Goal: Task Accomplishment & Management: Manage account settings

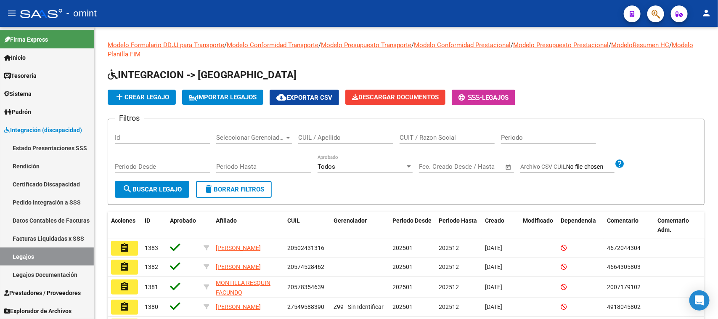
scroll to position [174, 0]
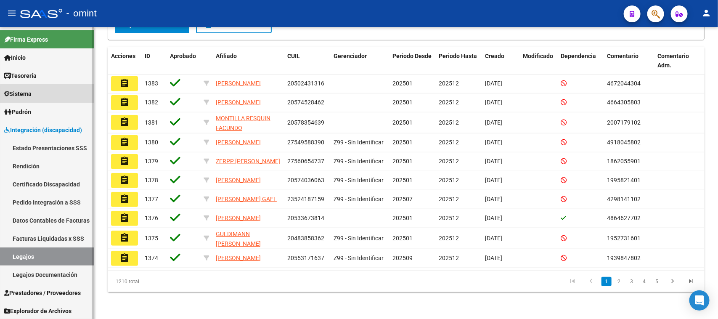
click at [48, 97] on link "Sistema" at bounding box center [47, 93] width 94 height 18
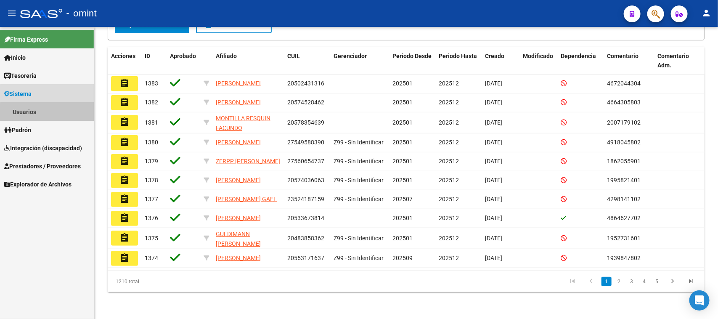
click at [49, 112] on link "Usuarios" at bounding box center [47, 112] width 94 height 18
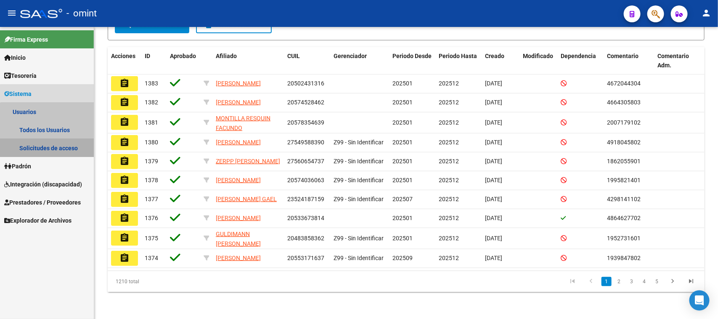
click at [48, 146] on link "Solicitudes de acceso" at bounding box center [47, 148] width 94 height 18
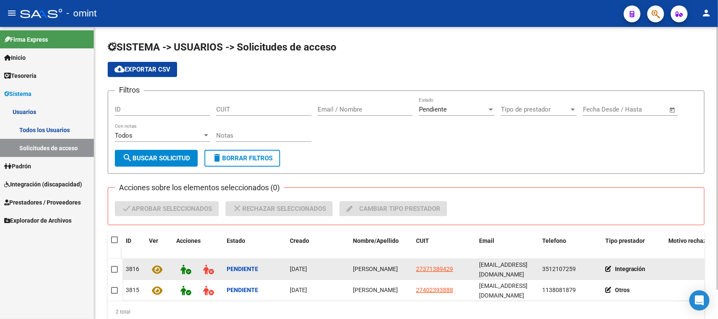
click at [390, 274] on datatable-body-cell "[PERSON_NAME]" at bounding box center [380, 269] width 63 height 21
copy span "[PERSON_NAME]"
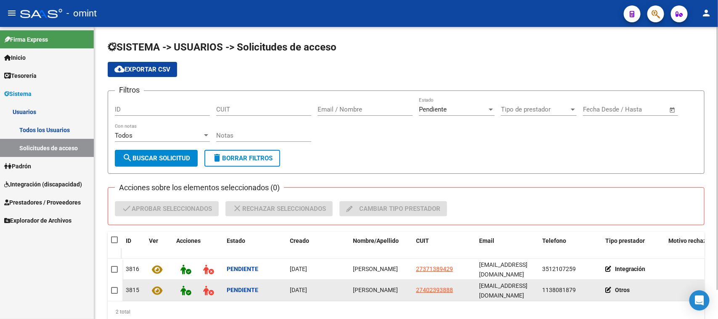
click at [373, 286] on span "[PERSON_NAME]" at bounding box center [375, 289] width 45 height 7
copy span "[PERSON_NAME]"
click at [612, 280] on datatable-body-cell "Otros" at bounding box center [633, 290] width 63 height 21
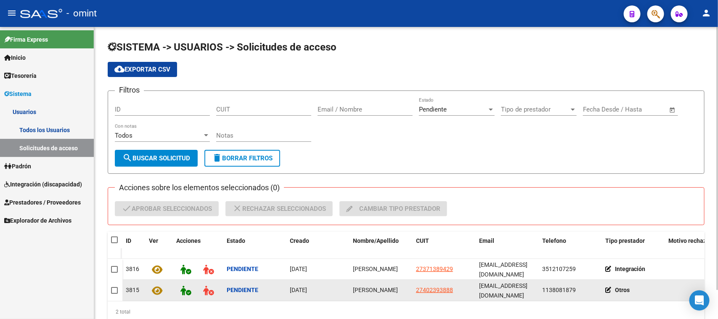
click at [607, 287] on icon at bounding box center [610, 290] width 10 height 6
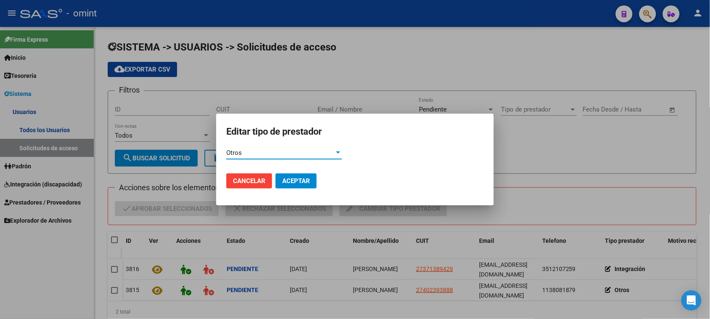
click at [240, 138] on h2 "Editar tipo de prestador" at bounding box center [354, 132] width 257 height 16
click at [240, 147] on div "Otros Ingrese el valor *" at bounding box center [284, 152] width 116 height 13
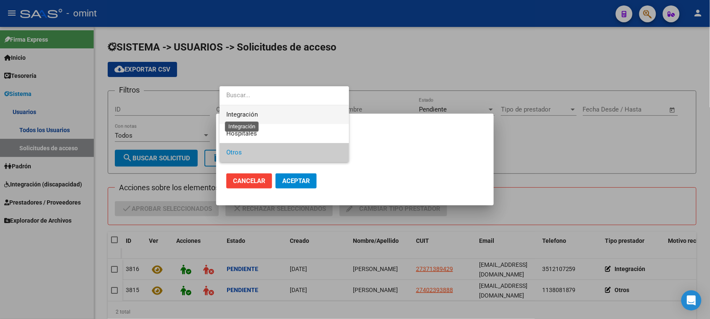
click at [246, 116] on span "Integración" at bounding box center [242, 115] width 32 height 8
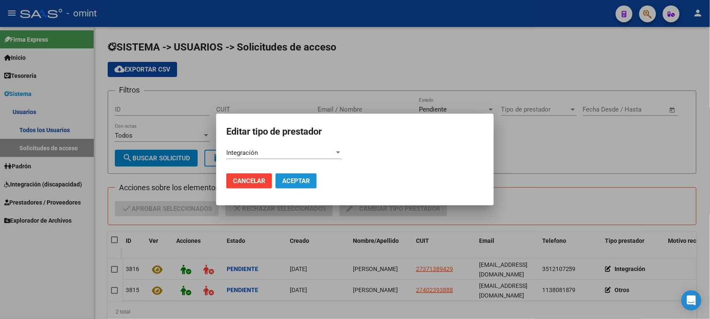
click at [287, 176] on button "Aceptar" at bounding box center [295, 180] width 41 height 15
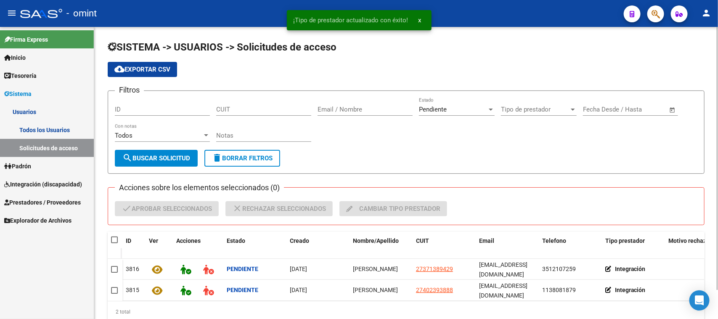
click at [111, 232] on datatable-header-cell at bounding box center [115, 240] width 15 height 17
click at [114, 240] on span at bounding box center [114, 239] width 7 height 7
click at [114, 243] on input "checkbox" at bounding box center [114, 243] width 0 height 0
checkbox input "true"
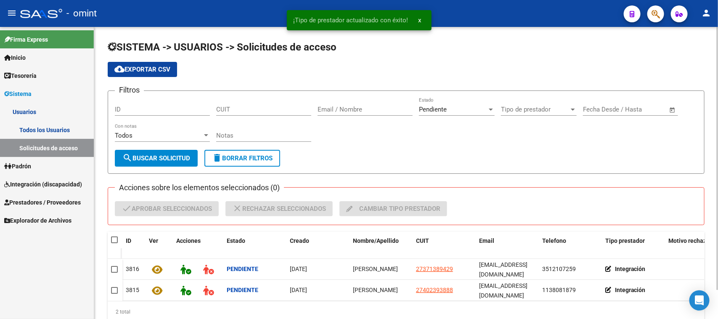
checkbox input "true"
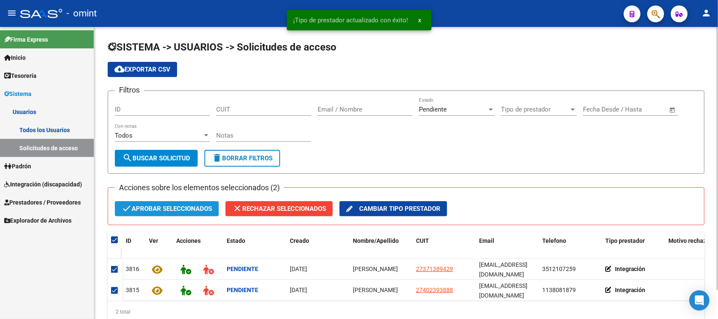
click at [168, 206] on span "check Aprobar seleccionados" at bounding box center [166, 208] width 90 height 15
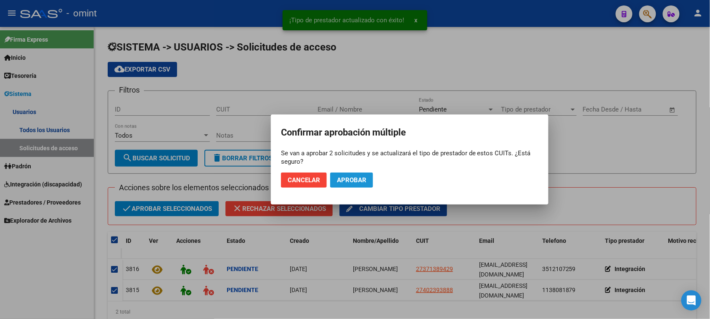
click at [350, 177] on span "Aprobar" at bounding box center [351, 180] width 29 height 8
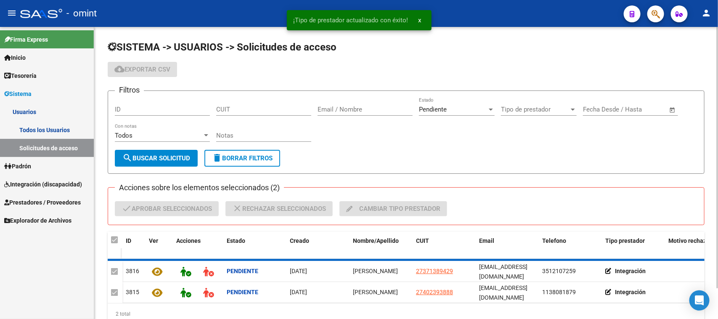
checkbox input "false"
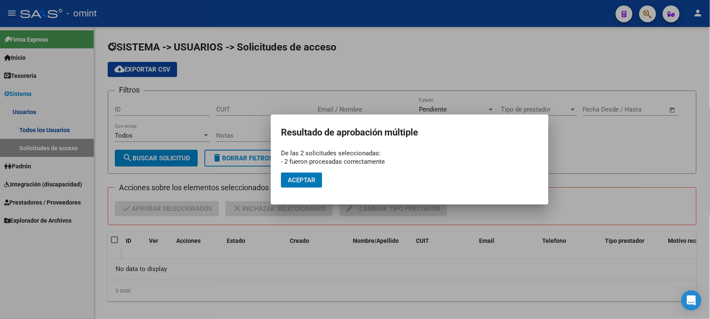
click at [295, 178] on span "Aceptar" at bounding box center [302, 180] width 28 height 8
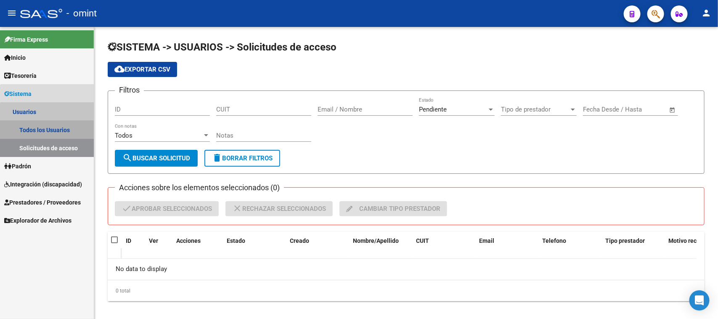
click at [75, 133] on link "Todos los Usuarios" at bounding box center [47, 130] width 94 height 18
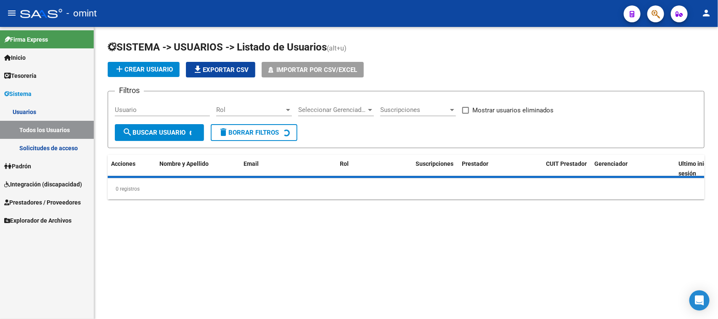
click at [169, 111] on input "Usuario" at bounding box center [162, 110] width 95 height 8
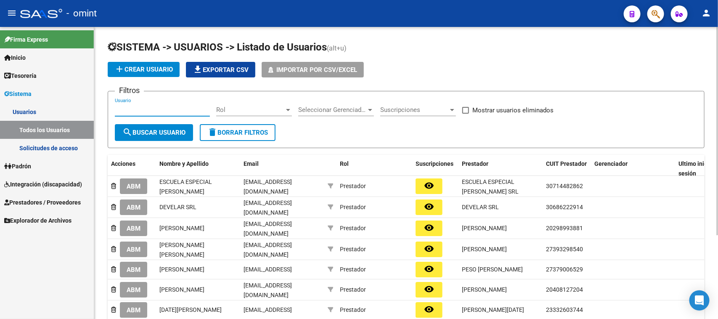
paste input "[PERSON_NAME]"
type input "[PERSON_NAME]"
click at [159, 135] on button "search Buscar Usuario" at bounding box center [154, 132] width 78 height 17
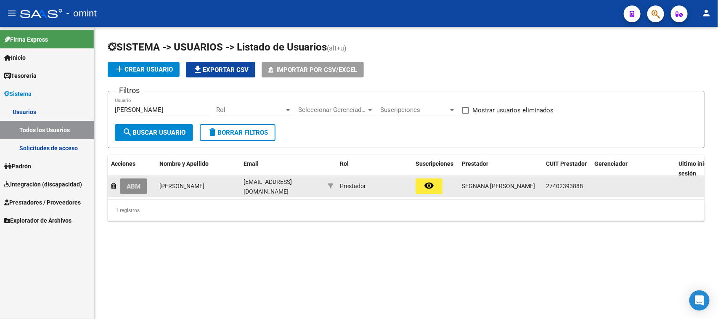
click at [128, 187] on span "ABM" at bounding box center [134, 186] width 14 height 8
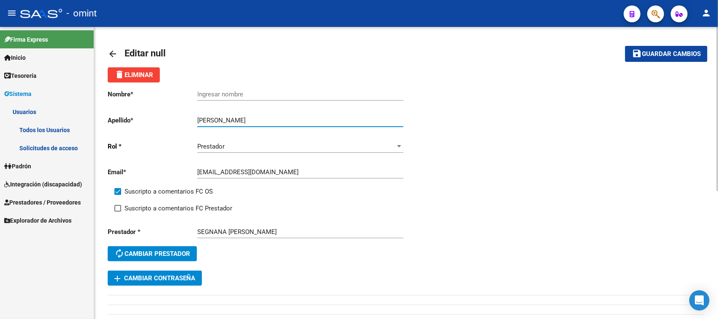
drag, startPoint x: 227, startPoint y: 118, endPoint x: 163, endPoint y: 115, distance: 64.4
click at [163, 116] on app-form-text-field "Apellido * [PERSON_NAME] Ingresar apellido" at bounding box center [255, 120] width 295 height 8
type input "Segnana"
click at [255, 93] on input "Ingresar nombre" at bounding box center [300, 94] width 206 height 8
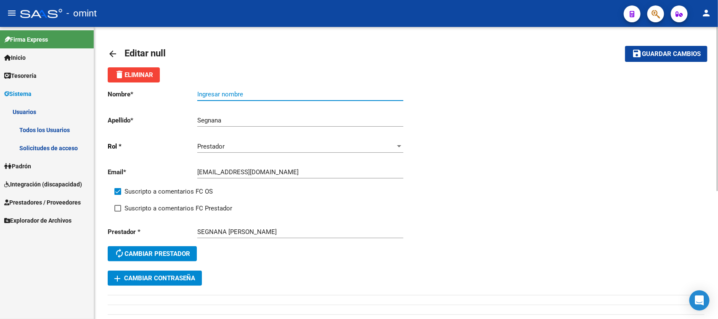
paste input "Macarena"
type input "Macarena"
click at [167, 199] on div "Suscripto a comentarios FC OS" at bounding box center [263, 194] width 298 height 17
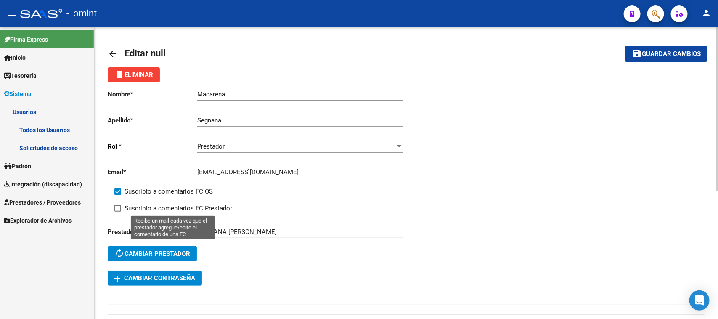
click at [165, 207] on span "Suscripto a comentarios FC Prestador" at bounding box center [178, 208] width 108 height 10
click at [118, 211] on input "Suscripto a comentarios FC Prestador" at bounding box center [117, 211] width 0 height 0
checkbox input "true"
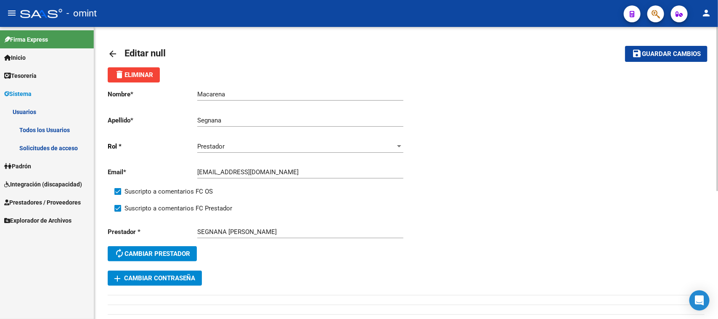
drag, startPoint x: 651, startPoint y: 55, endPoint x: 615, endPoint y: 63, distance: 36.5
click at [651, 55] on span "Guardar cambios" at bounding box center [671, 54] width 59 height 8
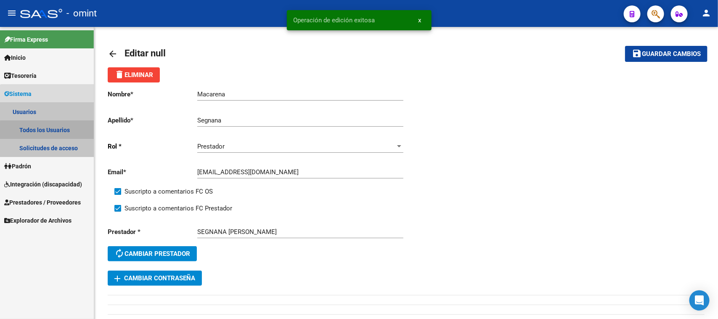
drag, startPoint x: 49, startPoint y: 135, endPoint x: 49, endPoint y: 131, distance: 4.6
click at [49, 135] on link "Todos los Usuarios" at bounding box center [47, 130] width 94 height 18
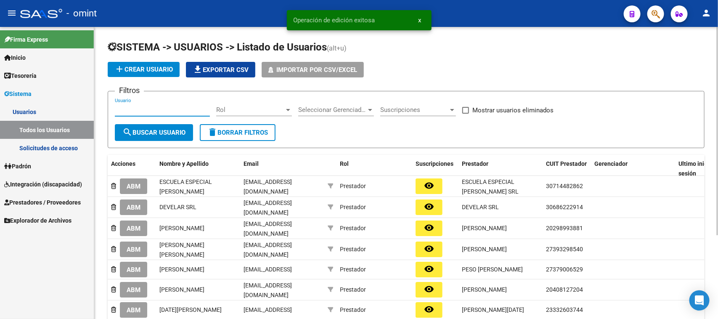
click at [156, 109] on input "Usuario" at bounding box center [162, 110] width 95 height 8
paste input "[PERSON_NAME]"
type input "[PERSON_NAME]"
click at [150, 129] on span "search Buscar Usuario" at bounding box center [153, 133] width 63 height 8
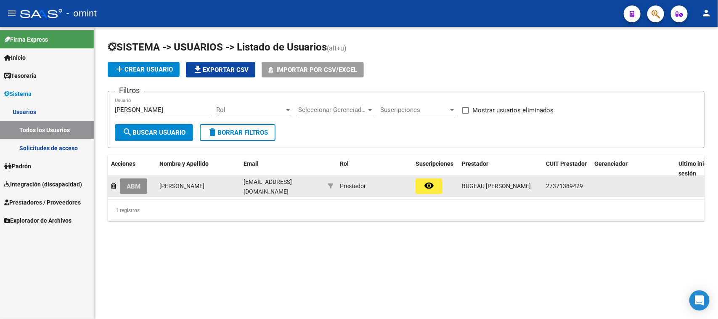
click at [140, 184] on span "ABM" at bounding box center [134, 186] width 14 height 8
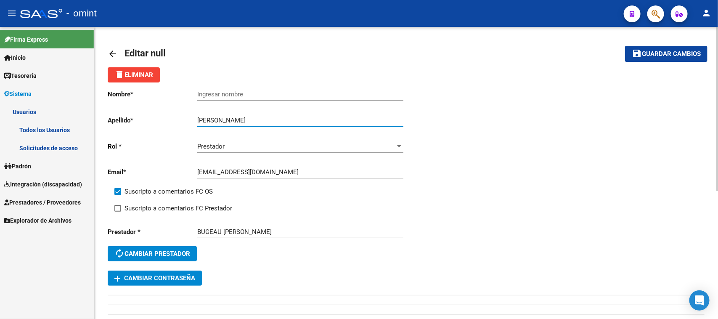
drag, startPoint x: 225, startPoint y: 118, endPoint x: 157, endPoint y: 120, distance: 68.6
click at [157, 120] on app-form-text-field "Apellido * [PERSON_NAME] Ingresar apellido" at bounding box center [255, 120] width 295 height 8
type input "bugeau"
click at [219, 95] on input "Ingresar nombre" at bounding box center [300, 94] width 206 height 8
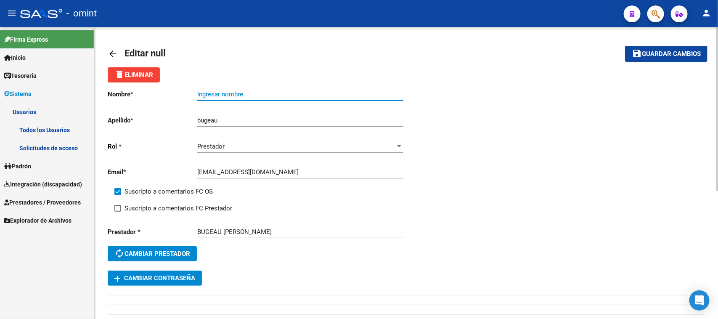
paste input "[PERSON_NAME]"
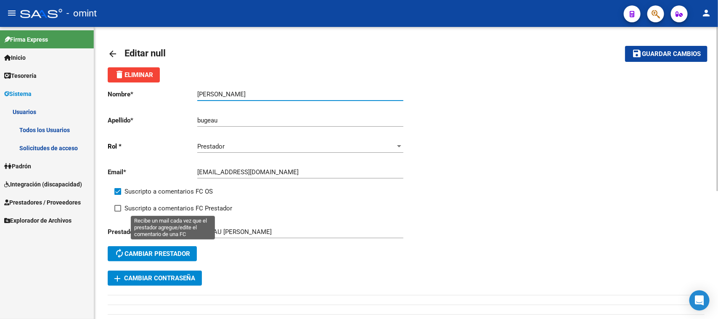
type input "[PERSON_NAME]"
click at [171, 203] on span "Suscripto a comentarios FC Prestador" at bounding box center [178, 208] width 108 height 10
click at [118, 211] on input "Suscripto a comentarios FC Prestador" at bounding box center [117, 211] width 0 height 0
checkbox input "true"
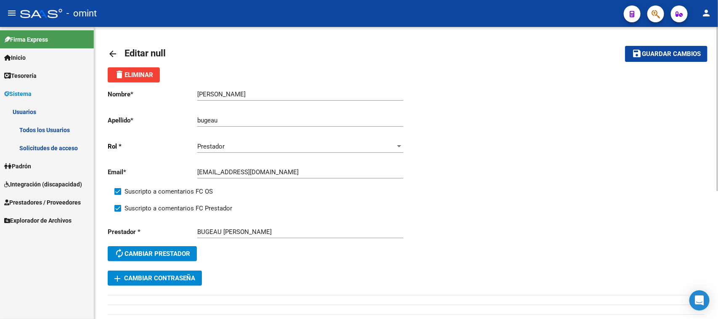
click at [636, 64] on mat-toolbar-row "save Guardar cambios" at bounding box center [644, 53] width 125 height 27
click at [636, 62] on mat-toolbar-row "save Guardar cambios" at bounding box center [644, 53] width 125 height 27
click at [637, 51] on mat-icon "save" at bounding box center [636, 53] width 10 height 10
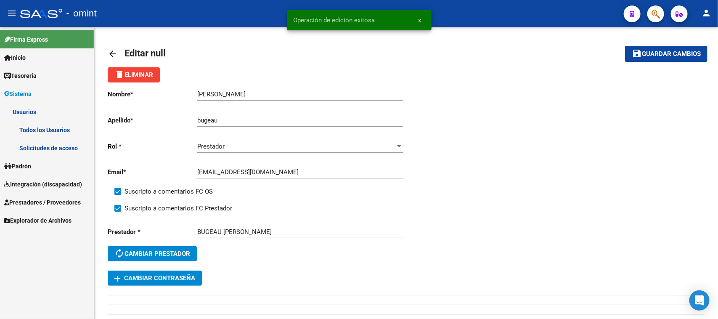
click at [26, 132] on link "Todos los Usuarios" at bounding box center [47, 130] width 94 height 18
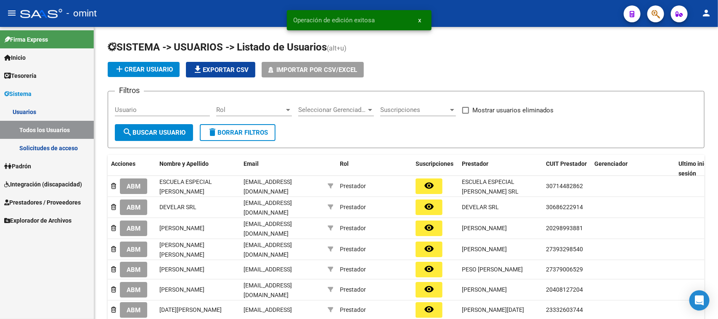
click at [34, 183] on span "Integración (discapacidad)" at bounding box center [43, 184] width 78 height 9
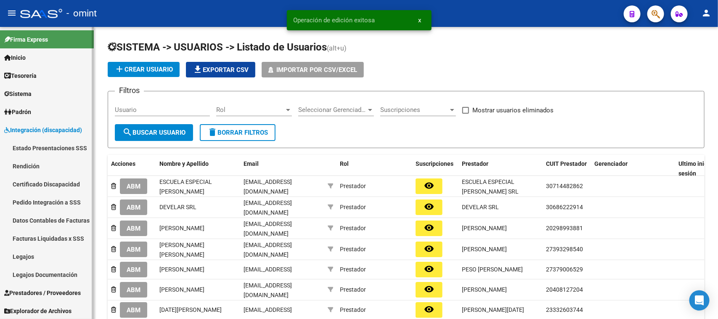
scroll to position [0, 0]
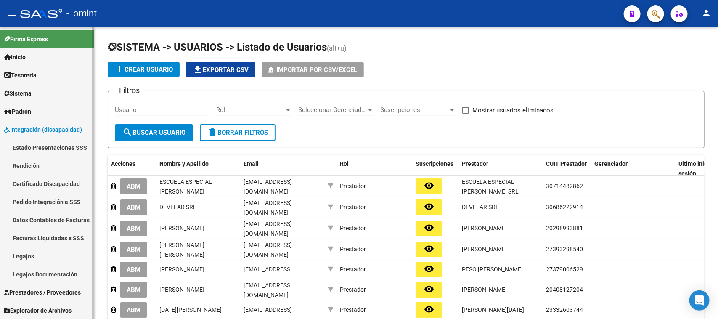
click at [48, 252] on link "Legajos" at bounding box center [47, 256] width 94 height 18
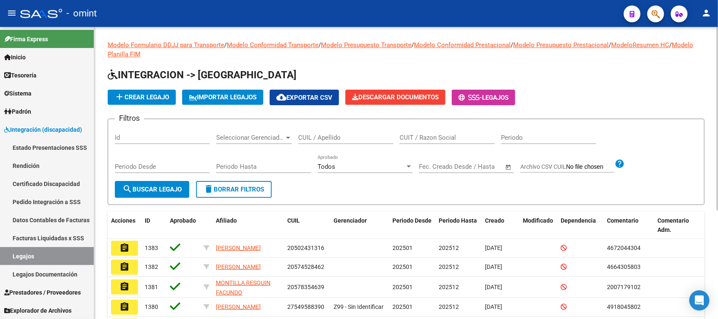
click at [343, 139] on input "CUIL / Apellido" at bounding box center [345, 138] width 95 height 8
type input "MOSCAT"
click at [155, 189] on span "search Buscar Legajo" at bounding box center [151, 189] width 59 height 8
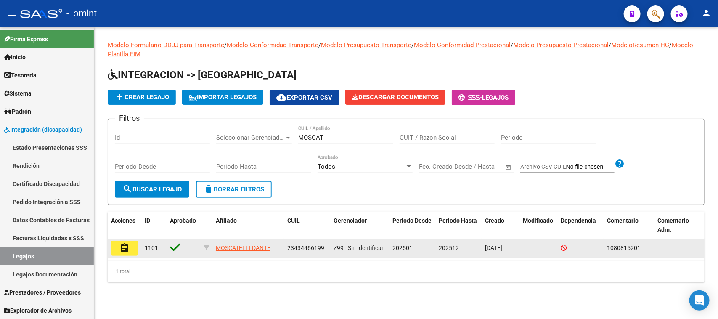
click at [137, 248] on button "assignment" at bounding box center [124, 247] width 27 height 15
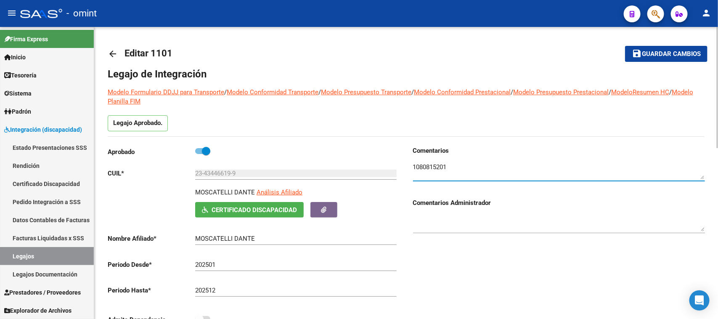
click at [440, 162] on textarea at bounding box center [559, 170] width 292 height 17
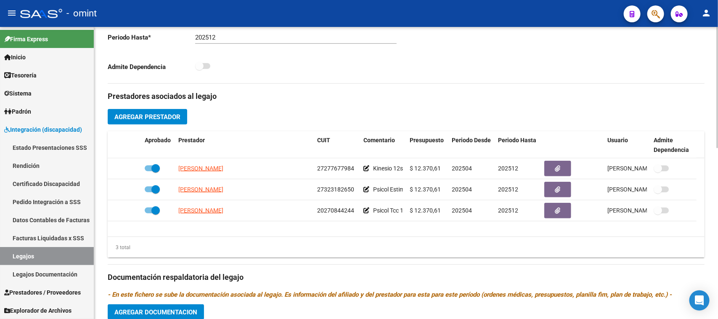
scroll to position [263, 0]
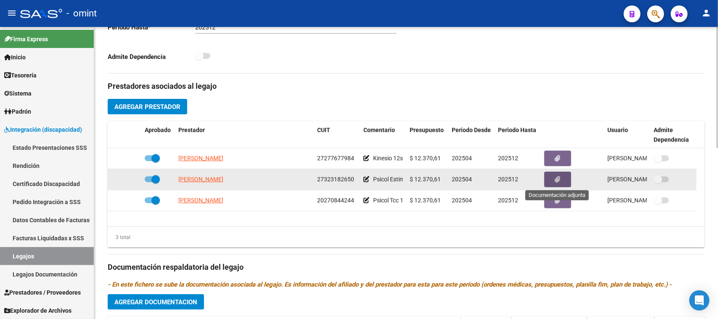
click at [558, 180] on icon "button" at bounding box center [557, 179] width 5 height 6
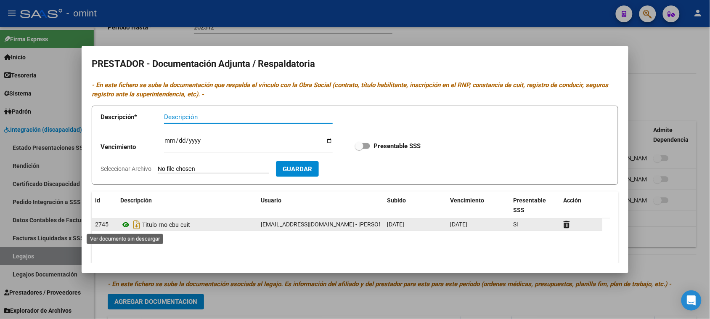
click at [121, 223] on icon at bounding box center [125, 224] width 11 height 10
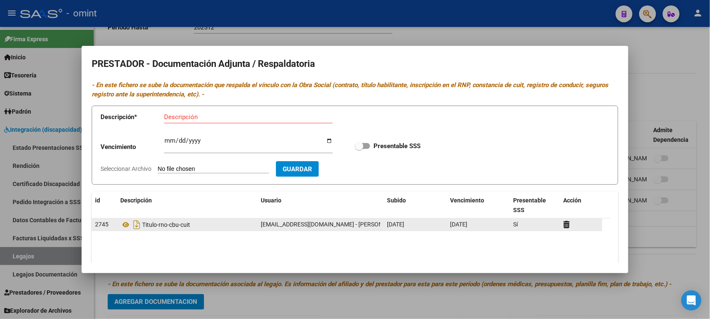
click at [473, 229] on div "[DATE]" at bounding box center [478, 224] width 56 height 10
copy span "[DATE]"
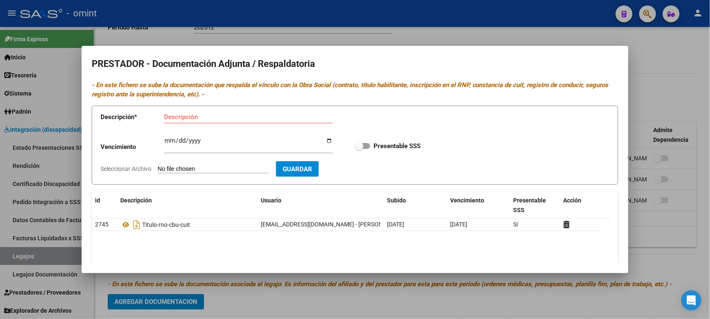
click at [172, 142] on input "Ingresar vencimiento" at bounding box center [248, 143] width 169 height 13
paste input "0002-04-12"
type input "[DATE]"
click at [359, 149] on input "Presentable SSS" at bounding box center [359, 149] width 0 height 0
checkbox input "true"
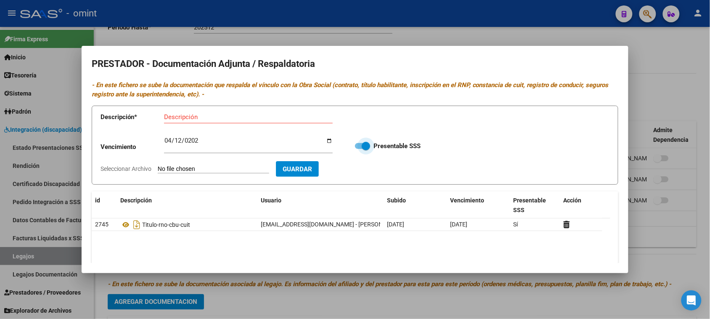
click at [290, 118] on input "Descripción" at bounding box center [248, 117] width 169 height 8
paste input "Título/RNP/CBU/ARCA"
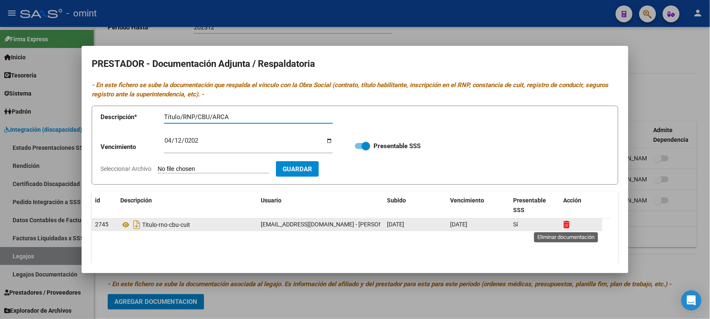
type input "Título/RNP/CBU/ARCA"
click at [566, 227] on icon at bounding box center [566, 224] width 6 height 8
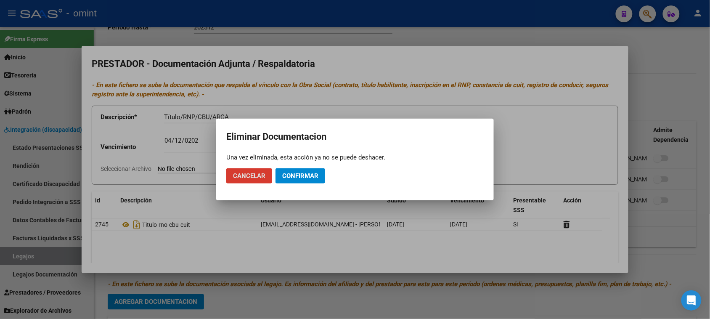
click at [324, 177] on button "Confirmar" at bounding box center [300, 175] width 50 height 15
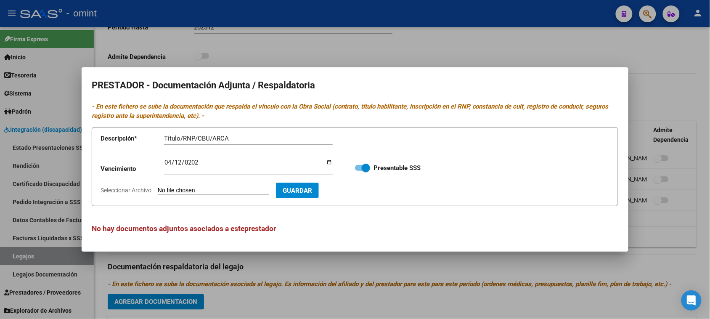
type input "C:\fakepath\PSICO PRESTADOR.pdf"
click at [354, 193] on span "Guardar" at bounding box center [345, 191] width 29 height 8
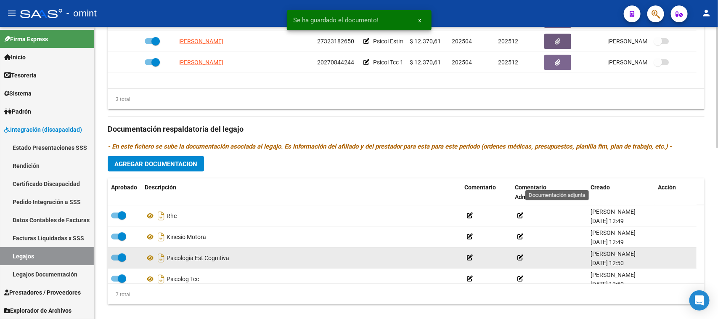
scroll to position [412, 0]
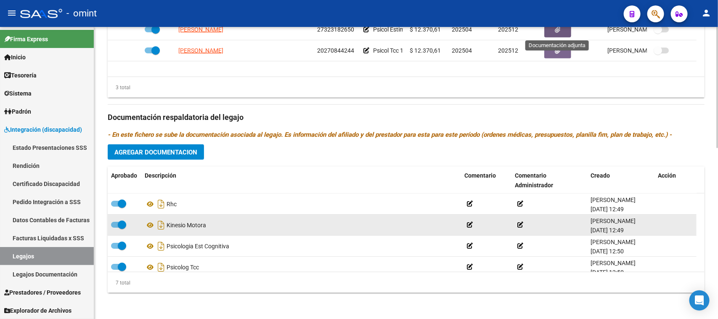
click at [116, 223] on span at bounding box center [118, 225] width 15 height 6
click at [115, 227] on input "checkbox" at bounding box center [115, 227] width 0 height 0
checkbox input "false"
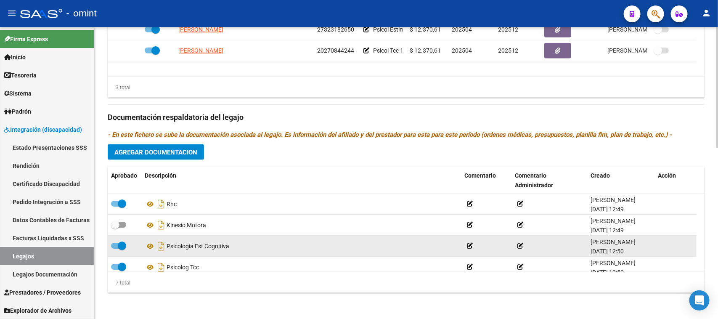
click at [114, 243] on span at bounding box center [118, 246] width 15 height 6
click at [115, 248] on input "checkbox" at bounding box center [115, 248] width 0 height 0
checkbox input "false"
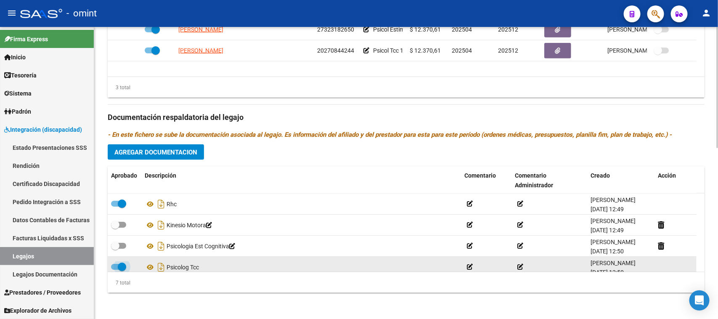
click at [111, 265] on span at bounding box center [118, 267] width 15 height 6
click at [115, 269] on input "checkbox" at bounding box center [115, 269] width 0 height 0
checkbox input "false"
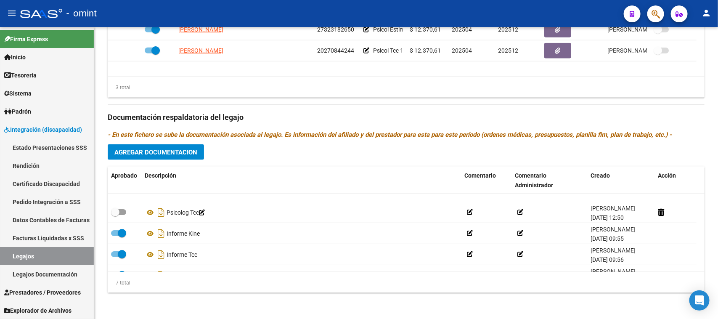
scroll to position [72, 0]
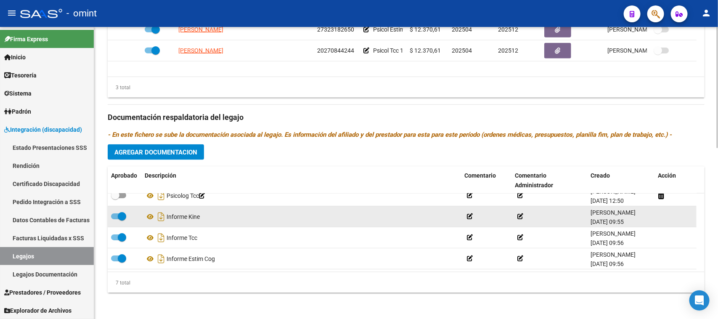
click at [111, 217] on label at bounding box center [118, 216] width 15 height 10
click at [115, 219] on input "checkbox" at bounding box center [115, 219] width 0 height 0
checkbox input "false"
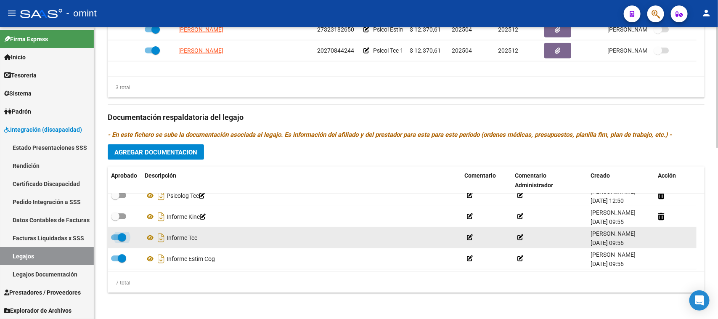
click at [115, 235] on span at bounding box center [118, 237] width 15 height 6
click at [115, 240] on input "checkbox" at bounding box center [115, 240] width 0 height 0
checkbox input "false"
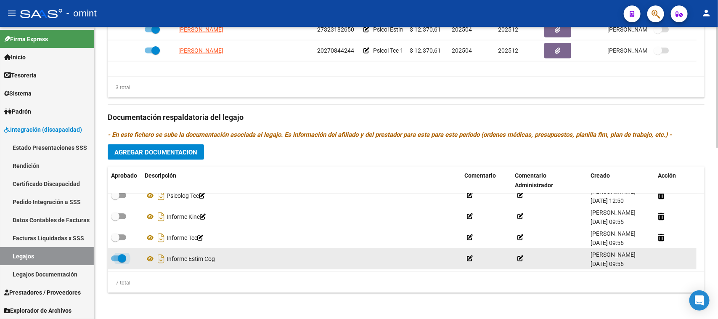
click at [115, 259] on span at bounding box center [118, 258] width 15 height 6
click at [115, 261] on input "checkbox" at bounding box center [115, 261] width 0 height 0
checkbox input "false"
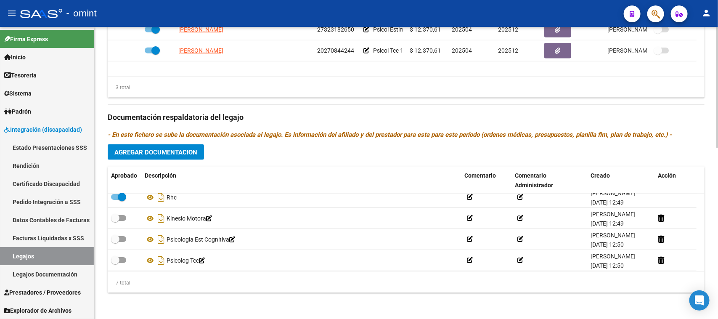
scroll to position [0, 0]
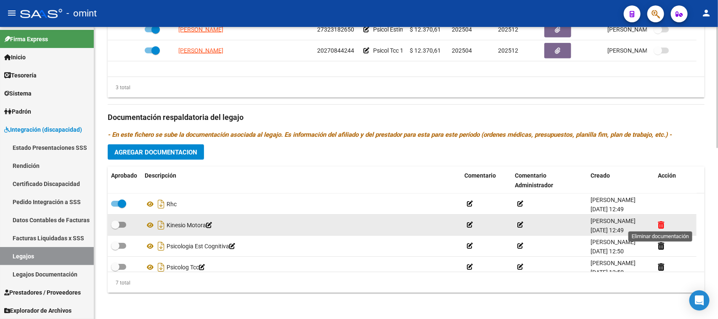
click at [663, 225] on icon at bounding box center [660, 225] width 6 height 8
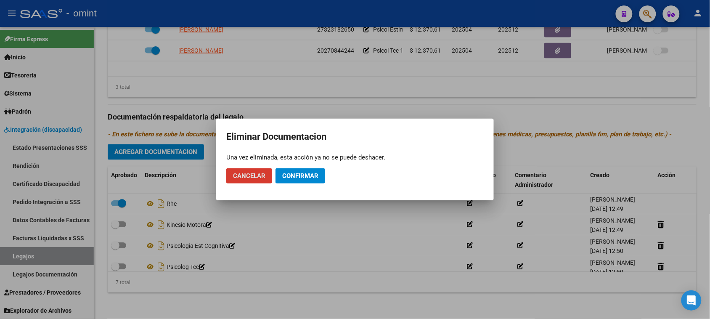
click at [307, 179] on span "Confirmar" at bounding box center [300, 176] width 36 height 8
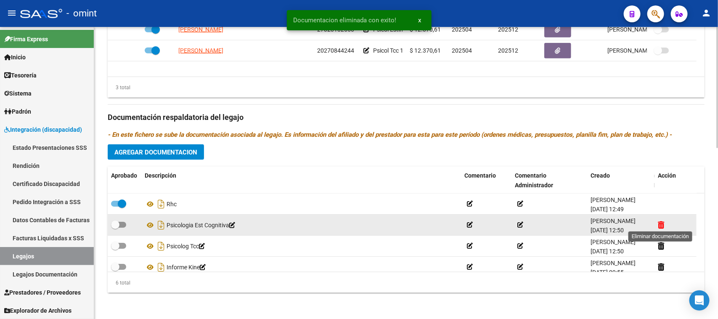
click at [660, 225] on icon at bounding box center [660, 225] width 6 height 8
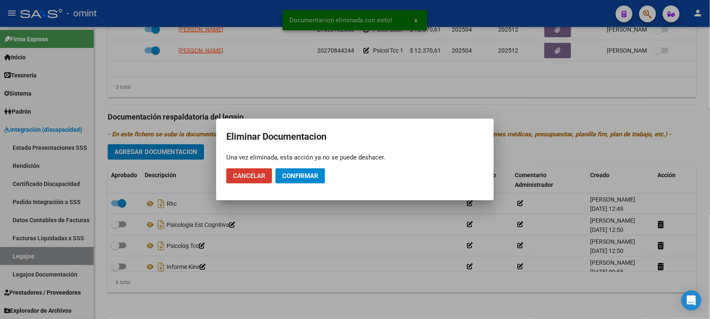
click at [312, 175] on span "Confirmar" at bounding box center [300, 176] width 36 height 8
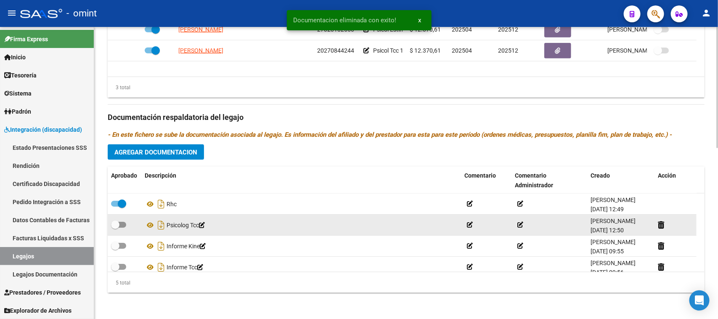
click at [654, 225] on datatable-body-cell at bounding box center [675, 224] width 42 height 21
click at [659, 223] on icon at bounding box center [660, 225] width 6 height 8
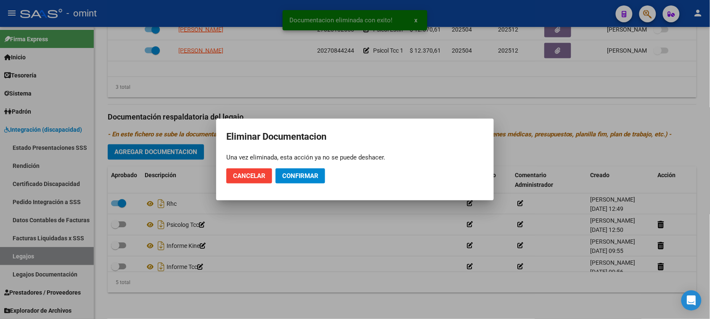
click at [312, 167] on mat-dialog-actions "Cancelar Confirmar" at bounding box center [354, 175] width 257 height 29
click at [312, 169] on button "Confirmar" at bounding box center [300, 175] width 50 height 15
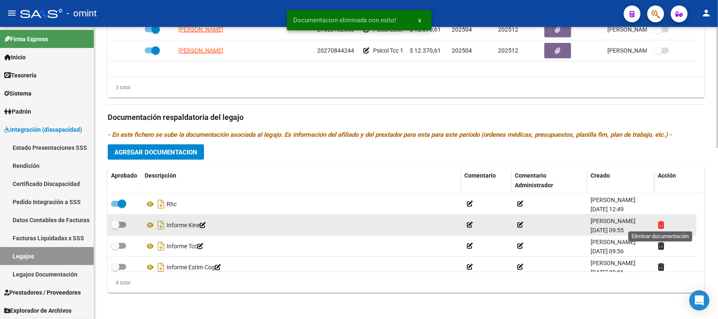
click at [662, 225] on icon at bounding box center [660, 225] width 6 height 8
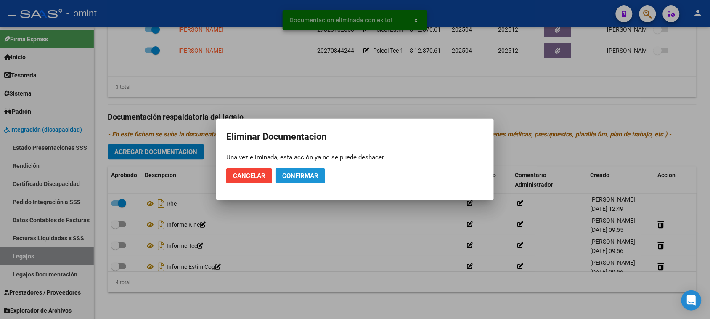
click at [308, 180] on button "Confirmar" at bounding box center [300, 175] width 50 height 15
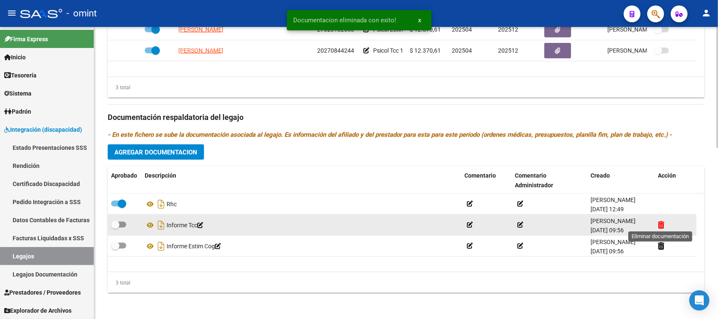
click at [660, 224] on icon at bounding box center [660, 225] width 6 height 8
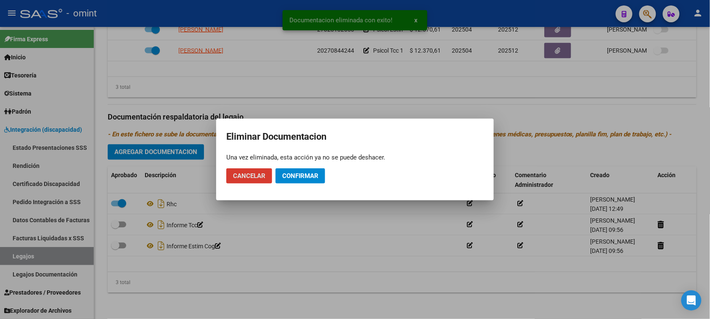
click at [315, 178] on span "Confirmar" at bounding box center [300, 176] width 36 height 8
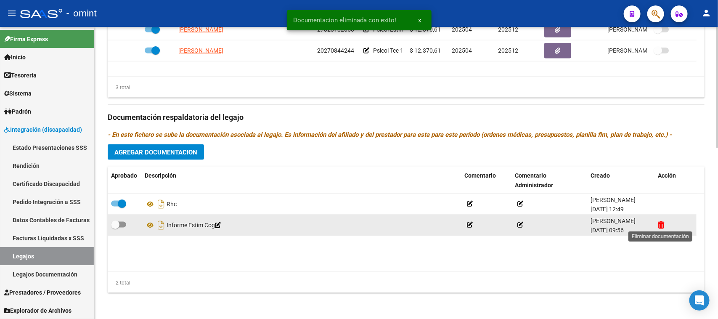
click at [661, 224] on icon at bounding box center [660, 225] width 6 height 8
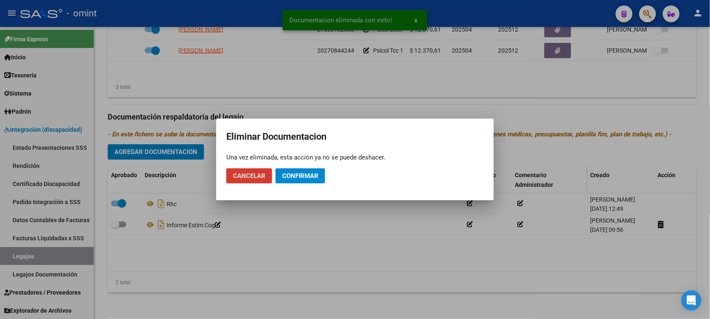
click at [303, 175] on span "Confirmar" at bounding box center [300, 176] width 36 height 8
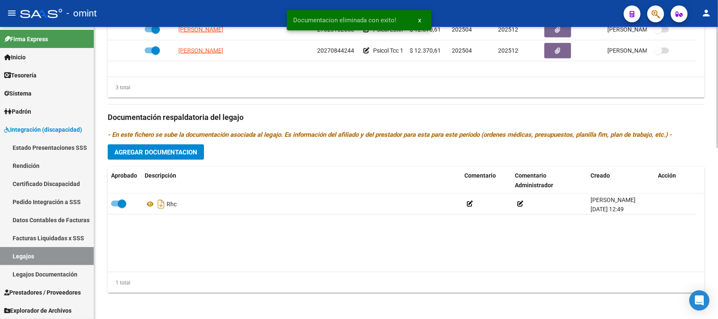
click at [190, 156] on button "Agregar Documentacion" at bounding box center [156, 152] width 96 height 16
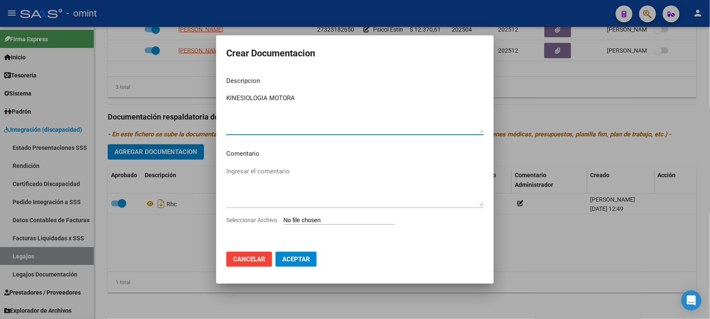
type textarea "KINESIOLOGIA MOTORA"
type input "C:\fakepath\KINE PRESTACION.pdf"
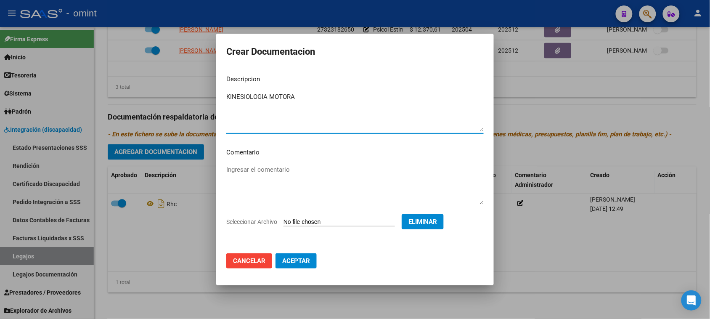
click at [301, 266] on button "Aceptar" at bounding box center [295, 260] width 41 height 15
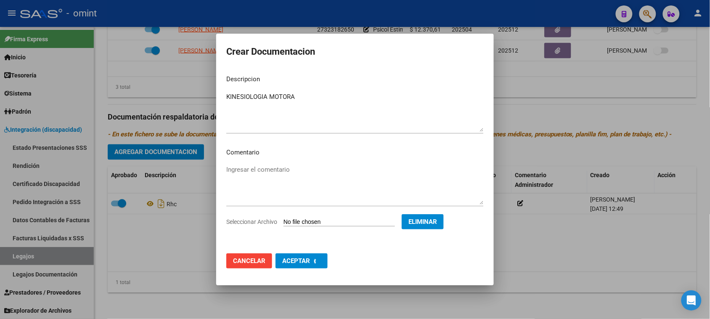
checkbox input "false"
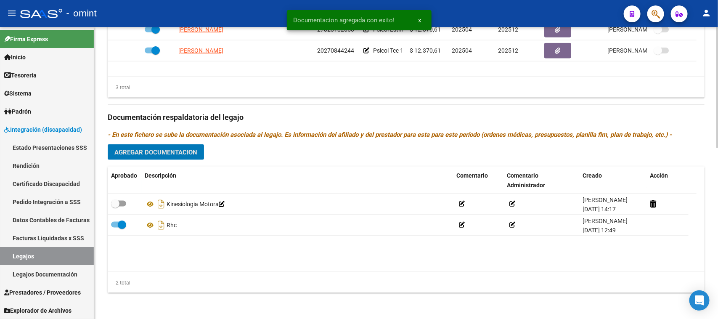
click at [180, 156] on button "Agregar Documentacion" at bounding box center [156, 152] width 96 height 16
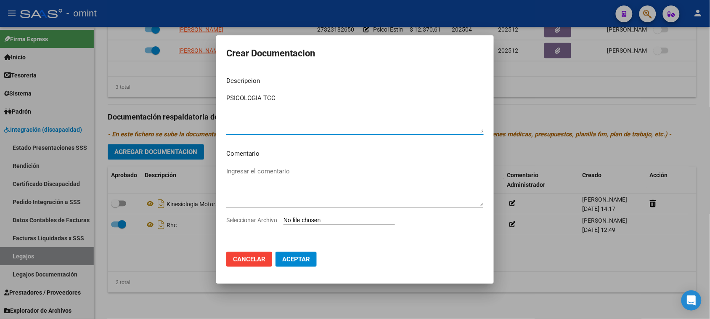
type textarea "PSICOLOGIA TCC"
type input "C:\fakepath\PSICO TCC PRESTACION.pdf"
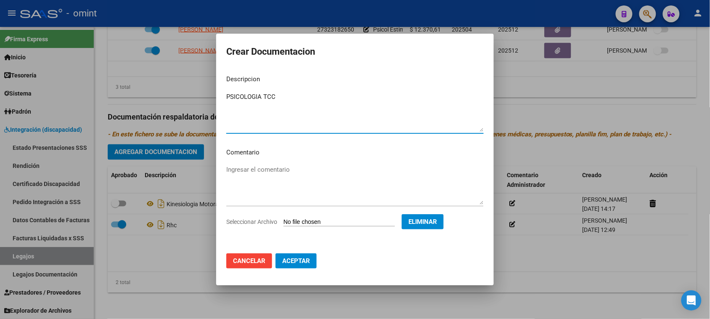
click at [288, 264] on span "Aceptar" at bounding box center [296, 261] width 28 height 8
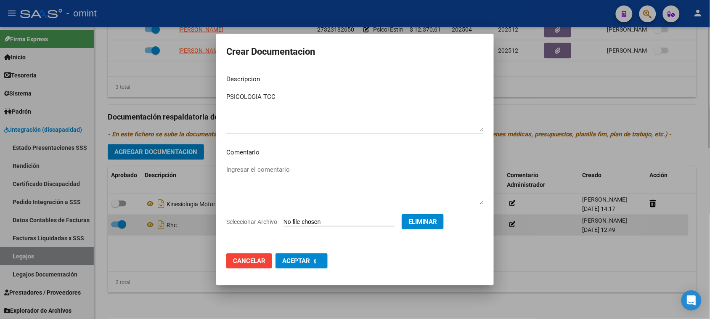
checkbox input "false"
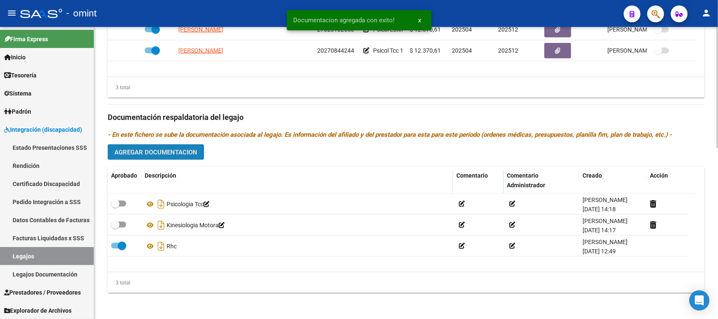
click at [163, 154] on span "Agregar Documentacion" at bounding box center [155, 152] width 83 height 8
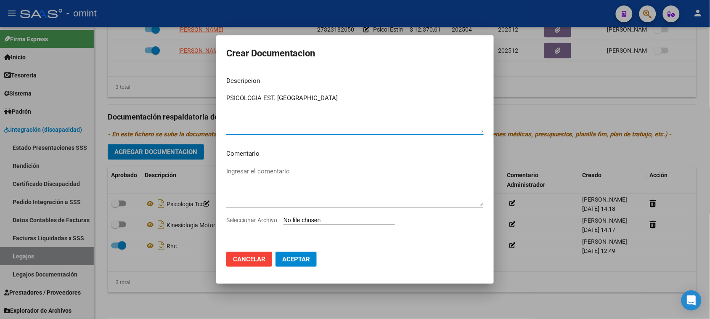
type textarea "PSICOLOGIA EST. [GEOGRAPHIC_DATA]"
type input "C:\fakepath\PSICO PRESTACION.pdf"
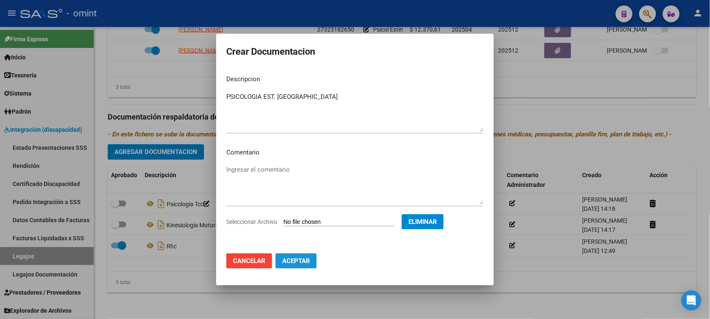
click at [306, 266] on button "Aceptar" at bounding box center [295, 260] width 41 height 15
checkbox input "false"
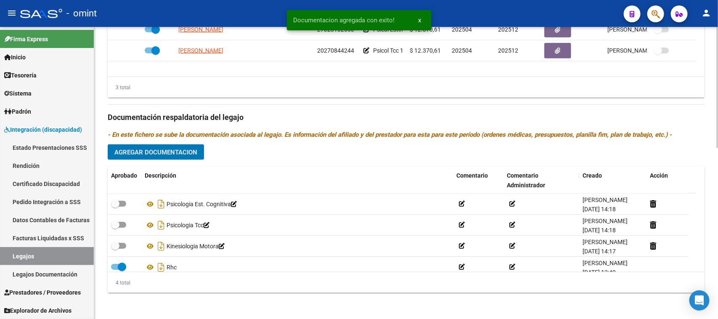
click at [182, 152] on span "Agregar Documentacion" at bounding box center [155, 152] width 83 height 8
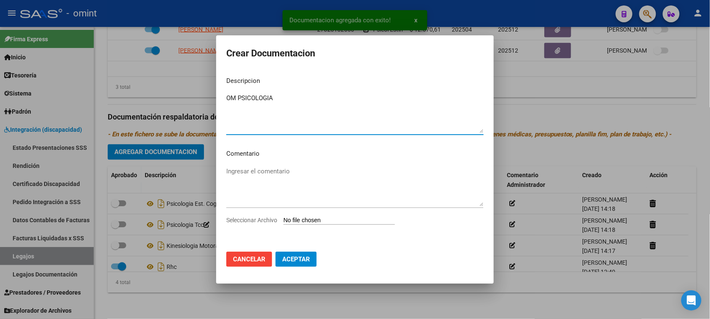
type textarea "OM PSICOLOGIA"
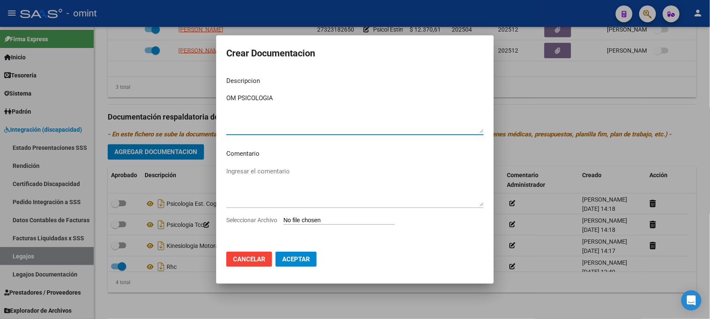
type input "C:\fakepath\OM PSICOLOGIA.pdf"
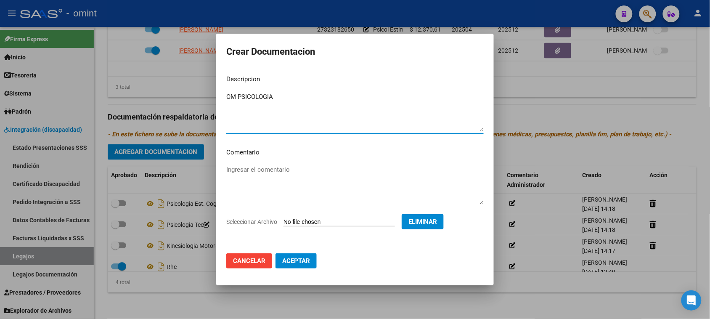
click at [297, 260] on span "Aceptar" at bounding box center [296, 261] width 28 height 8
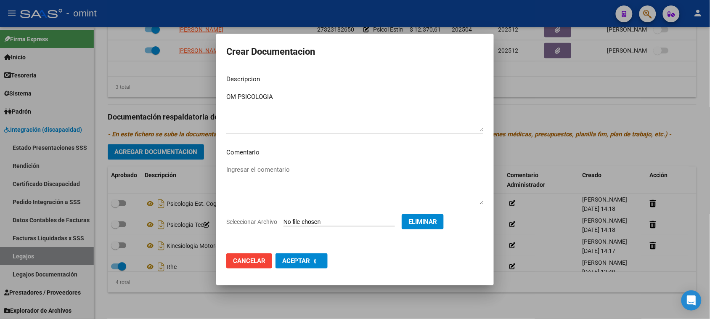
checkbox input "false"
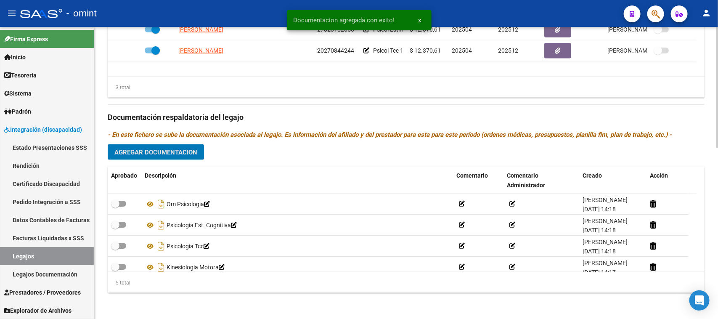
click at [194, 155] on span "Agregar Documentacion" at bounding box center [155, 152] width 83 height 8
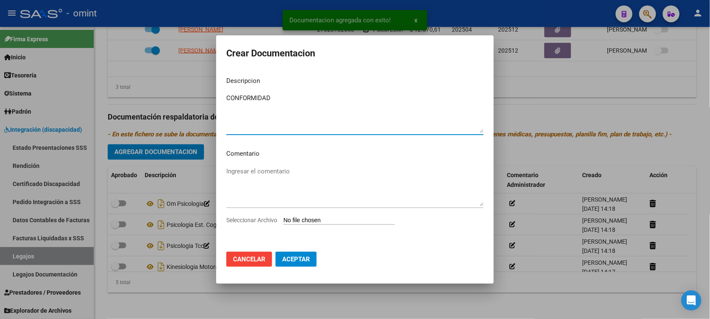
type textarea "CONFORMIDAD"
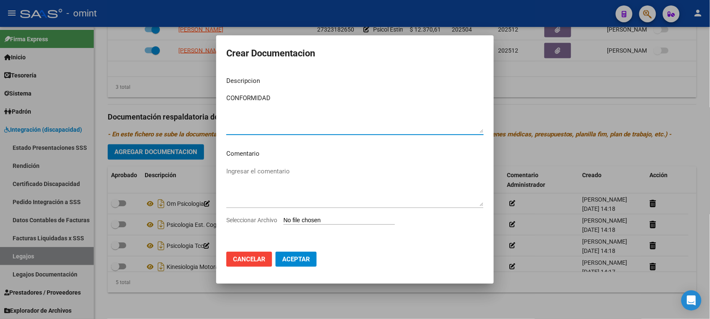
type input "C:\fakepath\CONFORMIDAD.pdf"
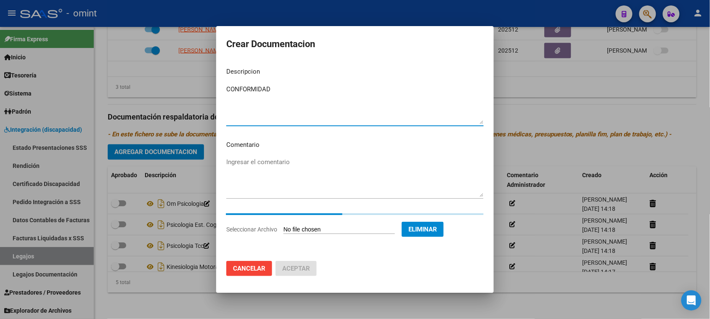
click at [308, 93] on textarea "CONFORMIDAD" at bounding box center [354, 104] width 257 height 40
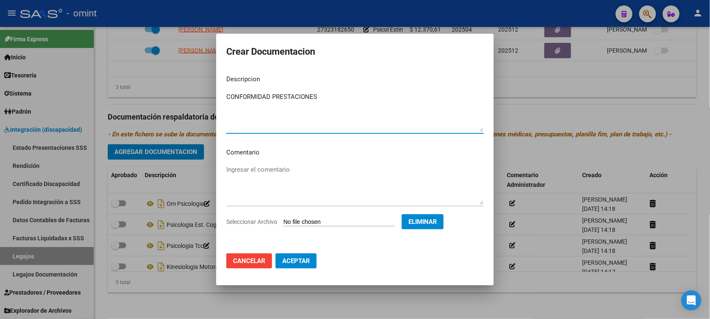
type textarea "CONFORMIDAD PRESTACIONES"
click at [307, 262] on span "Aceptar" at bounding box center [296, 261] width 28 height 8
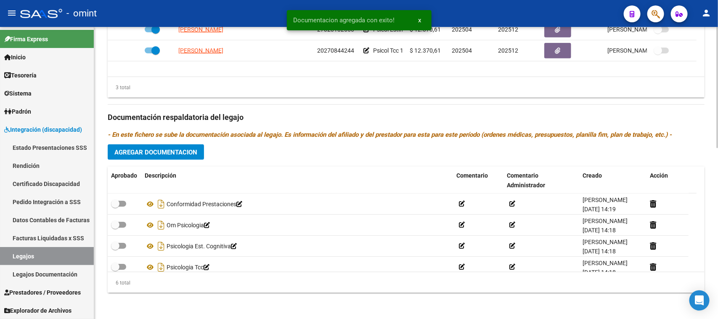
click at [206, 146] on div "Prestadores asociados al legajo Agregar Prestador Aprobado Prestador CUIT Comen…" at bounding box center [406, 111] width 597 height 375
click at [190, 152] on span "Agregar Documentacion" at bounding box center [155, 152] width 83 height 8
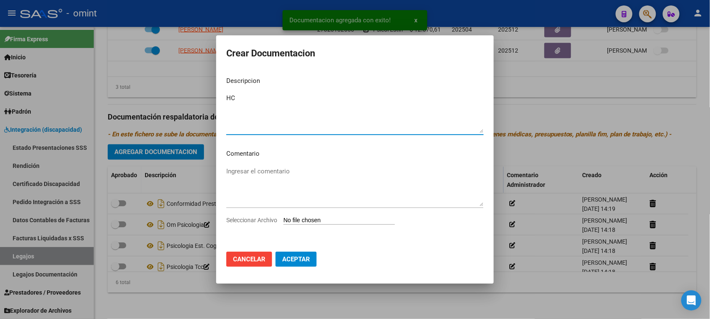
type textarea "HC"
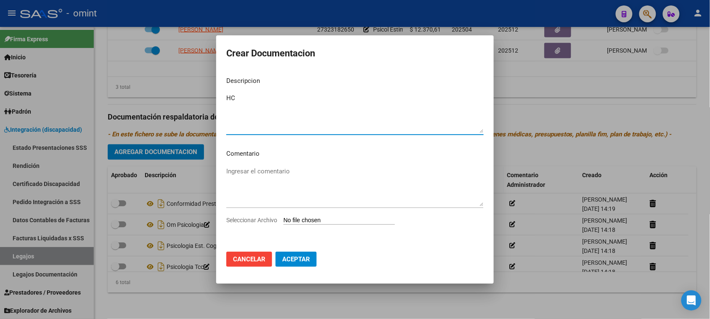
type input "C:\fakepath\HC.jpg"
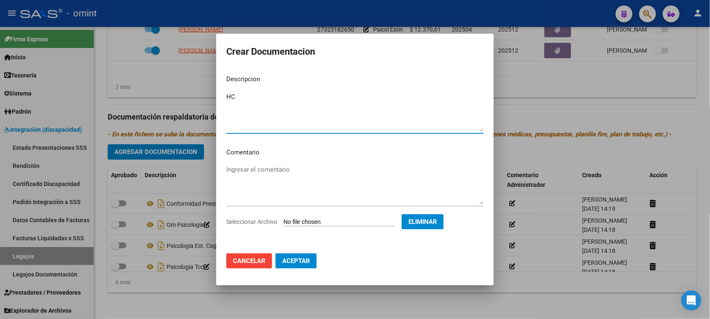
click at [298, 264] on span "Aceptar" at bounding box center [296, 261] width 28 height 8
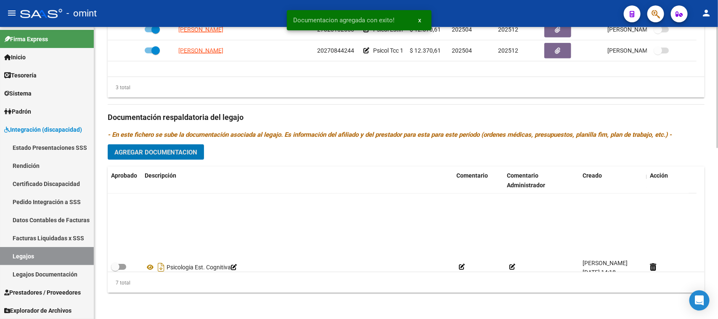
scroll to position [72, 0]
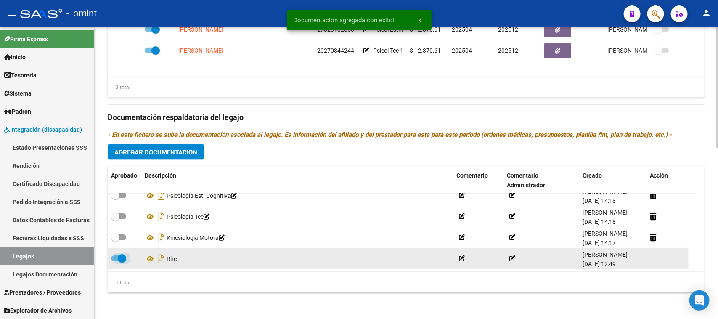
click at [114, 258] on span at bounding box center [118, 258] width 15 height 6
click at [115, 261] on input "checkbox" at bounding box center [115, 261] width 0 height 0
checkbox input "false"
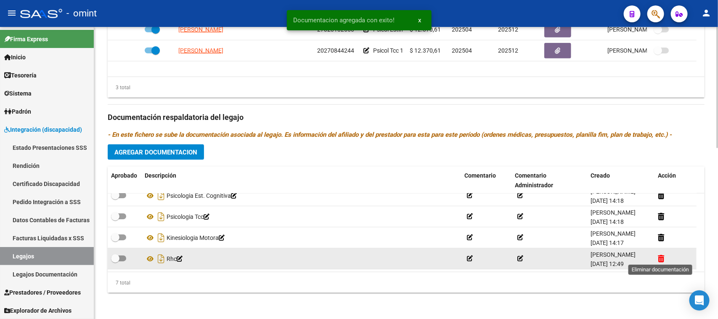
click at [658, 254] on icon at bounding box center [660, 258] width 6 height 8
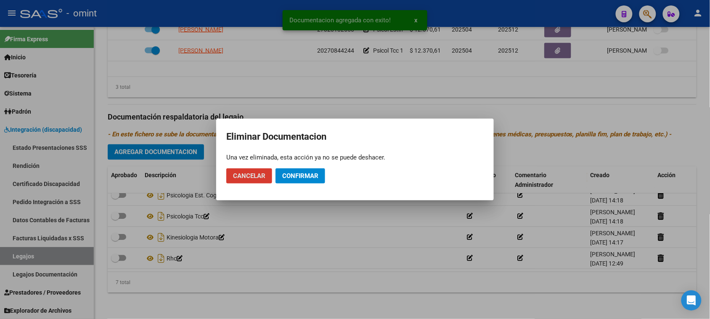
click at [313, 175] on span "Confirmar" at bounding box center [300, 176] width 36 height 8
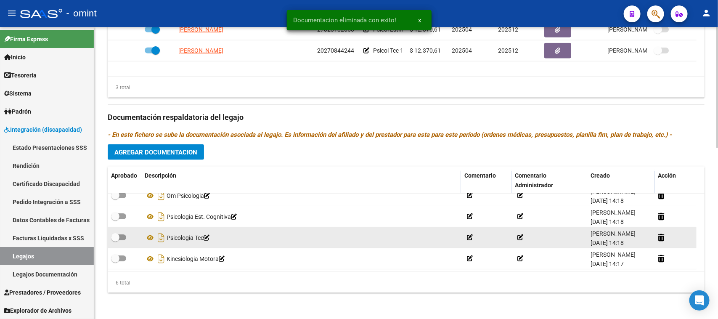
scroll to position [51, 0]
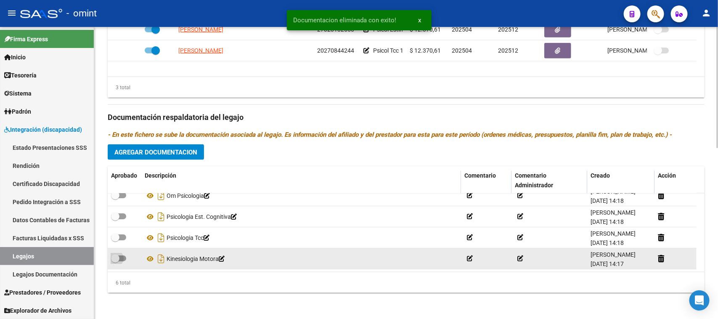
click at [122, 256] on span at bounding box center [118, 258] width 15 height 6
click at [115, 261] on input "checkbox" at bounding box center [115, 261] width 0 height 0
checkbox input "true"
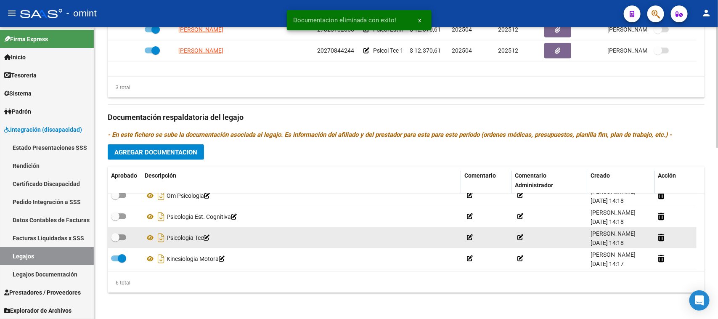
click at [120, 236] on span at bounding box center [118, 237] width 15 height 6
click at [115, 240] on input "checkbox" at bounding box center [115, 240] width 0 height 0
checkbox input "true"
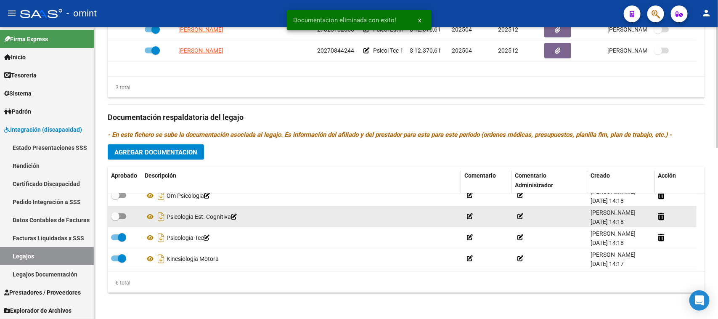
click at [123, 218] on label at bounding box center [118, 216] width 15 height 10
click at [115, 219] on input "checkbox" at bounding box center [115, 219] width 0 height 0
checkbox input "true"
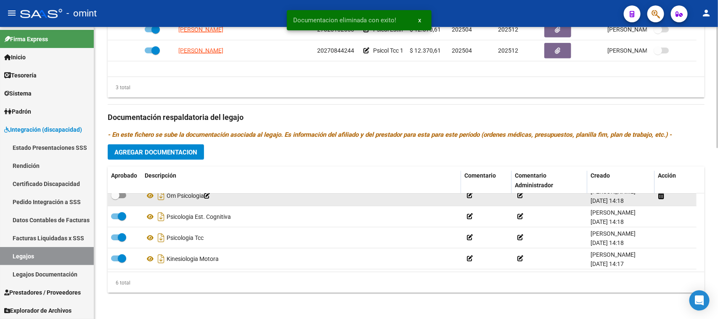
click at [120, 194] on span at bounding box center [118, 195] width 15 height 6
click at [115, 198] on input "checkbox" at bounding box center [115, 198] width 0 height 0
checkbox input "true"
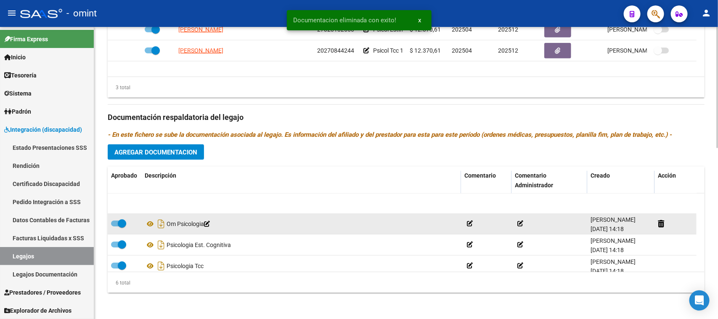
scroll to position [0, 0]
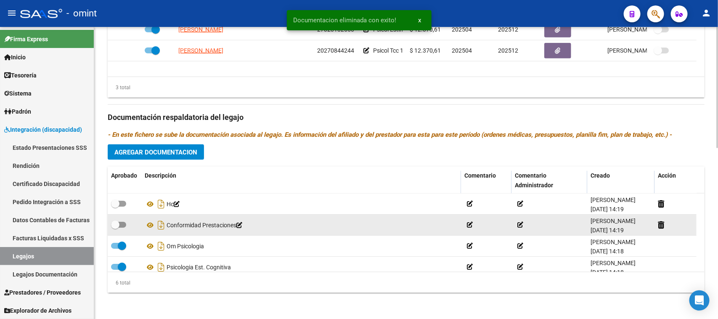
click at [124, 226] on span at bounding box center [118, 225] width 15 height 6
click at [115, 227] on input "checkbox" at bounding box center [115, 227] width 0 height 0
checkbox input "true"
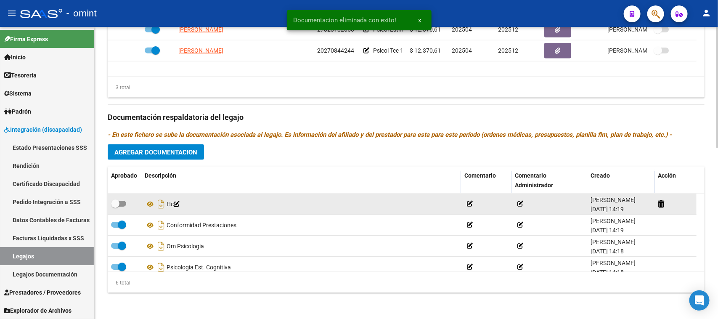
click at [120, 199] on label at bounding box center [118, 203] width 15 height 10
click at [115, 206] on input "checkbox" at bounding box center [115, 206] width 0 height 0
checkbox input "true"
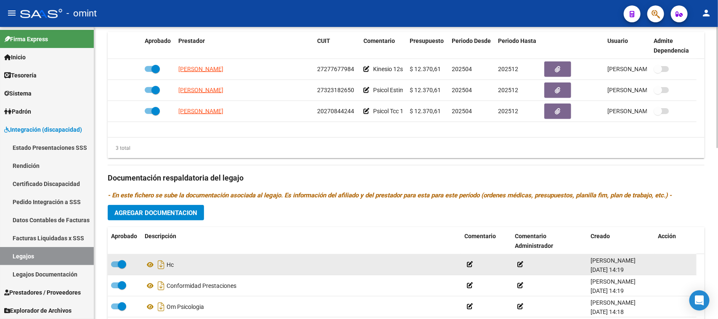
scroll to position [412, 0]
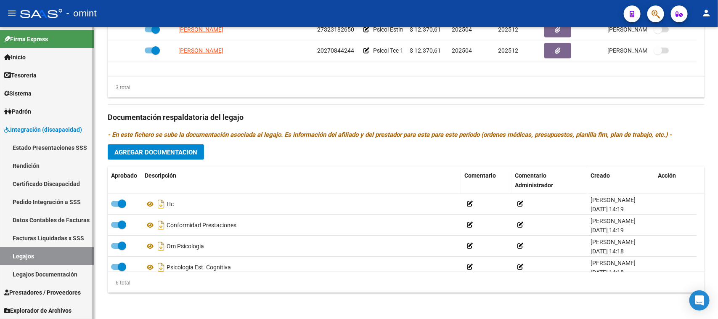
click at [42, 246] on link "Facturas Liquidadas x SSS" at bounding box center [47, 238] width 94 height 18
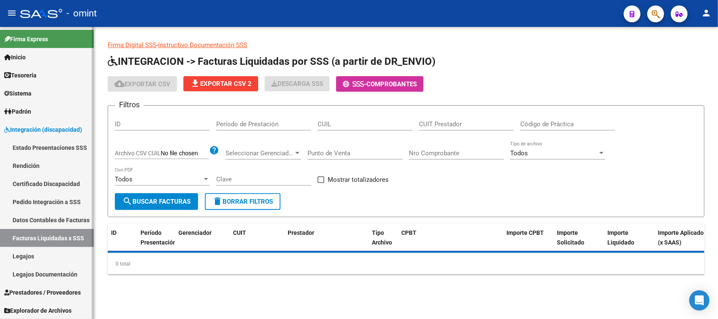
click at [41, 254] on link "Legajos" at bounding box center [47, 256] width 94 height 18
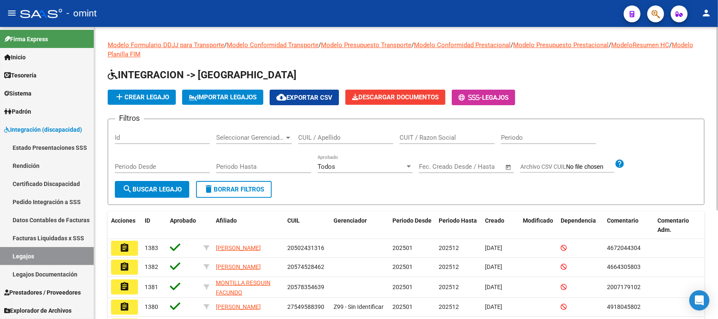
click at [322, 139] on input "CUIL / Apellido" at bounding box center [345, 138] width 95 height 8
click at [170, 185] on span "search Buscar Legajo" at bounding box center [151, 189] width 59 height 8
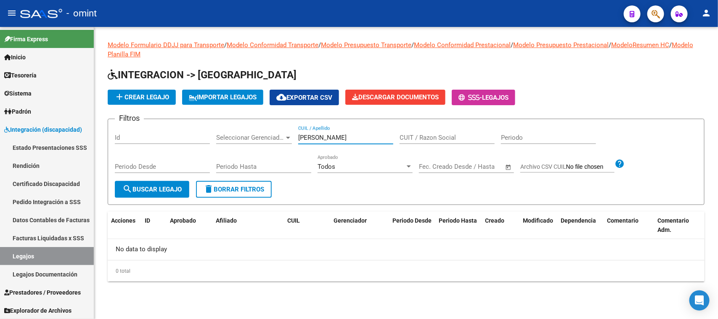
drag, startPoint x: 346, startPoint y: 135, endPoint x: 194, endPoint y: 127, distance: 151.6
click at [195, 127] on div "Filtros Id Seleccionar Gerenciador Seleccionar Gerenciador ACOSTA JU CUIL / Ape…" at bounding box center [406, 153] width 582 height 55
type input "35222815"
click at [146, 176] on div "Periodo Desde" at bounding box center [162, 168] width 95 height 26
click at [151, 182] on button "search Buscar Legajo" at bounding box center [152, 189] width 74 height 17
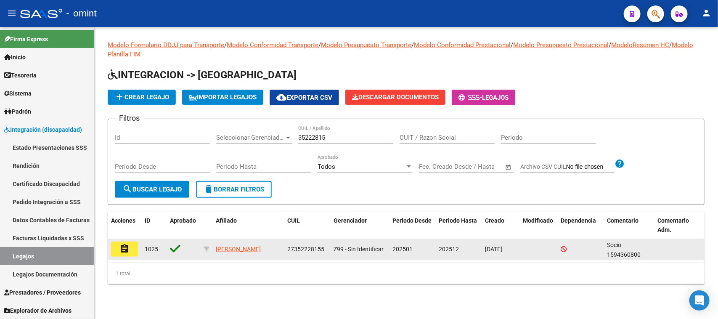
click at [132, 246] on button "assignment" at bounding box center [124, 248] width 27 height 15
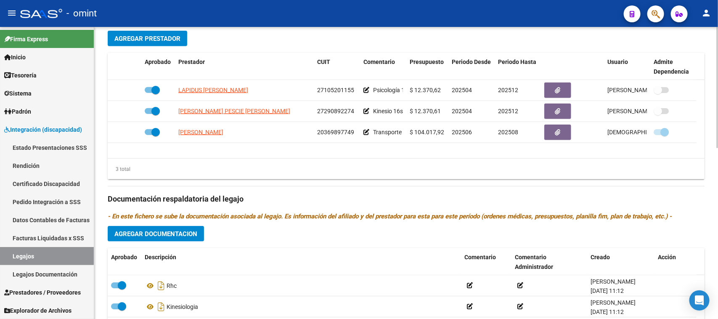
scroll to position [315, 0]
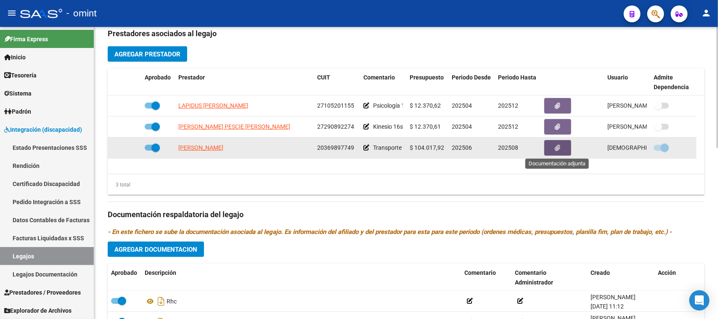
click at [557, 149] on icon "button" at bounding box center [557, 148] width 5 height 6
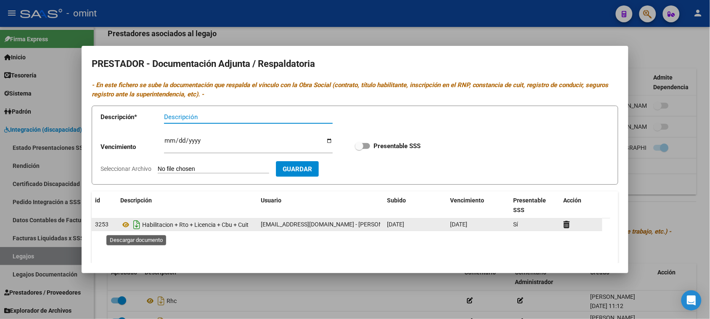
click at [141, 227] on icon "Descargar documento" at bounding box center [136, 224] width 11 height 13
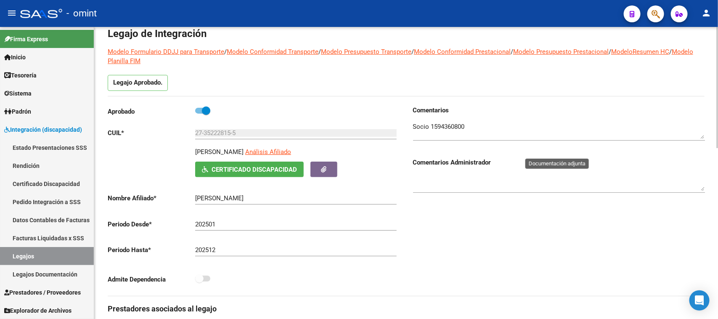
scroll to position [0, 0]
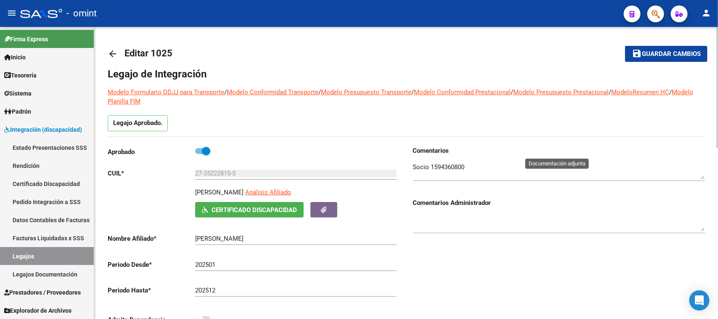
click at [444, 166] on textarea at bounding box center [559, 170] width 292 height 17
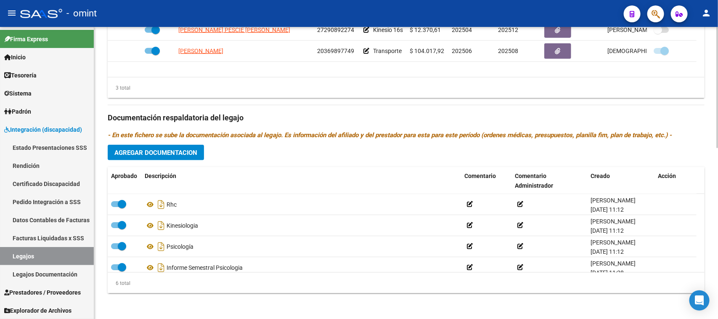
scroll to position [412, 0]
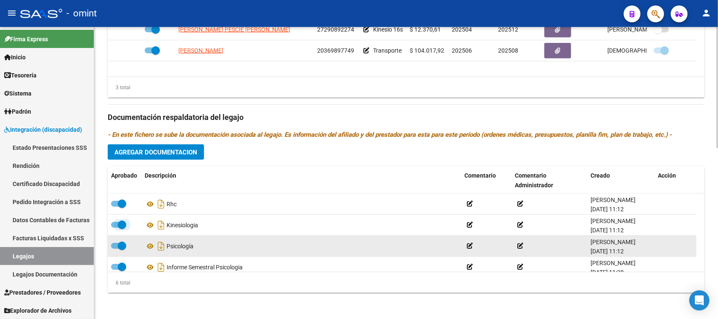
drag, startPoint x: 117, startPoint y: 225, endPoint x: 116, endPoint y: 238, distance: 12.7
click at [118, 225] on span at bounding box center [122, 224] width 8 height 8
click at [115, 227] on input "checkbox" at bounding box center [115, 227] width 0 height 0
checkbox input "false"
click at [118, 244] on span at bounding box center [122, 245] width 8 height 8
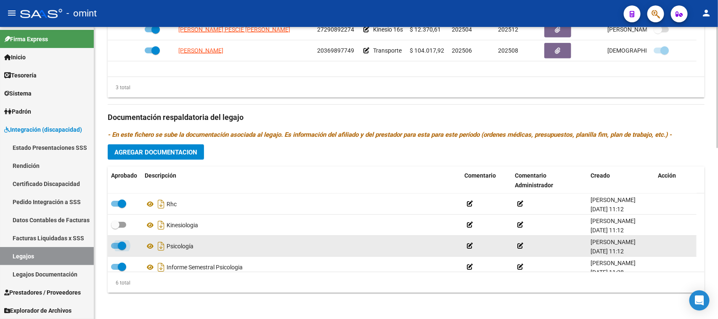
click at [115, 248] on input "checkbox" at bounding box center [115, 248] width 0 height 0
checkbox input "false"
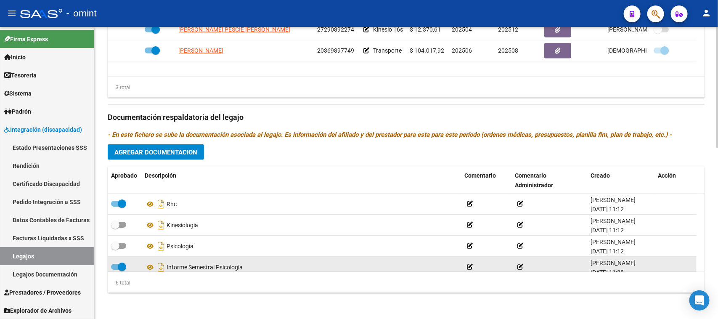
click at [119, 261] on label at bounding box center [118, 266] width 15 height 10
click at [115, 269] on input "checkbox" at bounding box center [115, 269] width 0 height 0
checkbox input "false"
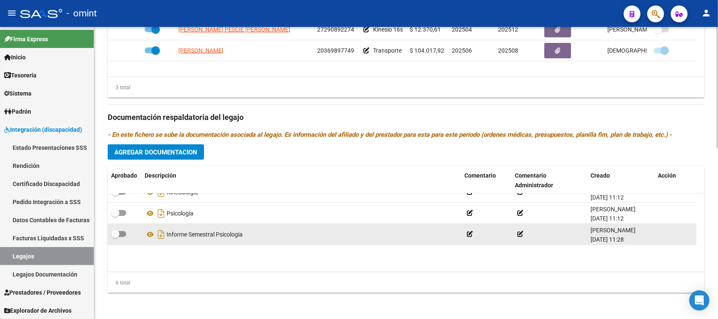
scroll to position [51, 0]
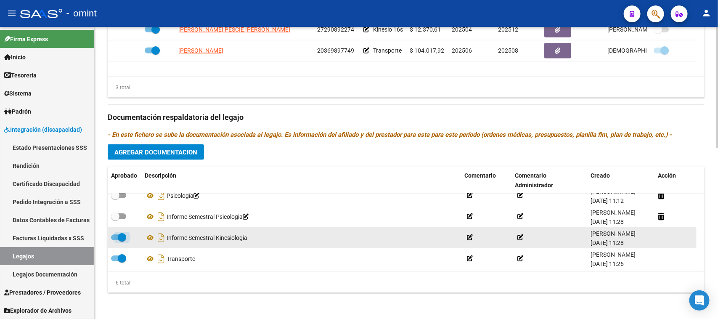
click at [111, 237] on span at bounding box center [118, 237] width 15 height 6
click at [115, 240] on input "checkbox" at bounding box center [115, 240] width 0 height 0
checkbox input "false"
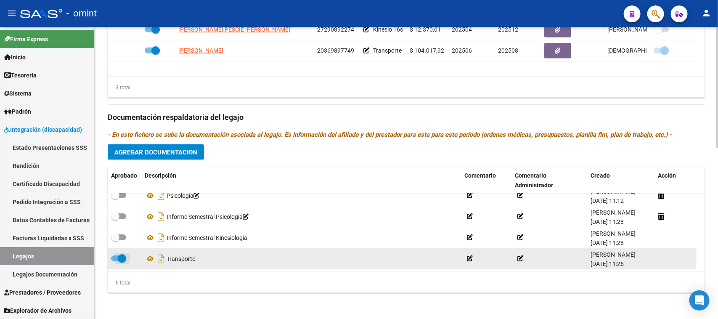
click at [118, 257] on span at bounding box center [122, 258] width 8 height 8
click at [115, 261] on input "checkbox" at bounding box center [115, 261] width 0 height 0
checkbox input "false"
click at [662, 257] on icon at bounding box center [660, 258] width 6 height 8
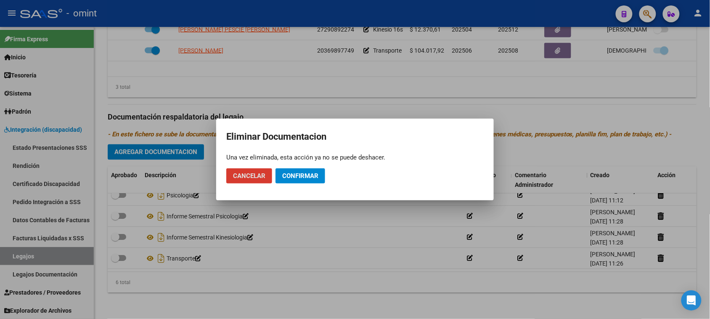
click at [321, 178] on button "Confirmar" at bounding box center [300, 175] width 50 height 15
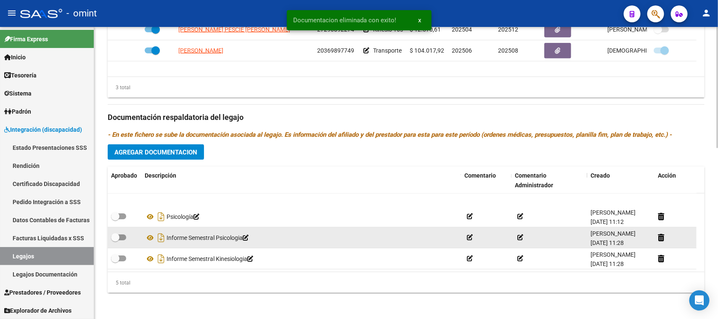
scroll to position [30, 0]
click at [660, 236] on icon at bounding box center [660, 237] width 6 height 8
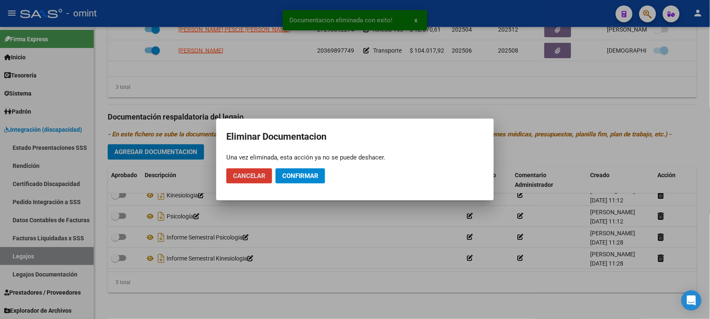
click at [324, 171] on button "Confirmar" at bounding box center [300, 175] width 50 height 15
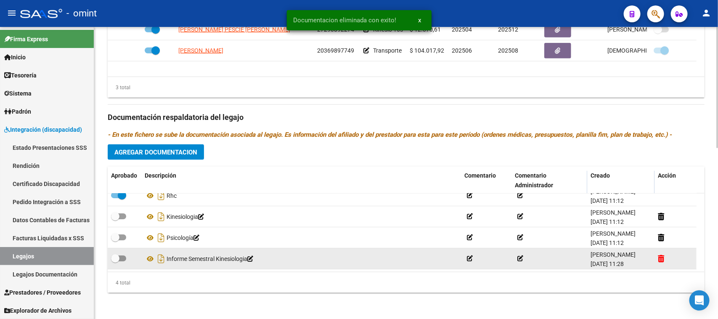
scroll to position [9, 0]
click at [658, 254] on icon at bounding box center [660, 258] width 6 height 8
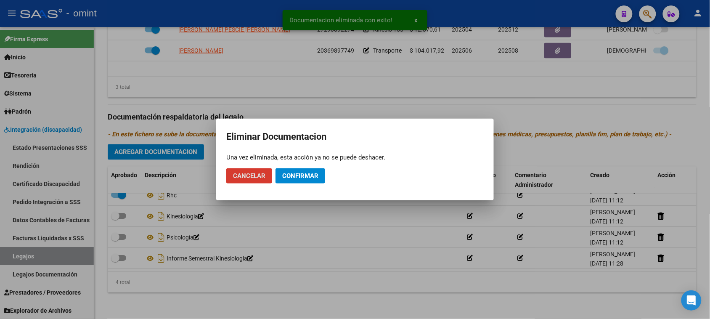
click at [309, 178] on span "Confirmar" at bounding box center [300, 176] width 36 height 8
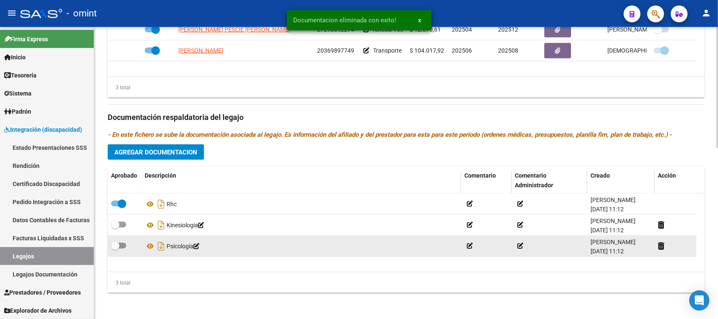
scroll to position [0, 0]
click at [663, 248] on icon at bounding box center [660, 246] width 6 height 8
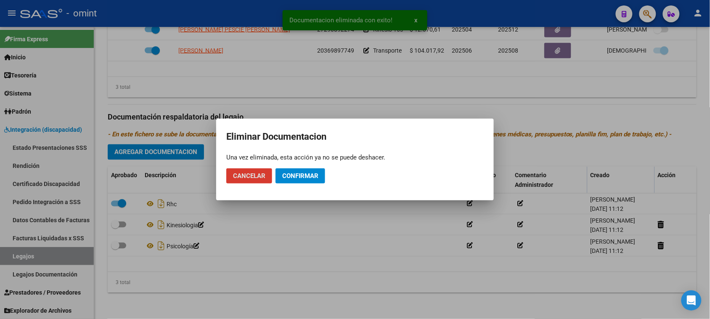
click at [310, 171] on button "Confirmar" at bounding box center [300, 175] width 50 height 15
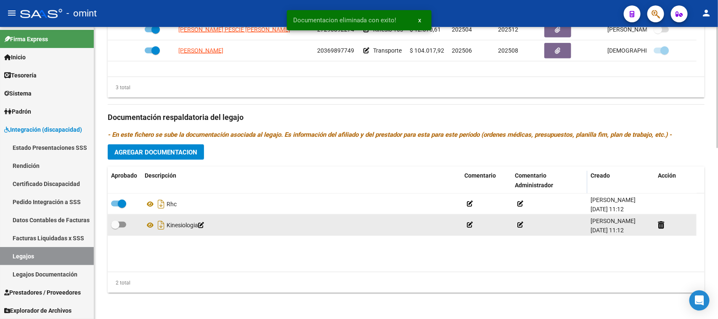
click at [668, 225] on div at bounding box center [674, 225] width 35 height 10
click at [659, 228] on div at bounding box center [674, 225] width 35 height 10
click at [657, 224] on icon at bounding box center [660, 225] width 6 height 8
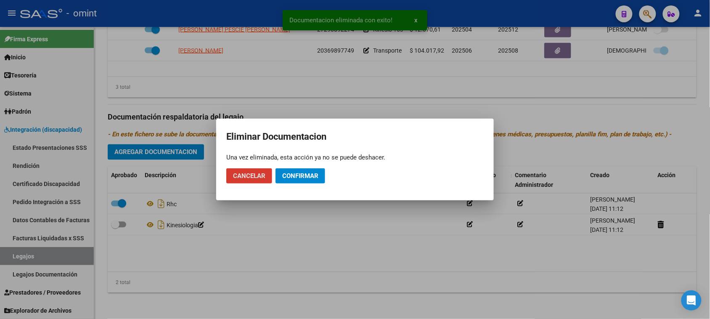
click at [306, 169] on mat-dialog-actions "Cancelar Confirmar" at bounding box center [354, 175] width 257 height 29
click at [306, 169] on button "Confirmar" at bounding box center [300, 175] width 50 height 15
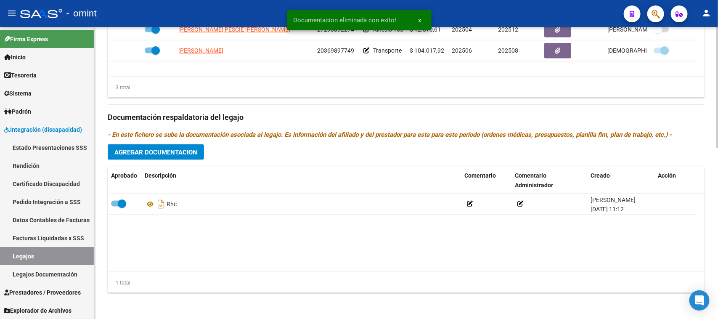
click at [181, 153] on span "Agregar Documentacion" at bounding box center [155, 152] width 83 height 8
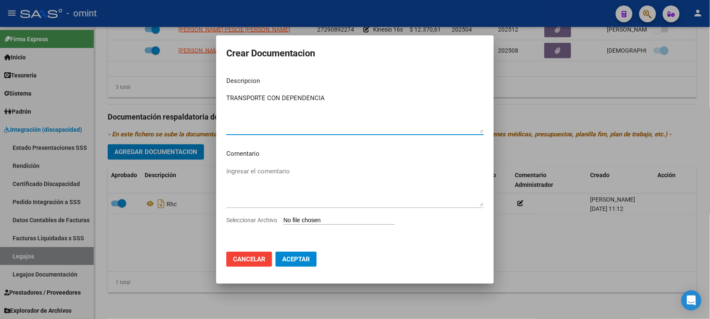
type textarea "TRANSPORTE CON DEPENDENCIA"
type input "C:\fakepath\TRANSPORTE PRESTACION.pdf"
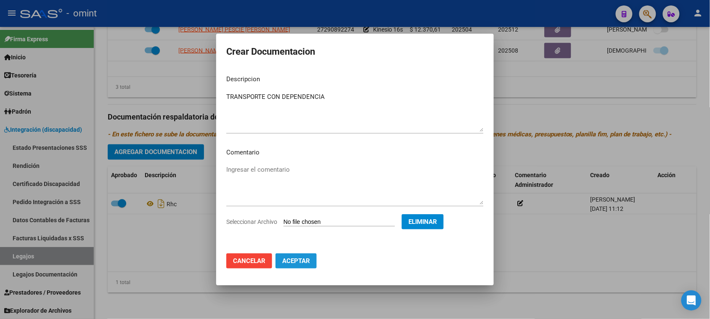
click at [309, 266] on button "Aceptar" at bounding box center [295, 260] width 41 height 15
checkbox input "false"
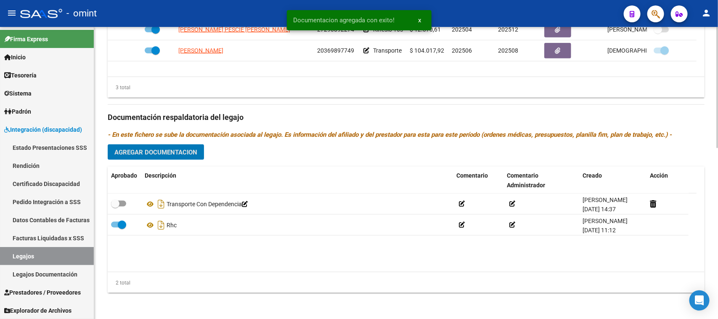
click at [179, 159] on button "Agregar Documentacion" at bounding box center [156, 152] width 96 height 16
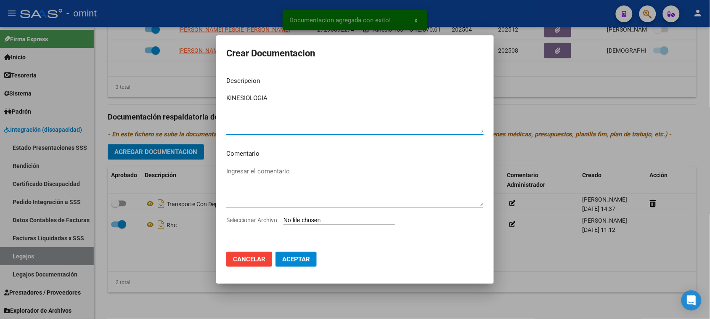
type textarea "KINESIOLOGIA"
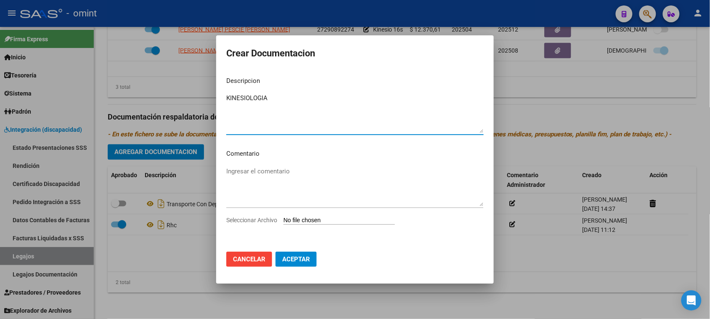
type input "C:\fakepath\KINE PRESTACION.pdf"
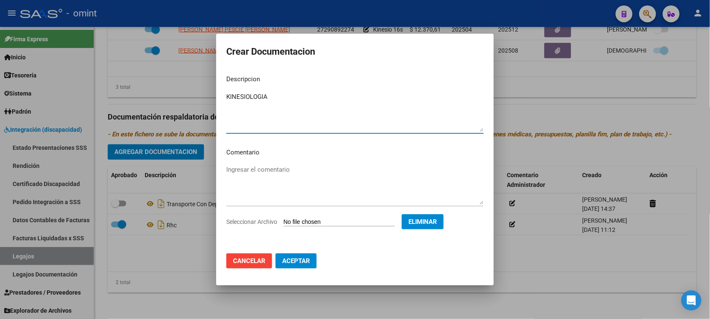
click at [305, 265] on button "Aceptar" at bounding box center [295, 260] width 41 height 15
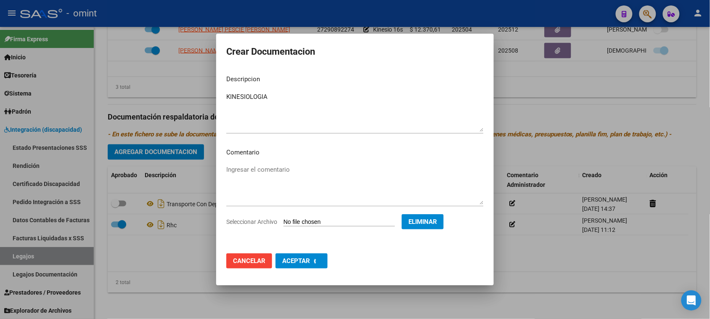
checkbox input "false"
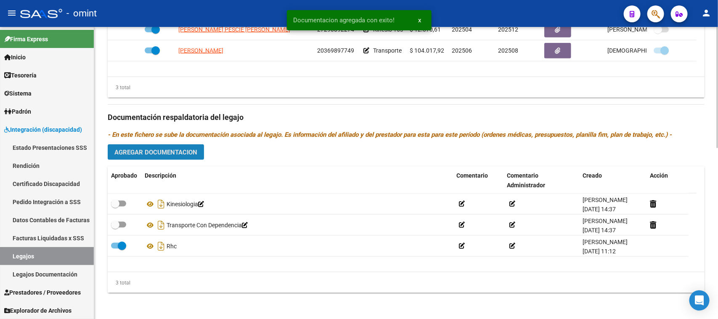
click at [173, 147] on button "Agregar Documentacion" at bounding box center [156, 152] width 96 height 16
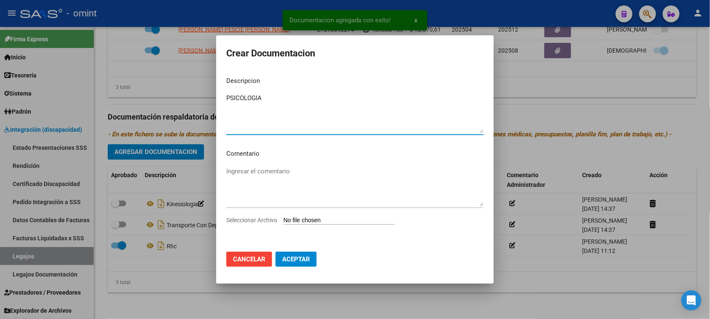
type textarea "PSICOLOGIA"
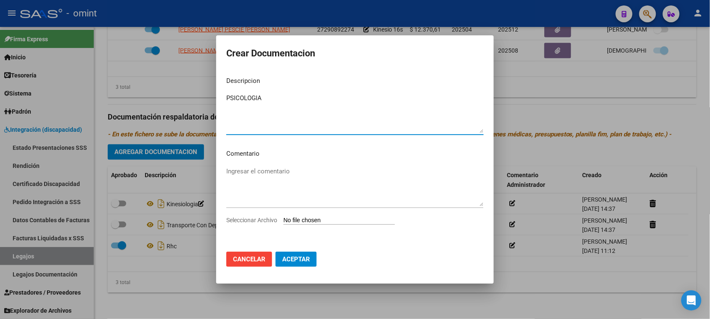
type input "C:\fakepath\PSICO PRESTACION.pdf"
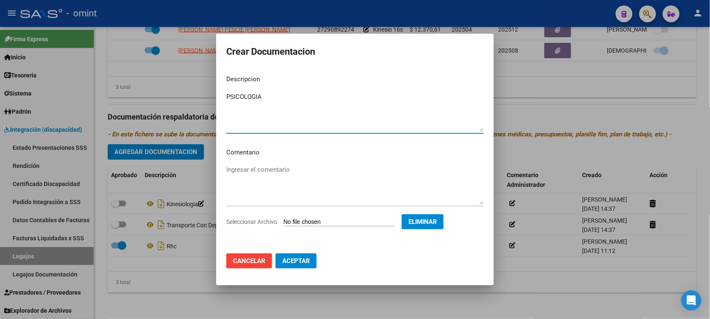
click at [297, 266] on button "Aceptar" at bounding box center [295, 260] width 41 height 15
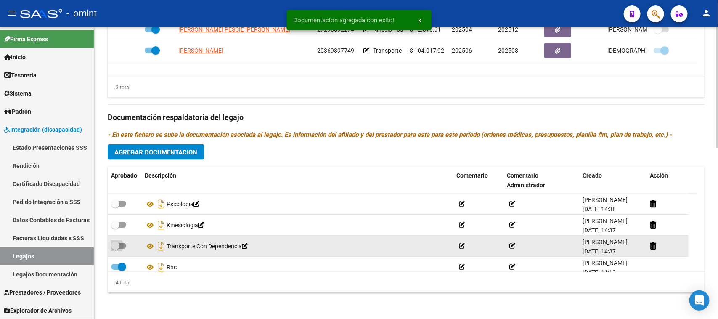
click at [121, 248] on label at bounding box center [118, 245] width 15 height 10
click at [115, 248] on input "checkbox" at bounding box center [115, 248] width 0 height 0
checkbox input "true"
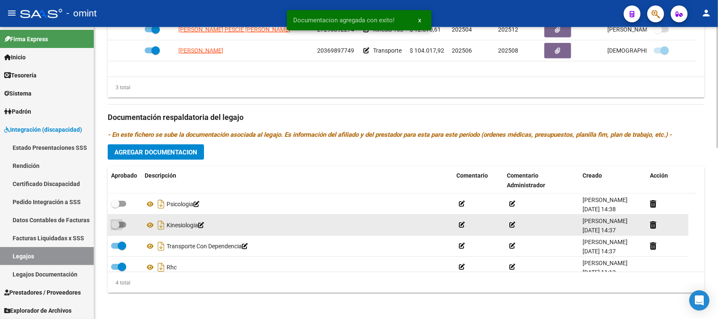
click at [119, 220] on span at bounding box center [115, 224] width 8 height 8
click at [115, 227] on input "checkbox" at bounding box center [115, 227] width 0 height 0
checkbox input "true"
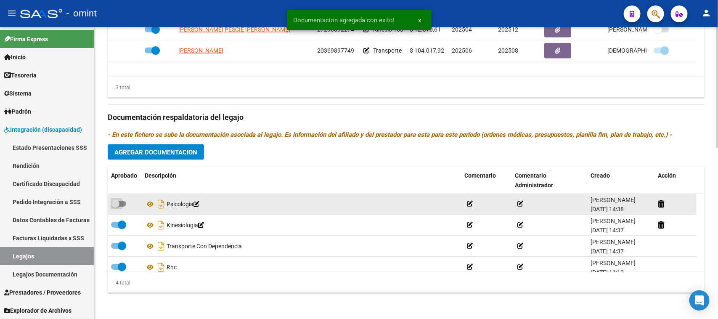
click at [124, 201] on span at bounding box center [118, 204] width 15 height 6
click at [115, 206] on input "checkbox" at bounding box center [115, 206] width 0 height 0
checkbox input "true"
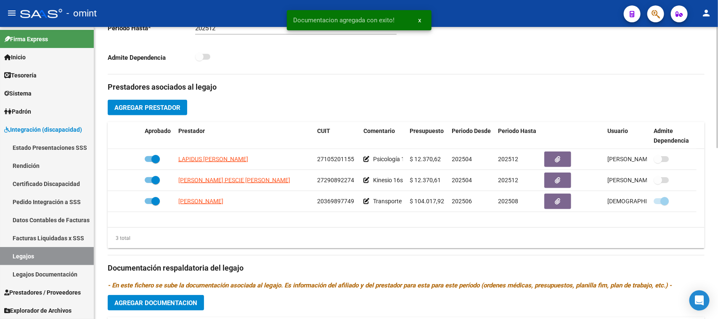
scroll to position [263, 0]
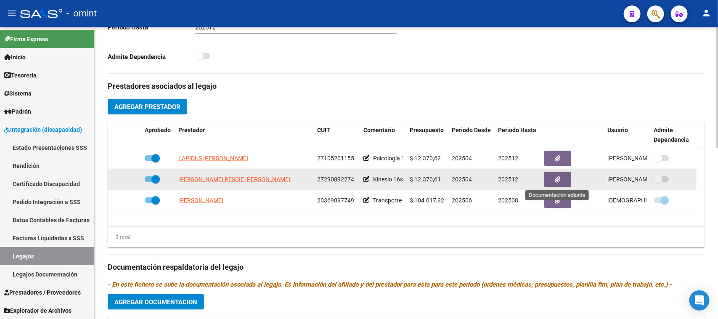
click at [564, 181] on button "button" at bounding box center [557, 180] width 27 height 16
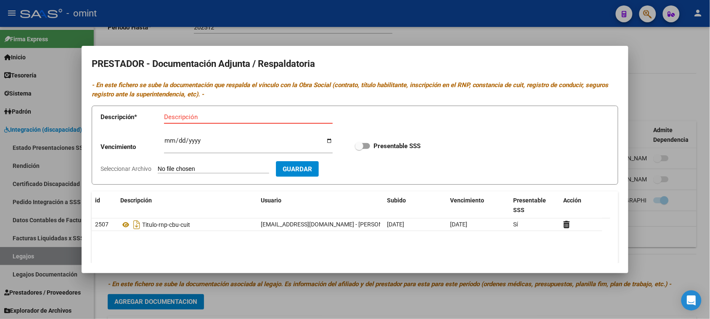
click at [168, 141] on input "Ingresar vencimiento" at bounding box center [248, 143] width 169 height 13
type input "[DATE]"
click at [359, 149] on input "Presentable SSS" at bounding box center [359, 149] width 0 height 0
checkbox input "true"
type input "C:\fakepath\KINE PRESTADOR.pdf"
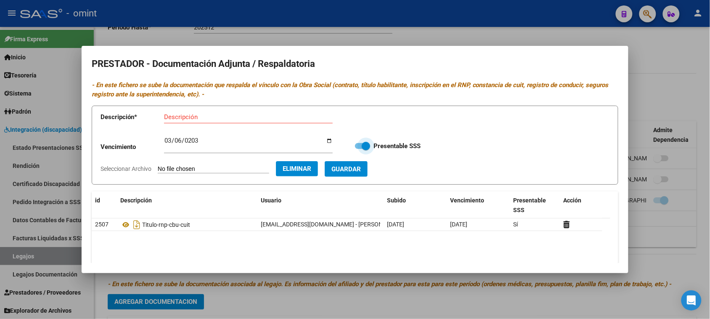
click at [362, 173] on button "Guardar" at bounding box center [346, 169] width 43 height 16
click at [200, 117] on input "Descripción" at bounding box center [227, 117] width 127 height 8
paste input "Título/RNP/CBU/ARCA"
type input "Título/RNP/CBU/ARCA"
click at [361, 169] on span "Guardar" at bounding box center [345, 169] width 29 height 8
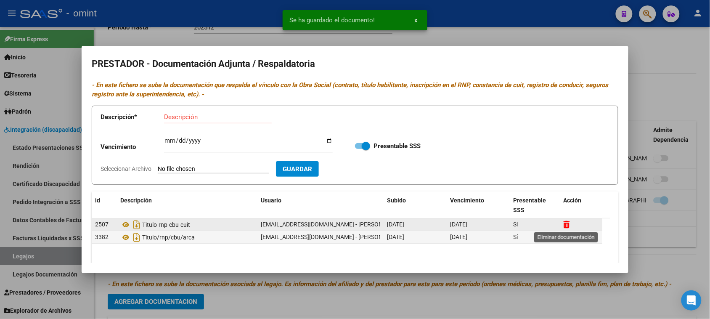
click at [568, 223] on icon at bounding box center [566, 224] width 6 height 8
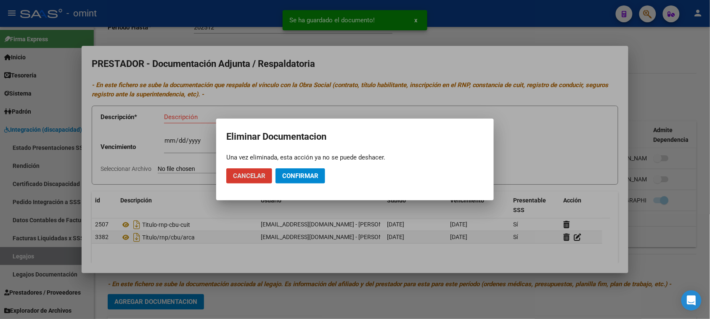
click at [321, 176] on button "Confirmar" at bounding box center [300, 175] width 50 height 15
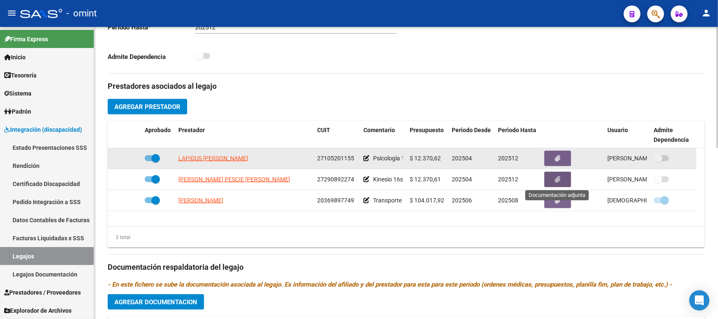
click at [555, 155] on icon "button" at bounding box center [557, 158] width 5 height 6
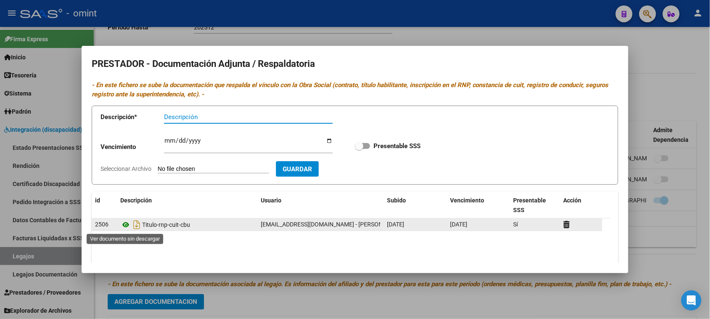
click at [127, 226] on icon at bounding box center [125, 224] width 11 height 10
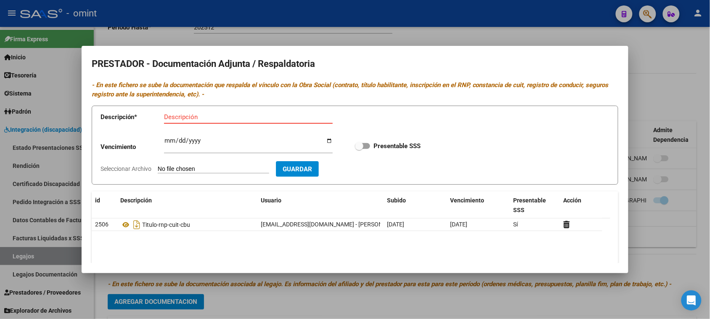
click at [180, 113] on input "Descripción" at bounding box center [248, 117] width 169 height 8
paste input "Título/RNP/CBU/ARCA"
type input "Título/RNP/CBU/ARCA"
type input "[DATE]"
click at [359, 149] on input "Presentable SSS" at bounding box center [359, 149] width 0 height 0
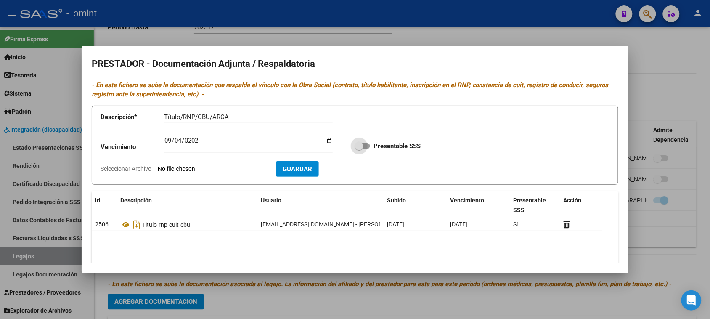
checkbox input "true"
type input "C:\fakepath\PSICO PRESTADOR.pdf"
click at [360, 174] on button "Guardar" at bounding box center [346, 169] width 43 height 16
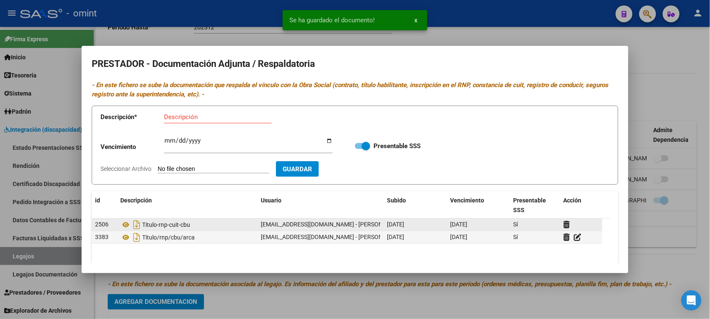
click at [565, 229] on div at bounding box center [580, 224] width 35 height 10
click at [564, 223] on icon at bounding box center [566, 224] width 6 height 8
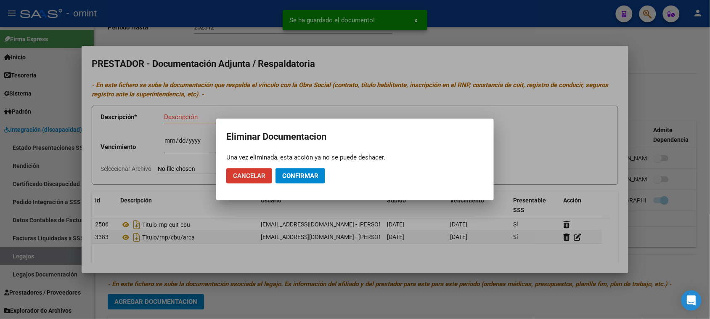
click at [297, 174] on span "Confirmar" at bounding box center [300, 176] width 36 height 8
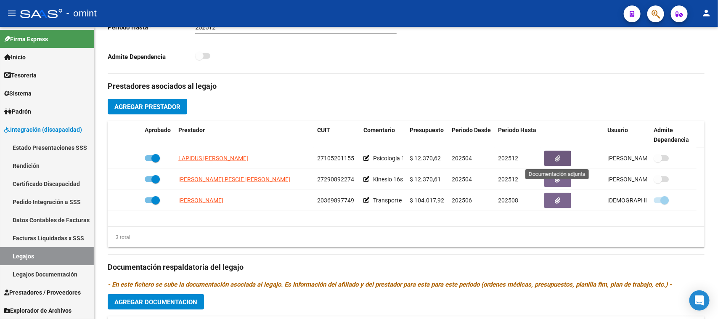
scroll to position [210, 0]
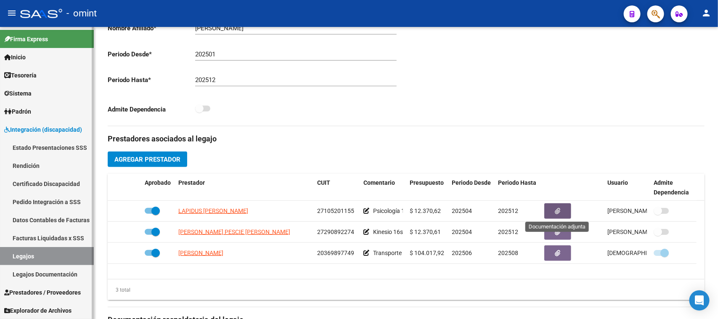
click at [55, 255] on link "Legajos" at bounding box center [47, 256] width 94 height 18
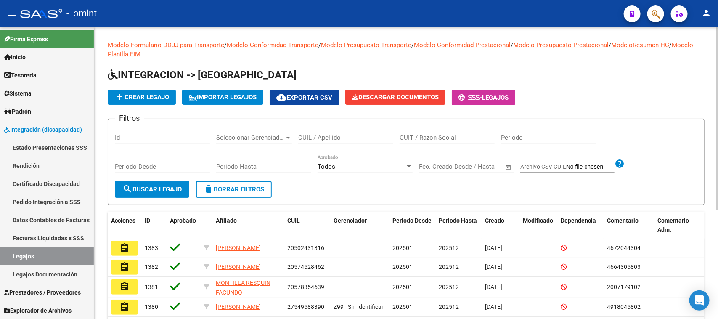
click at [350, 142] on div "CUIL / Apellido" at bounding box center [345, 135] width 95 height 18
type input "ELORZA"
click at [162, 190] on span "search Buscar Legajo" at bounding box center [151, 189] width 59 height 8
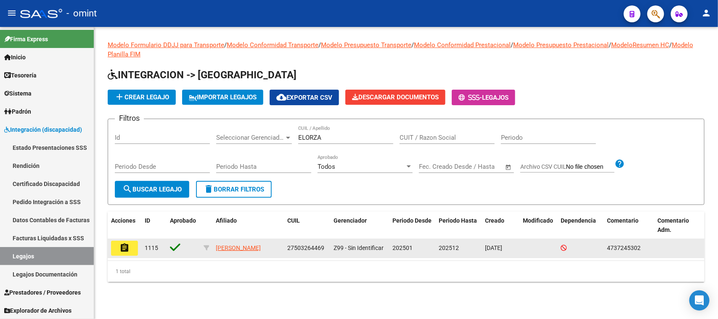
click at [114, 253] on button "assignment" at bounding box center [124, 247] width 27 height 15
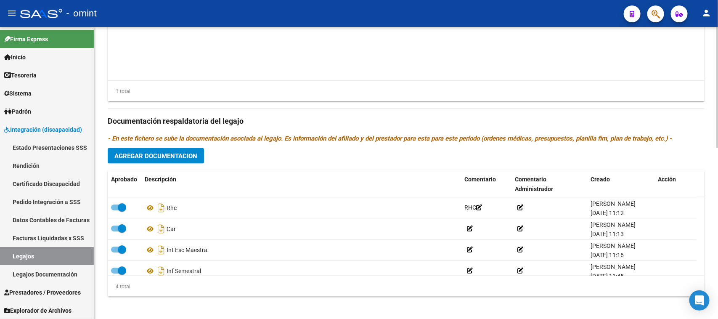
scroll to position [412, 0]
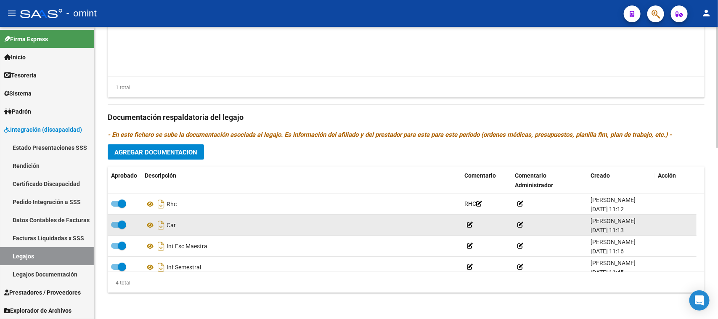
click at [119, 224] on span at bounding box center [122, 224] width 8 height 8
click at [115, 227] on input "checkbox" at bounding box center [115, 227] width 0 height 0
checkbox input "false"
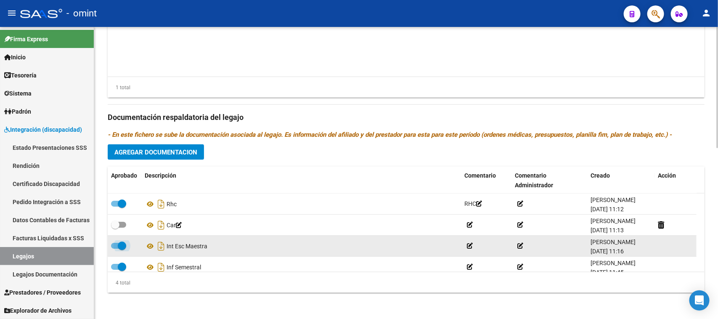
click at [119, 243] on span at bounding box center [122, 245] width 8 height 8
click at [115, 248] on input "checkbox" at bounding box center [115, 248] width 0 height 0
checkbox input "false"
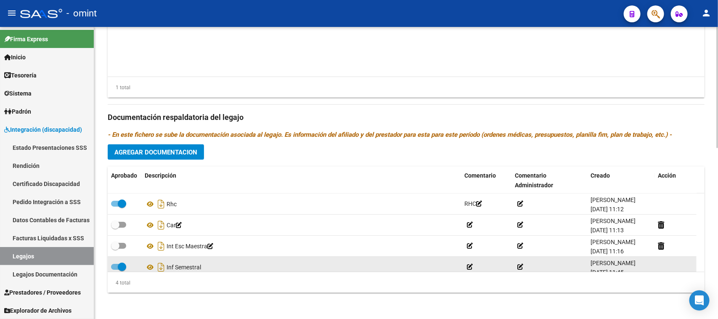
click at [120, 266] on span at bounding box center [122, 266] width 8 height 8
click at [115, 269] on input "checkbox" at bounding box center [115, 269] width 0 height 0
checkbox input "false"
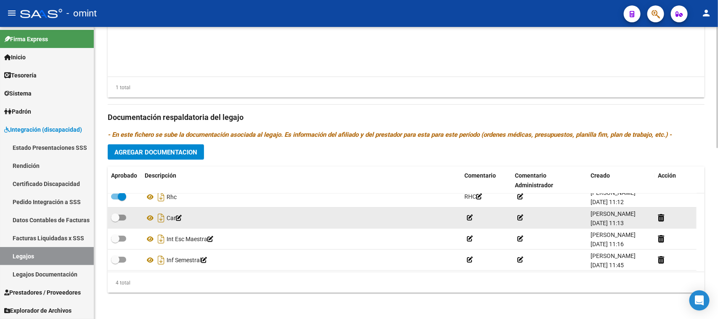
scroll to position [9, 0]
click at [663, 217] on icon at bounding box center [660, 216] width 6 height 8
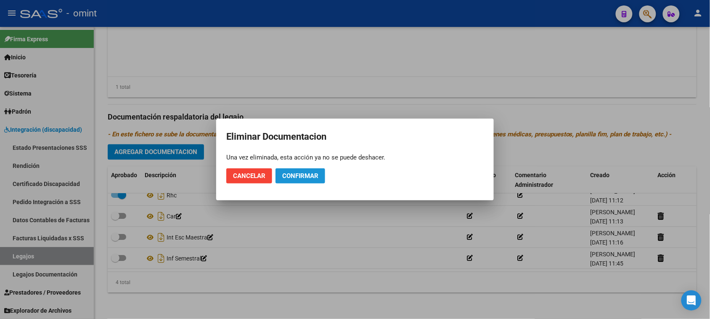
click at [319, 177] on button "Confirmar" at bounding box center [300, 175] width 50 height 15
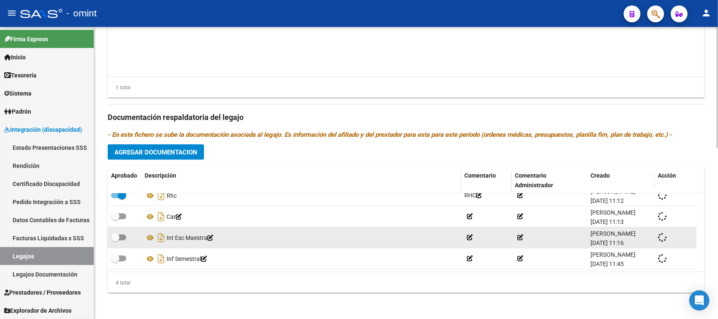
scroll to position [0, 0]
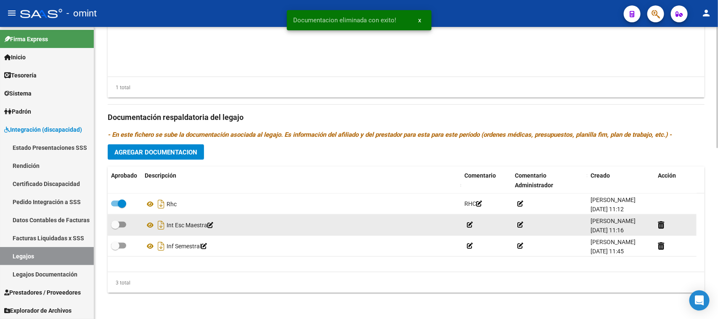
click at [656, 226] on datatable-body-cell at bounding box center [675, 224] width 42 height 21
click at [663, 222] on icon at bounding box center [660, 225] width 6 height 8
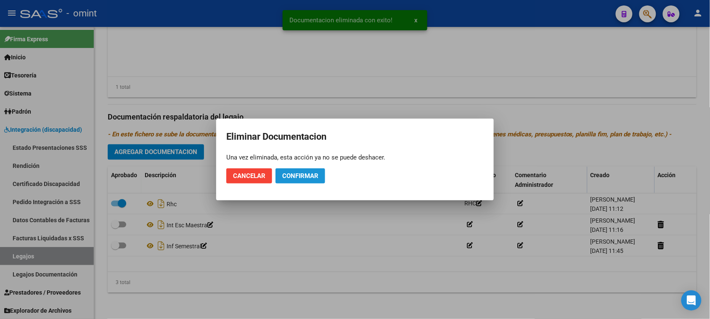
click at [318, 180] on button "Confirmar" at bounding box center [300, 175] width 50 height 15
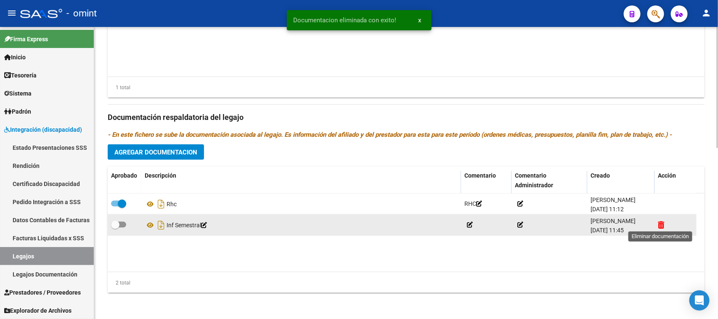
click at [659, 225] on icon at bounding box center [660, 225] width 6 height 8
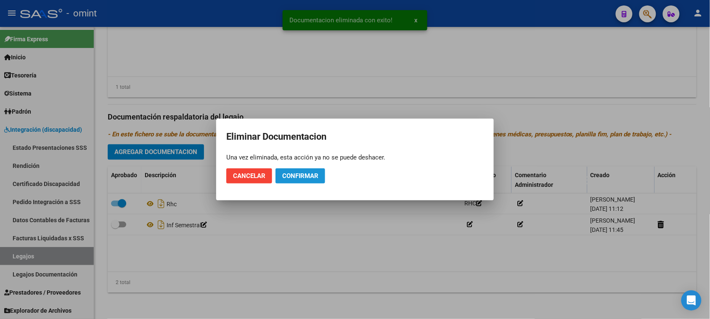
click at [299, 176] on span "Confirmar" at bounding box center [300, 176] width 36 height 8
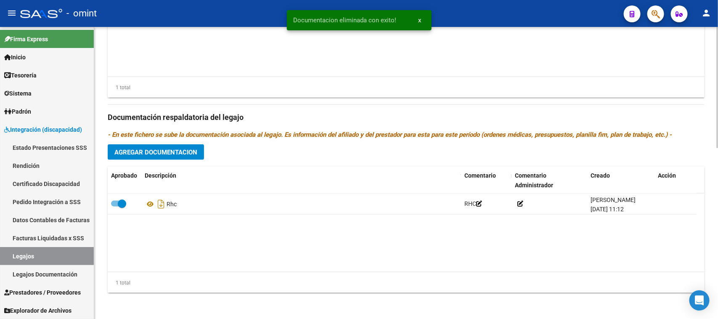
click at [160, 150] on span "Agregar Documentacion" at bounding box center [155, 152] width 83 height 8
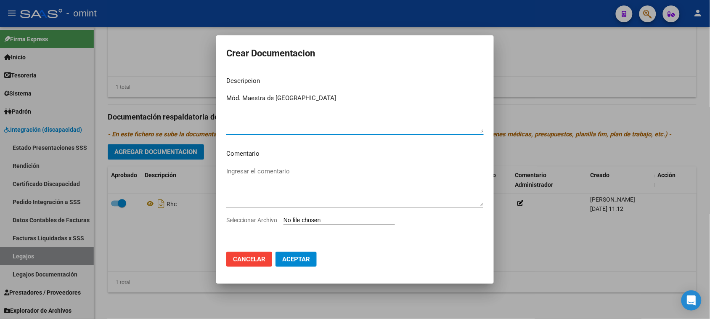
type textarea "Mód. Maestra de [GEOGRAPHIC_DATA]"
type input "C:\fakepath\MAESTRA PRESTACION.pdf"
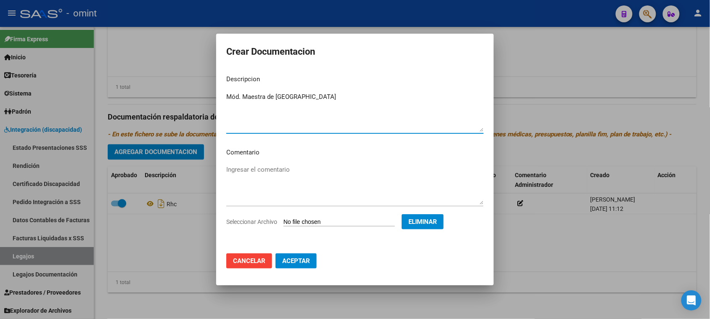
click at [298, 270] on mat-dialog-actions "Cancelar Aceptar" at bounding box center [354, 260] width 257 height 29
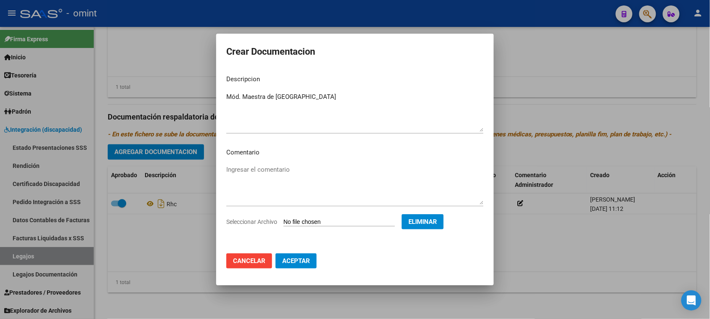
click at [303, 248] on mat-dialog-actions "Cancelar Aceptar" at bounding box center [354, 260] width 257 height 29
click at [302, 253] on button "Aceptar" at bounding box center [295, 260] width 41 height 15
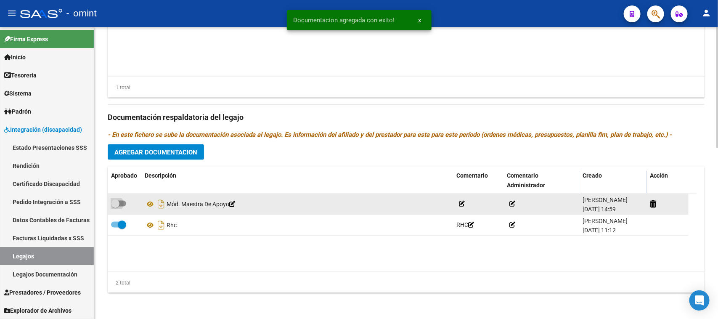
click at [124, 201] on span at bounding box center [118, 204] width 15 height 6
click at [115, 206] on input "checkbox" at bounding box center [115, 206] width 0 height 0
checkbox input "true"
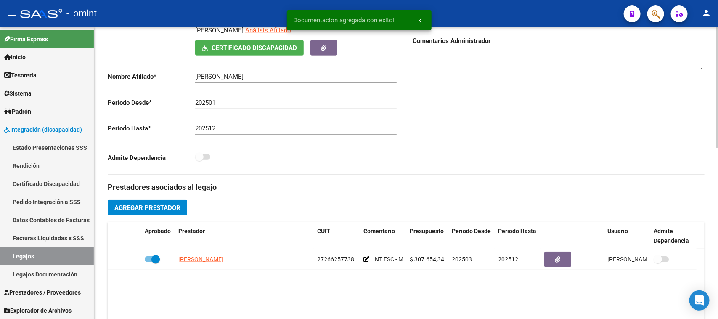
scroll to position [150, 0]
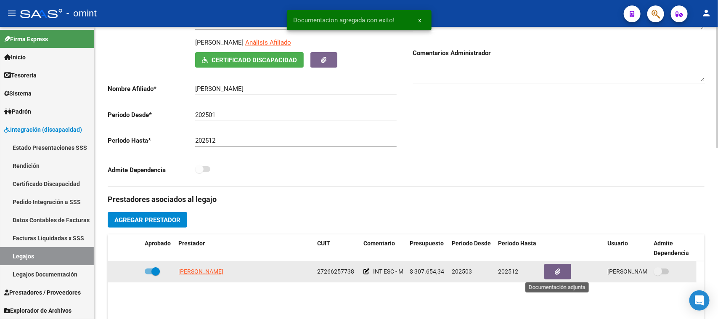
click at [553, 274] on button "button" at bounding box center [557, 272] width 27 height 16
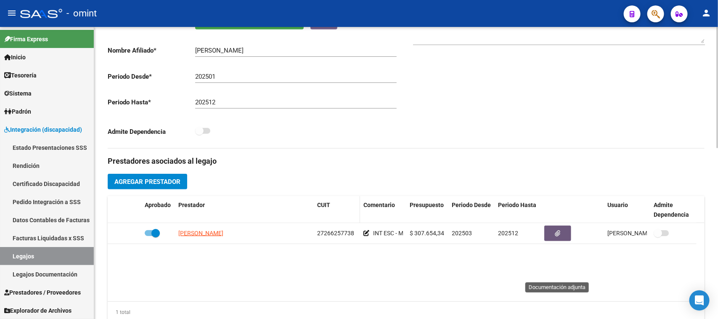
scroll to position [202, 0]
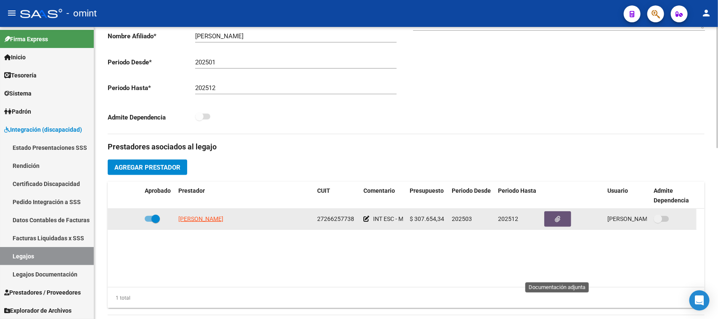
click at [553, 217] on button "button" at bounding box center [557, 219] width 27 height 16
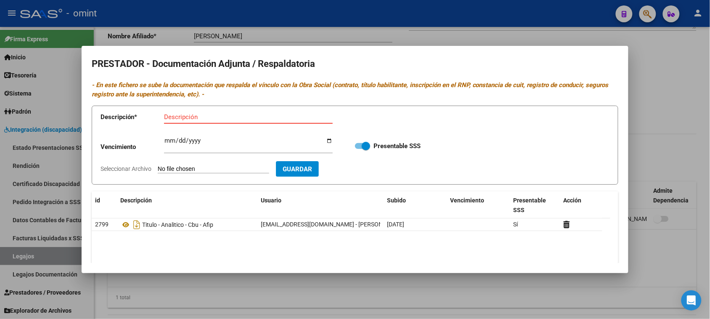
paste input "Analítico/Título/CBU/ARCA"
type input "Analítico/Título/CBU/ARCA"
type input "C:\fakepath\MAESTRA PRESTADOR_organized.pdf"
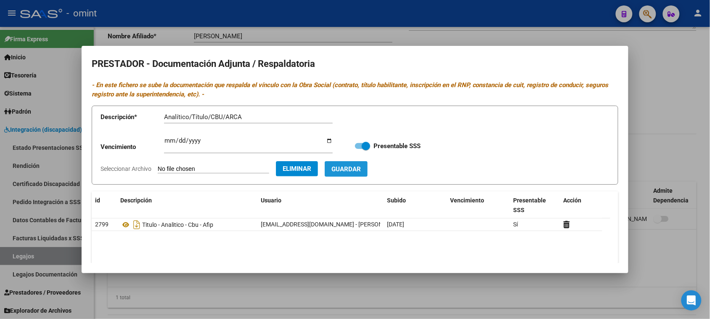
click at [353, 171] on span "Guardar" at bounding box center [345, 169] width 29 height 8
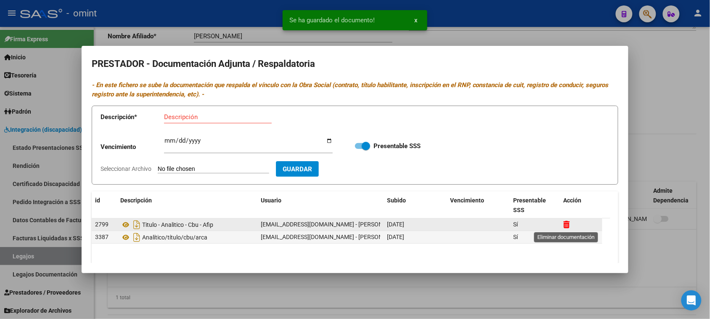
click at [568, 223] on icon at bounding box center [566, 224] width 6 height 8
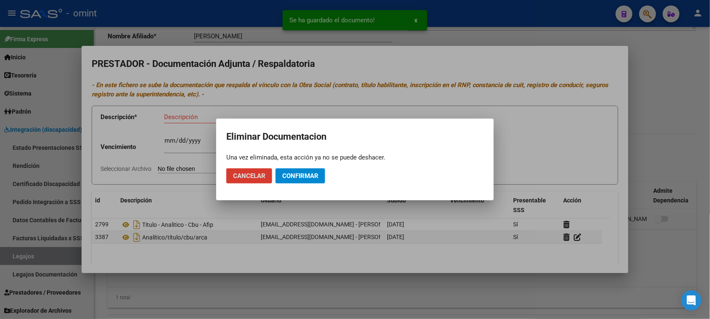
click at [296, 179] on span "Confirmar" at bounding box center [300, 176] width 36 height 8
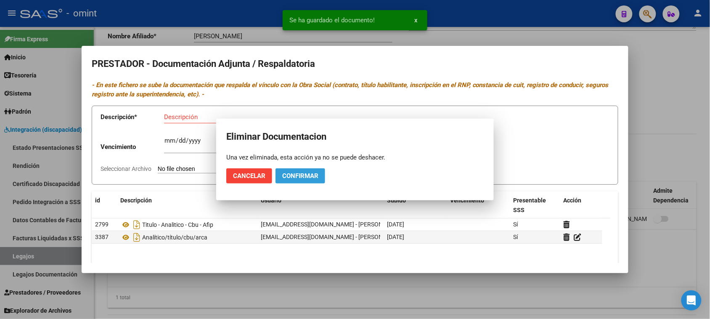
click at [296, 179] on span "Confirmar" at bounding box center [300, 176] width 36 height 8
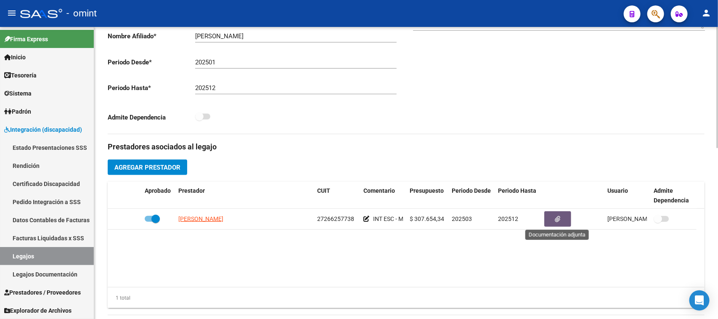
click at [50, 256] on link "Legajos" at bounding box center [47, 256] width 94 height 18
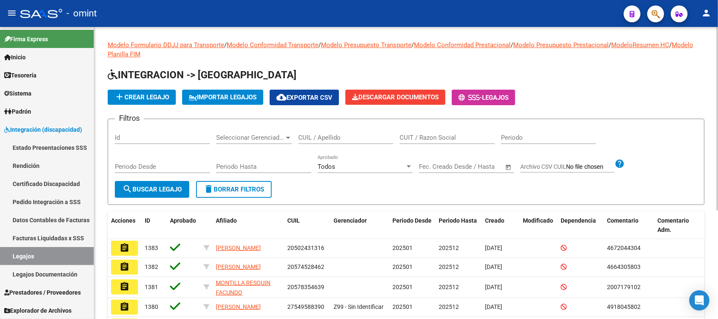
click at [362, 141] on div "CUIL / Apellido" at bounding box center [345, 135] width 95 height 18
paste input "27526463507"
type input "27526463507"
click at [168, 186] on span "search Buscar Legajo" at bounding box center [151, 189] width 59 height 8
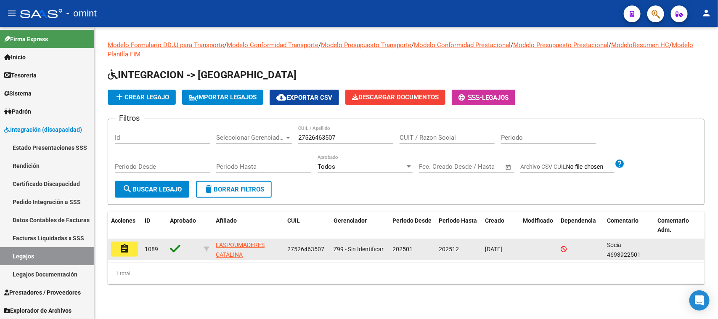
click at [132, 248] on button "assignment" at bounding box center [124, 248] width 27 height 15
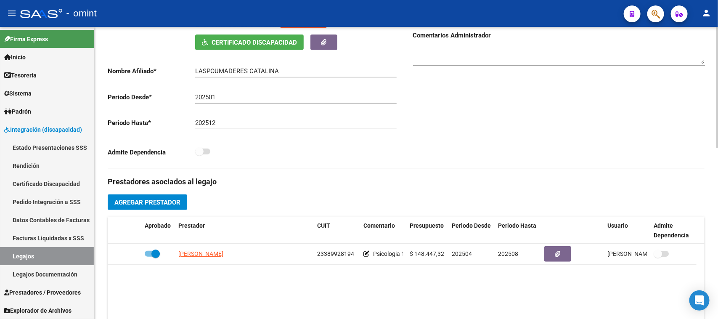
scroll to position [150, 0]
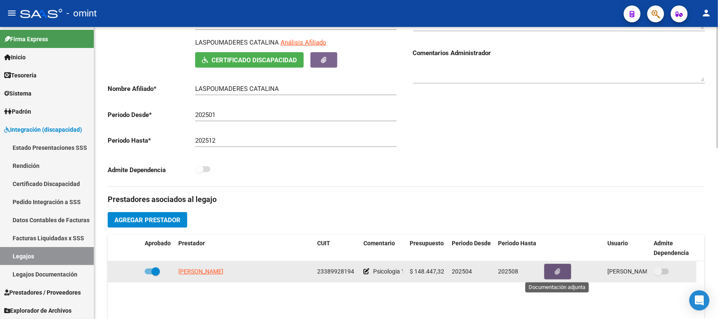
click at [549, 267] on button "button" at bounding box center [557, 272] width 27 height 16
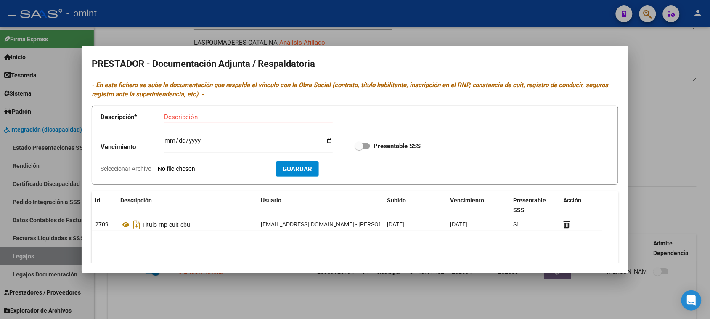
click at [276, 123] on div "Descripción" at bounding box center [248, 121] width 169 height 21
click at [277, 116] on input "Descripción" at bounding box center [248, 117] width 169 height 8
paste input "Título/RNP/CBU/ARCA"
type input "Título/RNP/CBU/ARCA"
type input "[DATE]"
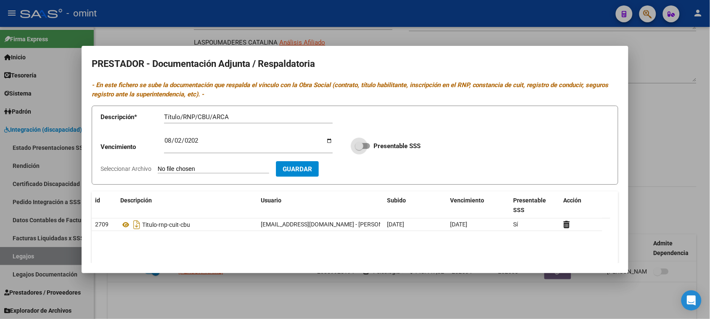
click at [359, 149] on input "Presentable SSS" at bounding box center [359, 149] width 0 height 0
checkbox input "true"
type input "C:\fakepath\PSICO PRESTADOR_organized.pdf"
click at [362, 173] on button "Guardar" at bounding box center [346, 169] width 43 height 16
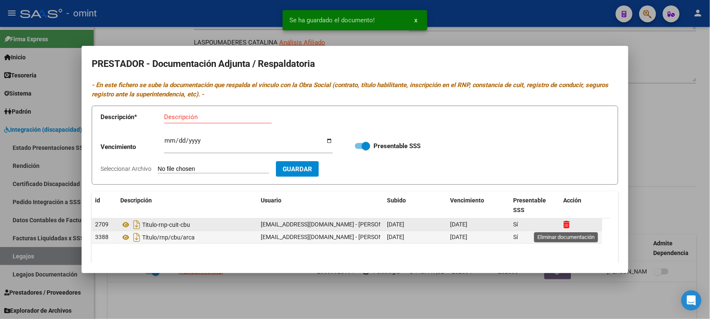
click at [565, 224] on icon at bounding box center [566, 224] width 6 height 8
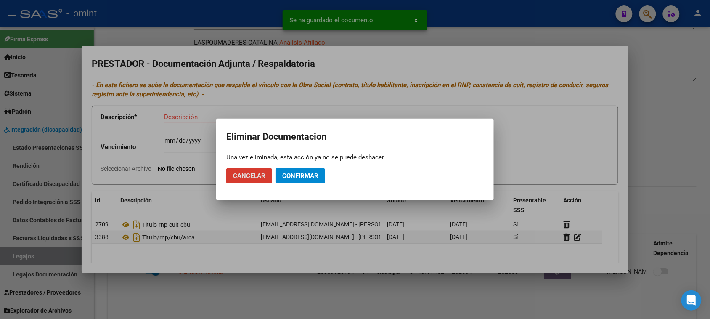
click at [307, 180] on button "Confirmar" at bounding box center [300, 175] width 50 height 15
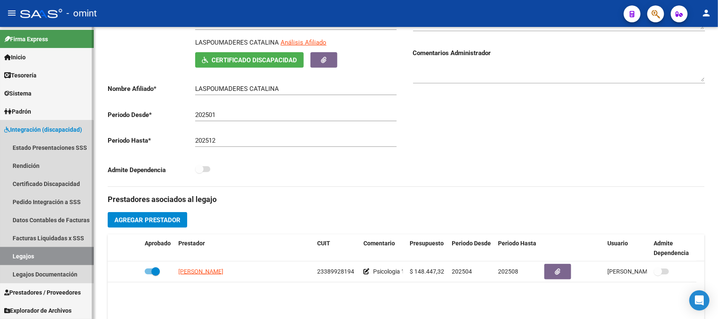
click at [13, 251] on link "Legajos" at bounding box center [47, 256] width 94 height 18
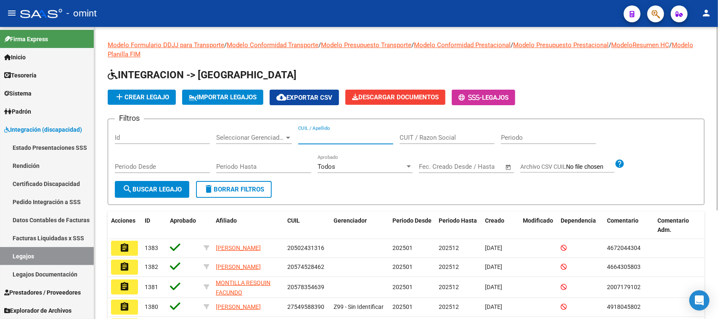
click at [345, 139] on input "CUIL / Apellido" at bounding box center [345, 138] width 95 height 8
type input "T"
type input "LASP"
drag, startPoint x: 129, startPoint y: 190, endPoint x: 177, endPoint y: 193, distance: 47.2
click at [130, 190] on mat-icon "search" at bounding box center [127, 189] width 10 height 10
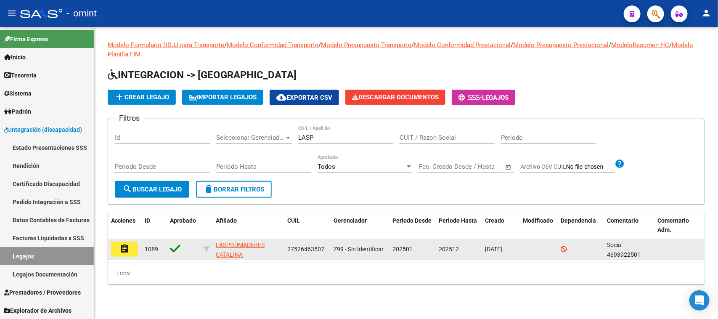
click at [129, 256] on datatable-body-cell "assignment" at bounding box center [125, 249] width 34 height 21
click at [129, 253] on button "assignment" at bounding box center [124, 248] width 27 height 15
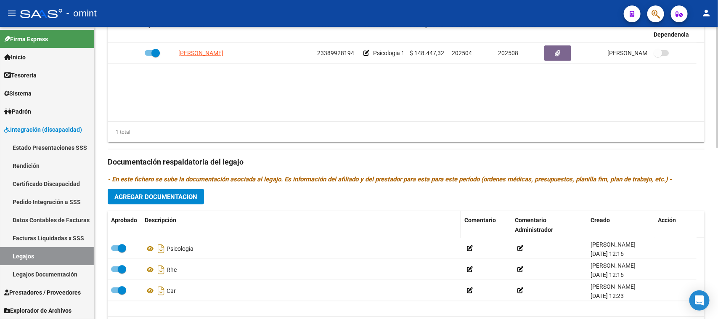
scroll to position [412, 0]
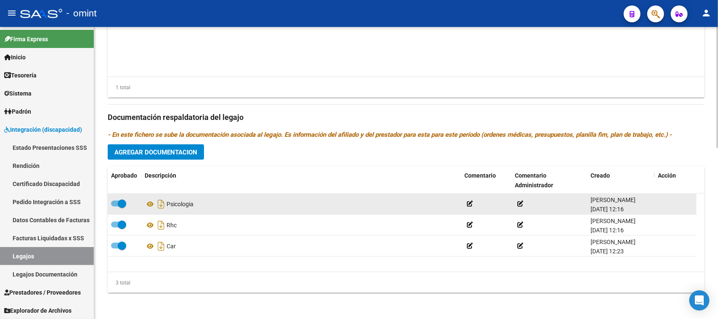
click at [119, 201] on span at bounding box center [122, 203] width 8 height 8
click at [115, 206] on input "checkbox" at bounding box center [115, 206] width 0 height 0
checkbox input "false"
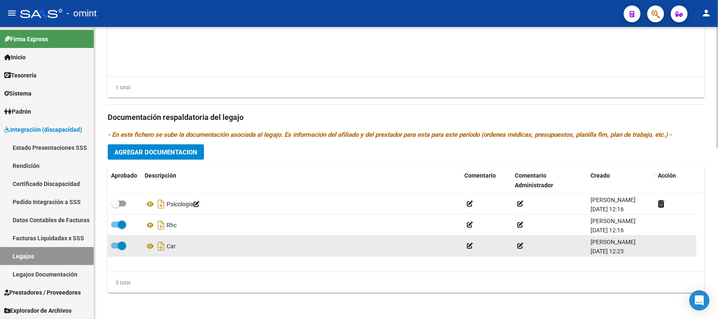
click at [116, 243] on span at bounding box center [118, 246] width 15 height 6
click at [115, 248] on input "checkbox" at bounding box center [115, 248] width 0 height 0
checkbox input "false"
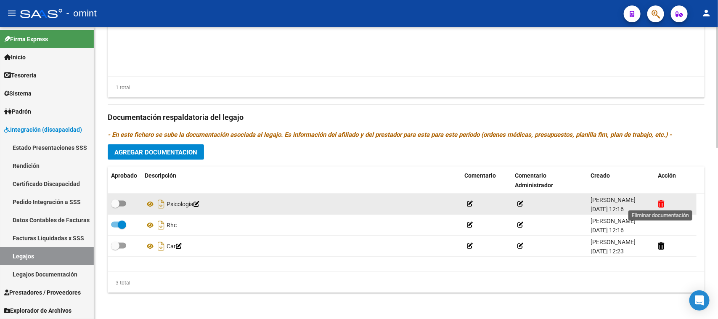
click at [660, 203] on icon at bounding box center [660, 204] width 6 height 8
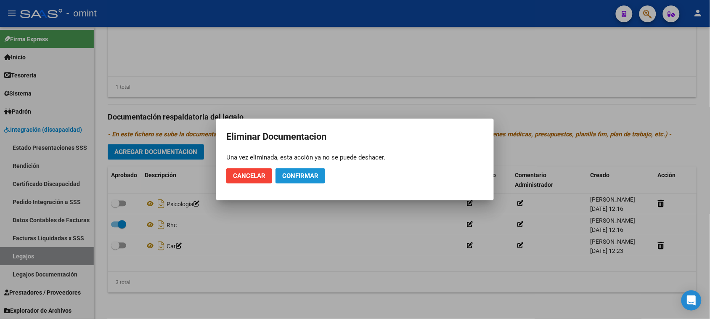
click at [307, 172] on span "Confirmar" at bounding box center [300, 176] width 36 height 8
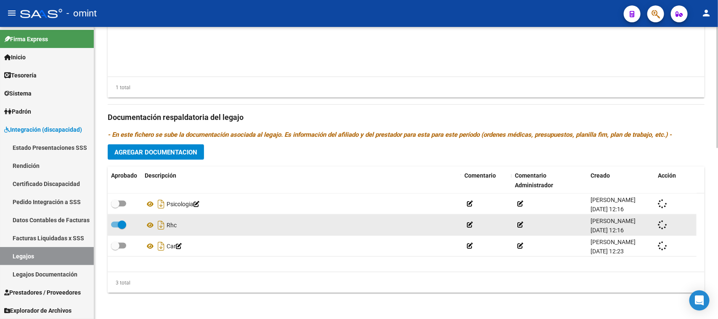
checkbox input "true"
checkbox input "false"
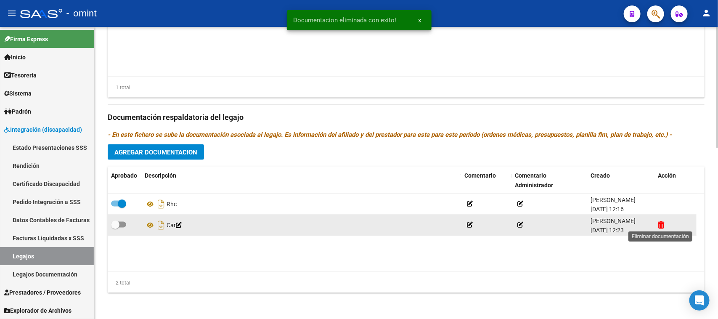
click at [661, 222] on icon at bounding box center [660, 225] width 6 height 8
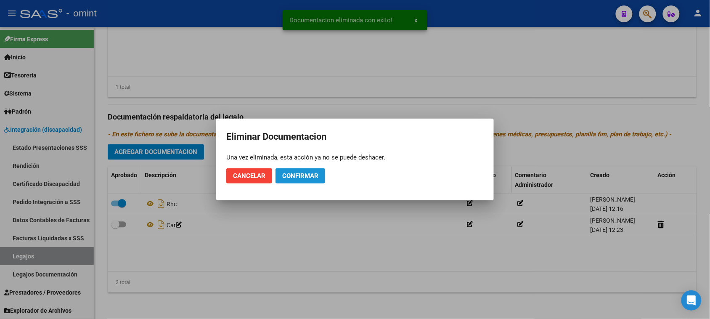
click at [305, 177] on span "Confirmar" at bounding box center [300, 176] width 36 height 8
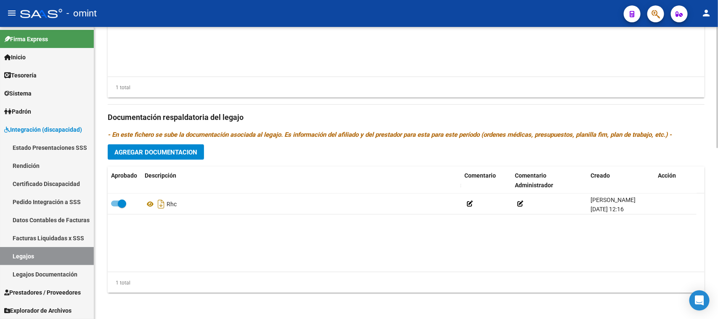
click at [177, 157] on button "Agregar Documentacion" at bounding box center [156, 152] width 96 height 16
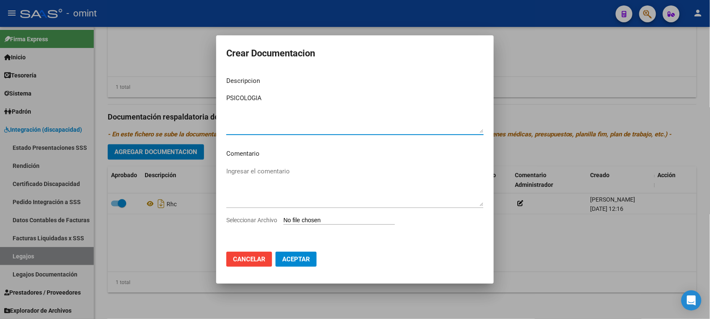
type textarea "PSICOLOGIA"
type input "C:\fakepath\PSICO PRESTACION.pdf"
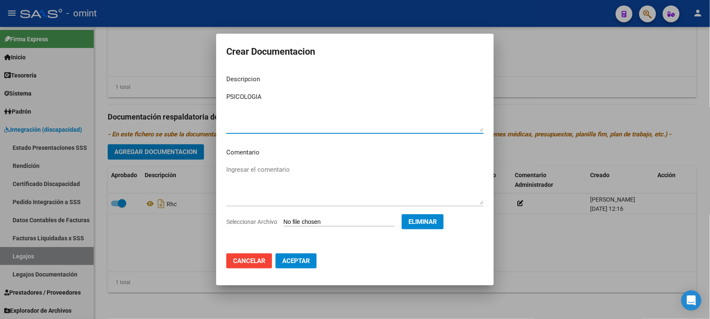
click at [304, 261] on span "Aceptar" at bounding box center [296, 261] width 28 height 8
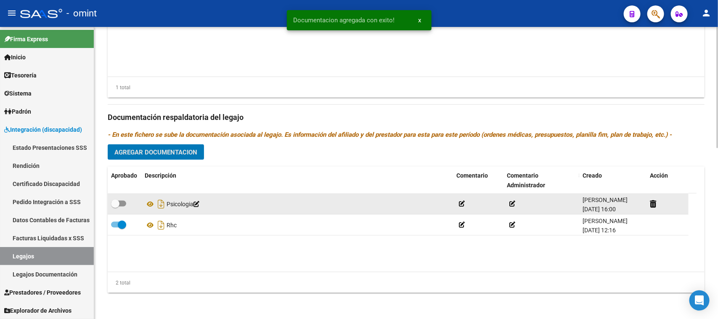
click at [122, 202] on span at bounding box center [118, 204] width 15 height 6
click at [115, 206] on input "checkbox" at bounding box center [115, 206] width 0 height 0
checkbox input "true"
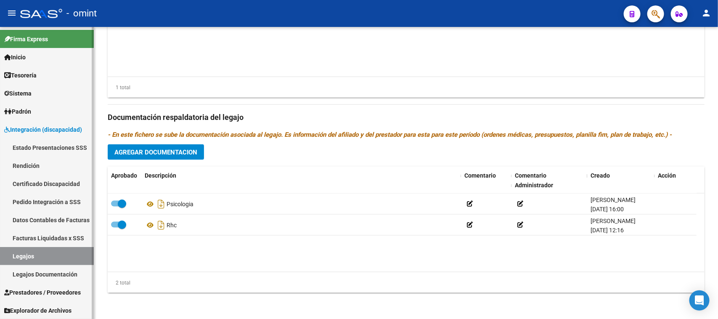
click at [52, 253] on link "Legajos" at bounding box center [47, 256] width 94 height 18
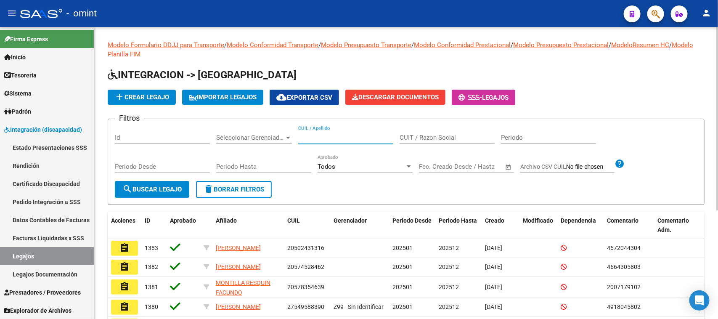
click at [348, 135] on input "CUIL / Apellido" at bounding box center [345, 138] width 95 height 8
type input "labrador c"
click at [179, 190] on span "search Buscar Legajo" at bounding box center [151, 189] width 59 height 8
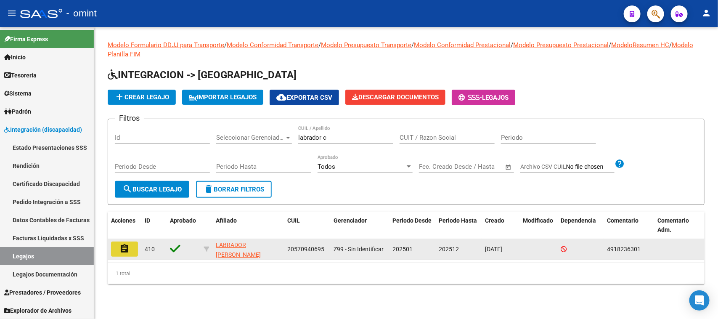
click at [119, 247] on mat-icon "assignment" at bounding box center [124, 248] width 10 height 10
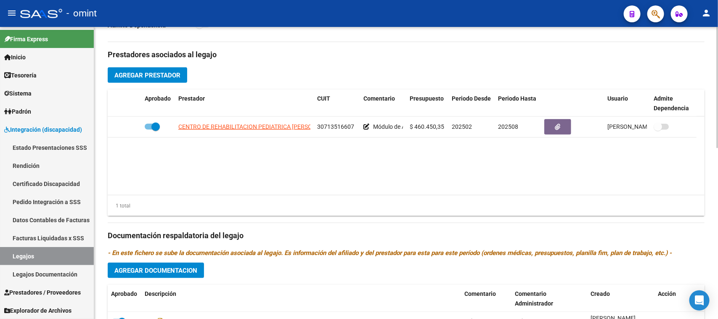
scroll to position [315, 0]
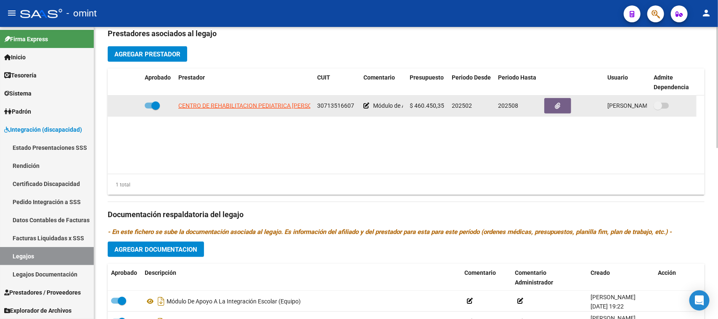
click at [552, 108] on button "button" at bounding box center [557, 106] width 27 height 16
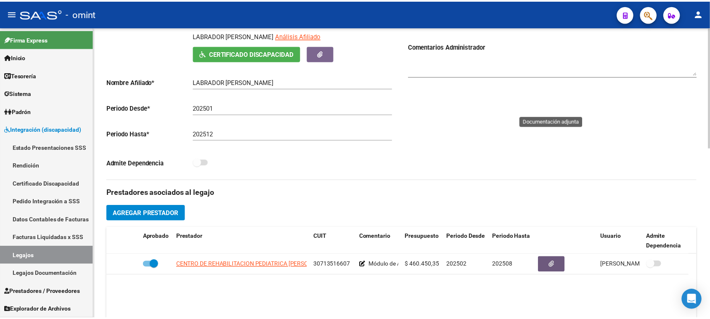
scroll to position [105, 0]
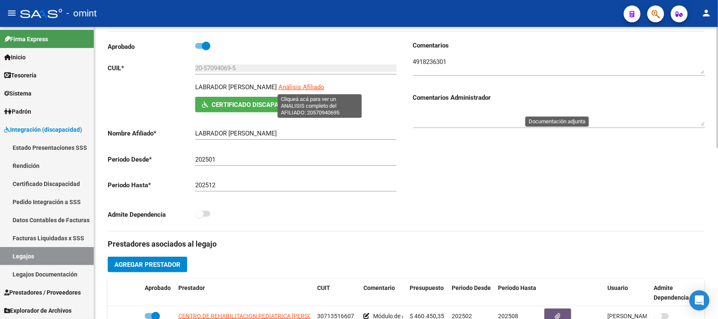
click at [304, 87] on span "Análisis Afiliado" at bounding box center [301, 87] width 46 height 8
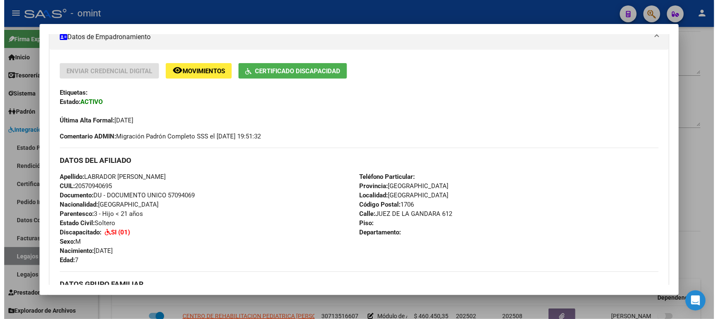
scroll to position [158, 0]
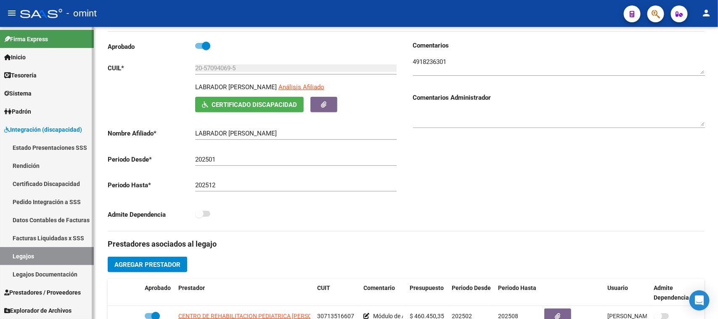
click at [50, 248] on link "Legajos" at bounding box center [47, 256] width 94 height 18
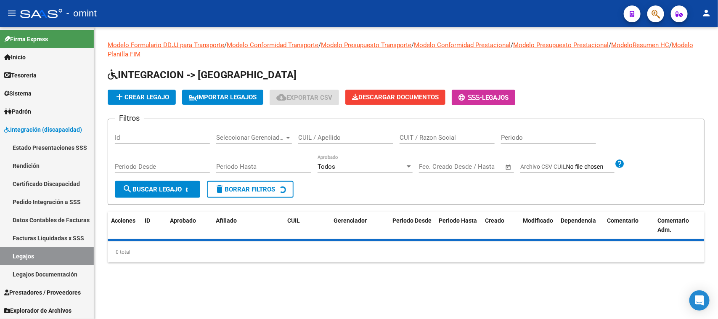
click at [366, 129] on div "CUIL / Apellido" at bounding box center [345, 135] width 95 height 18
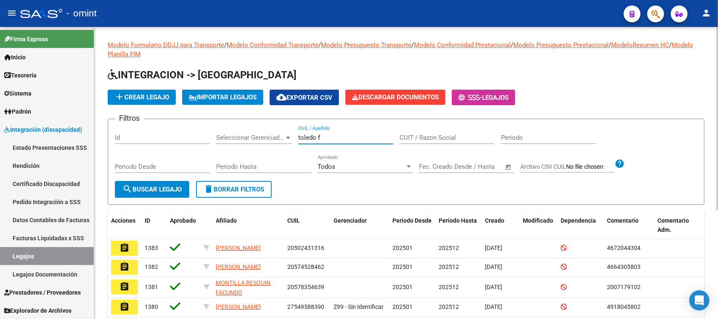
type input "toledo f"
click at [131, 192] on mat-icon "search" at bounding box center [127, 189] width 10 height 10
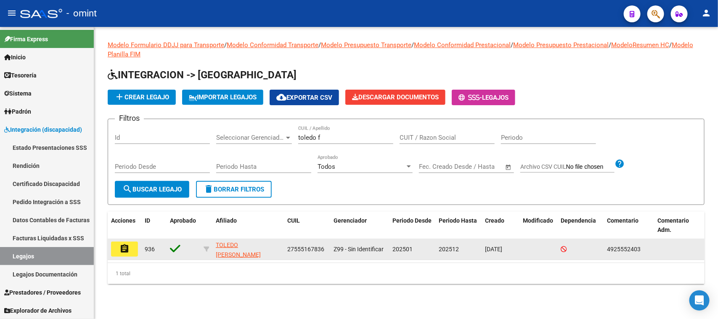
click at [124, 250] on mat-icon "assignment" at bounding box center [124, 248] width 10 height 10
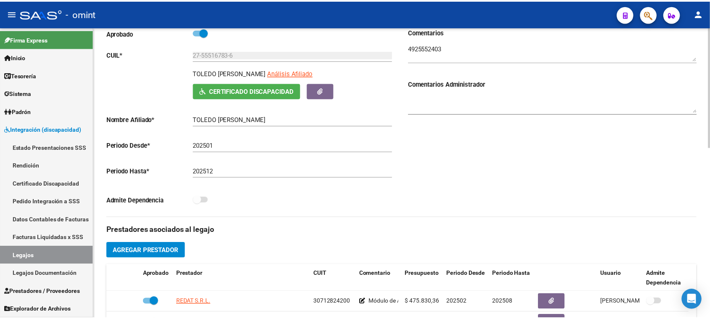
scroll to position [263, 0]
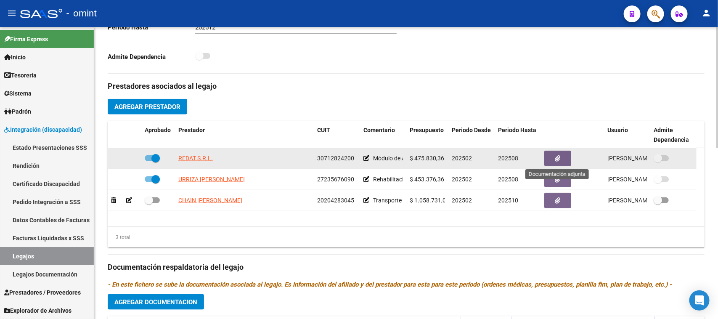
click at [563, 156] on button "button" at bounding box center [557, 159] width 27 height 16
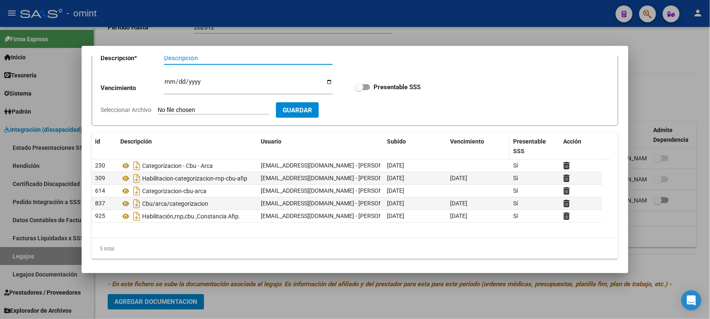
scroll to position [61, 0]
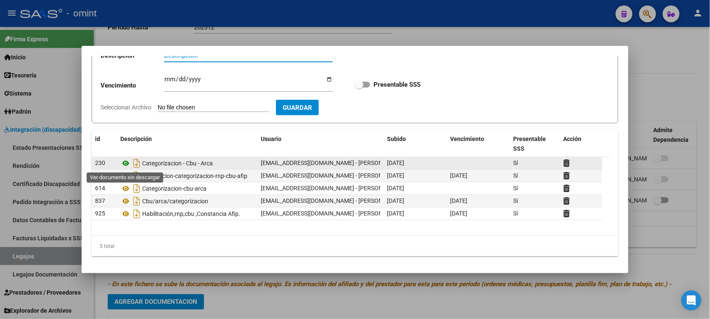
click at [124, 161] on icon at bounding box center [125, 163] width 11 height 10
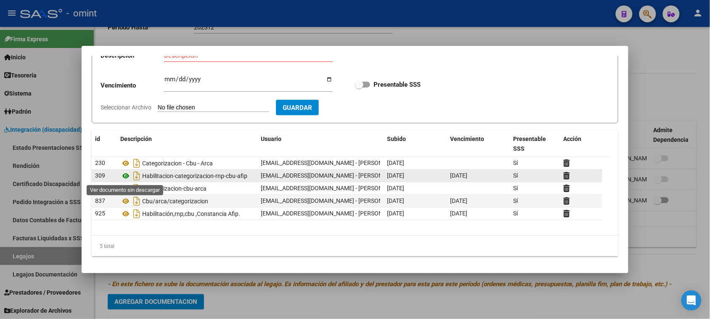
click at [127, 178] on icon at bounding box center [125, 176] width 11 height 10
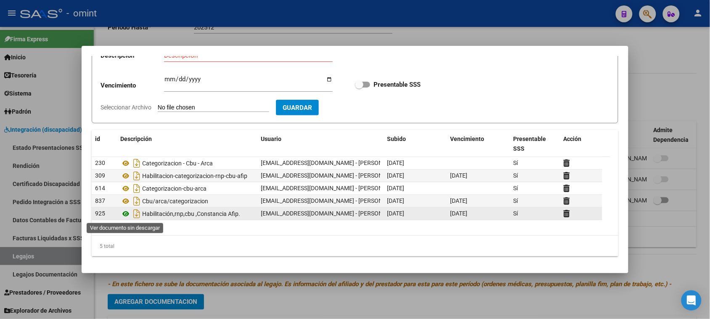
click at [124, 217] on icon at bounding box center [125, 214] width 11 height 10
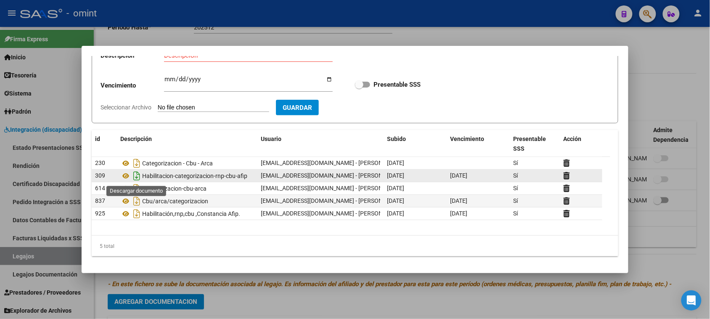
click at [131, 177] on icon "Descargar documento" at bounding box center [136, 175] width 11 height 13
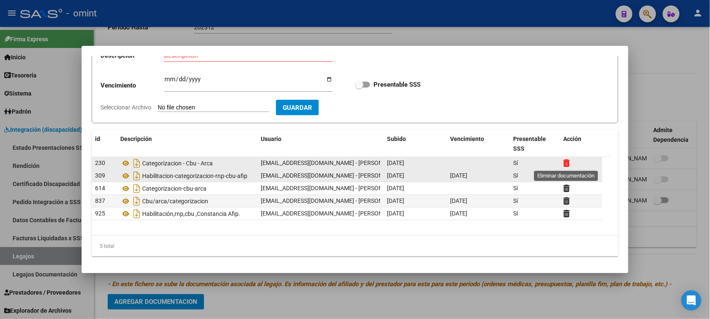
click at [568, 159] on icon at bounding box center [566, 163] width 6 height 8
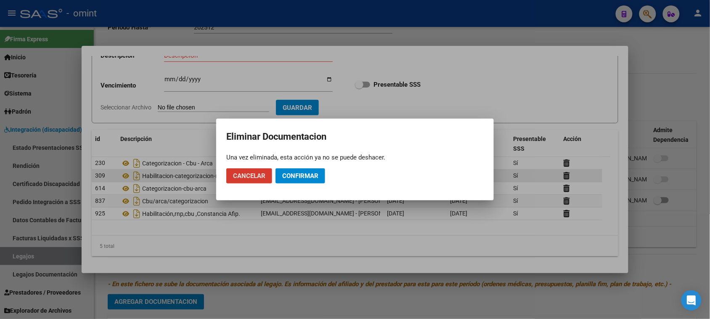
click at [300, 183] on button "Confirmar" at bounding box center [300, 175] width 50 height 15
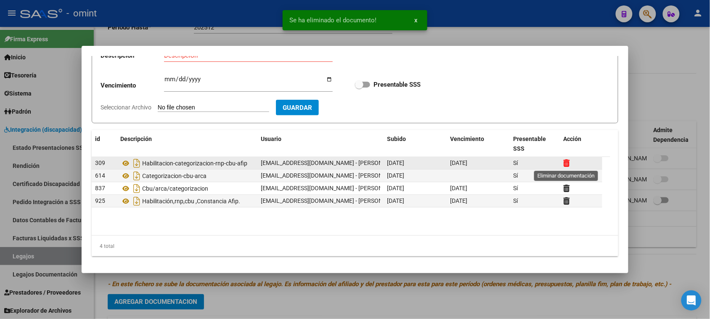
click at [563, 162] on icon at bounding box center [566, 163] width 6 height 8
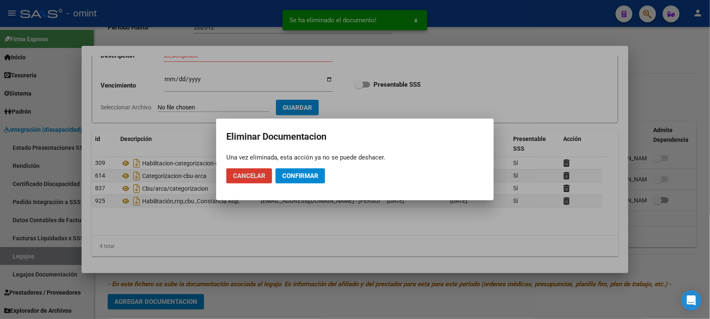
click at [301, 186] on mat-dialog-actions "Cancelar Confirmar" at bounding box center [354, 175] width 257 height 29
click at [309, 172] on span "Confirmar" at bounding box center [300, 176] width 36 height 8
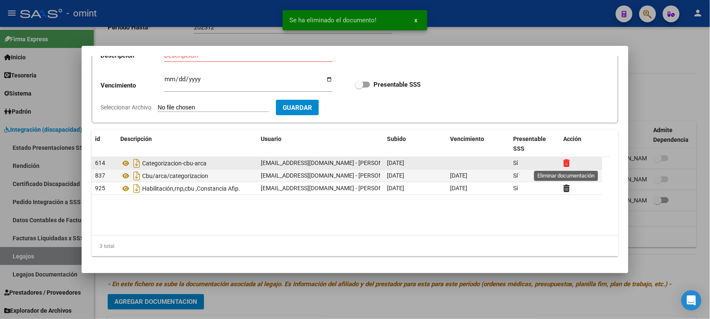
click at [567, 166] on icon at bounding box center [566, 163] width 6 height 8
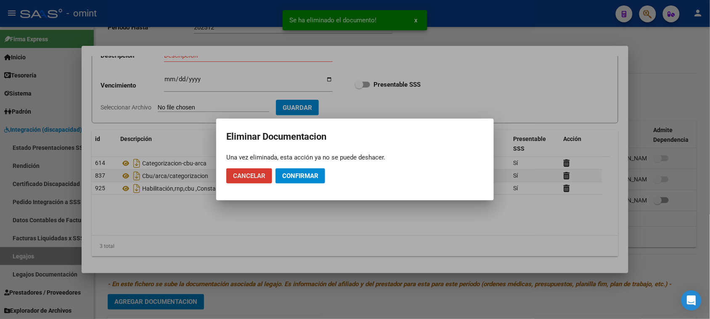
click at [324, 176] on button "Confirmar" at bounding box center [300, 175] width 50 height 15
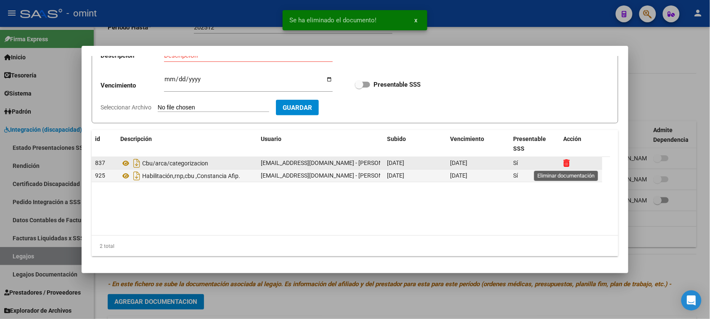
click at [564, 164] on icon at bounding box center [566, 163] width 6 height 8
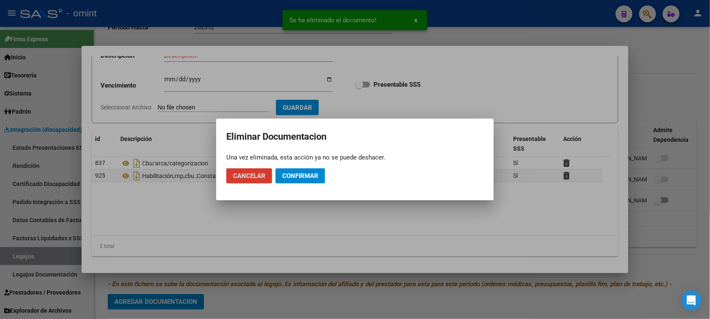
click at [322, 179] on mat-dialog-actions "Cancelar Confirmar" at bounding box center [354, 175] width 257 height 29
click at [322, 179] on button "Confirmar" at bounding box center [300, 175] width 50 height 15
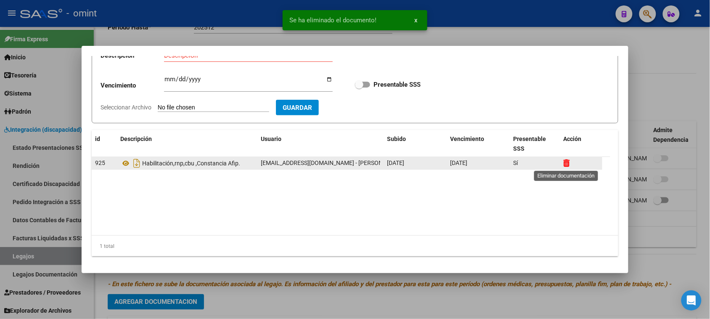
click at [566, 162] on icon at bounding box center [566, 163] width 6 height 8
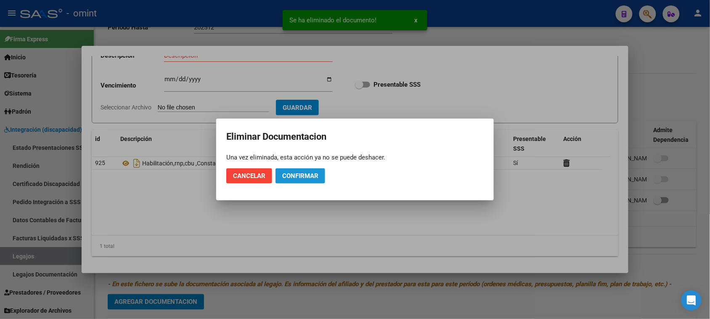
click at [303, 182] on button "Confirmar" at bounding box center [300, 175] width 50 height 15
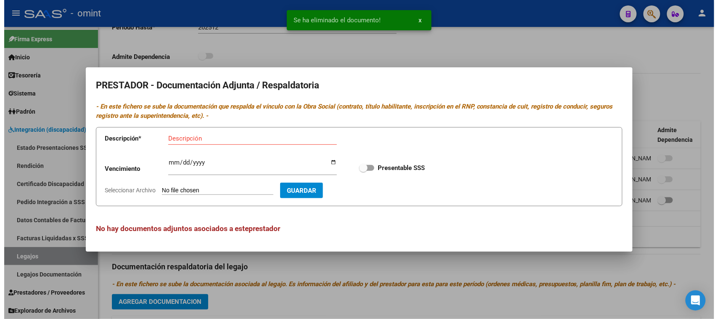
scroll to position [0, 0]
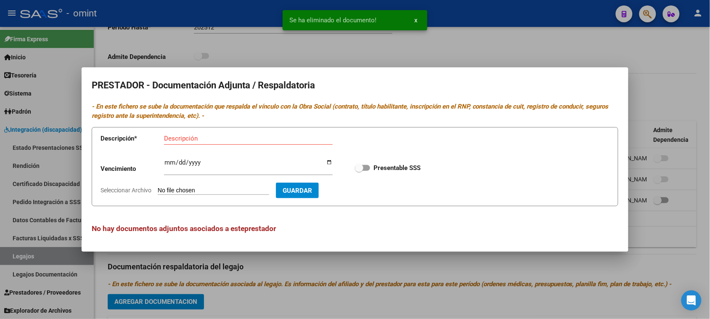
click at [290, 132] on div "Descripción" at bounding box center [248, 138] width 169 height 13
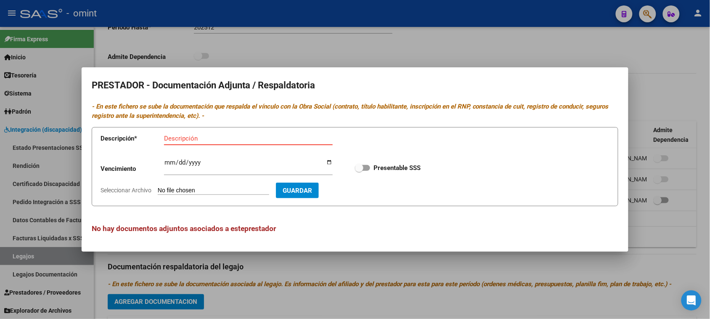
click at [221, 140] on input "Descripción" at bounding box center [248, 139] width 169 height 8
paste input "Habilitación/Categoria/CBU/ARCA"
click at [201, 138] on input "Habilitación/Categoria/CBU/ARCA" at bounding box center [248, 139] width 169 height 8
type input "Habilitación/RNP/Categoria/CBU/ARCA"
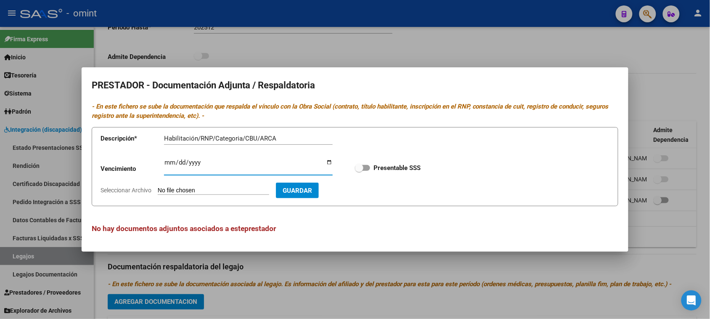
click at [165, 163] on input "Ingresar vencimiento" at bounding box center [248, 165] width 169 height 13
type input "[DATE]"
click at [359, 171] on input "Presentable SSS" at bounding box center [359, 171] width 0 height 0
checkbox input "true"
type input "C:\fakepath\30712824200-HABILITACION-CATEGORIZACION-RNP-CBU-AFIP-ID_309.pdf"
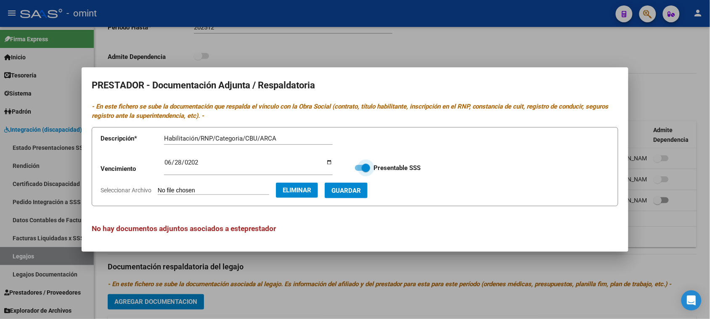
drag, startPoint x: 352, startPoint y: 193, endPoint x: 359, endPoint y: 217, distance: 25.3
click at [352, 193] on span "Guardar" at bounding box center [345, 191] width 29 height 8
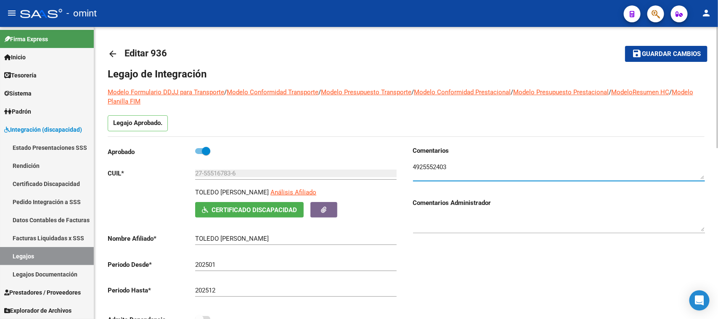
click at [417, 162] on textarea at bounding box center [559, 170] width 292 height 17
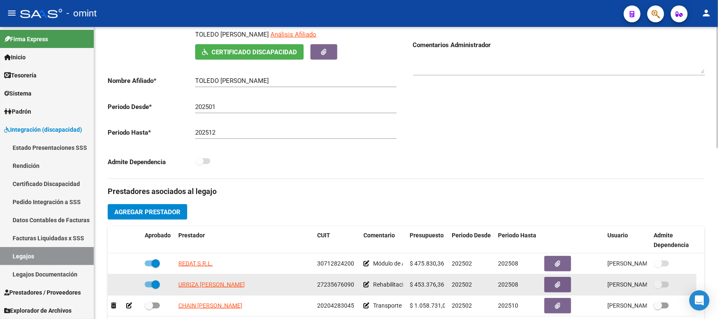
scroll to position [210, 0]
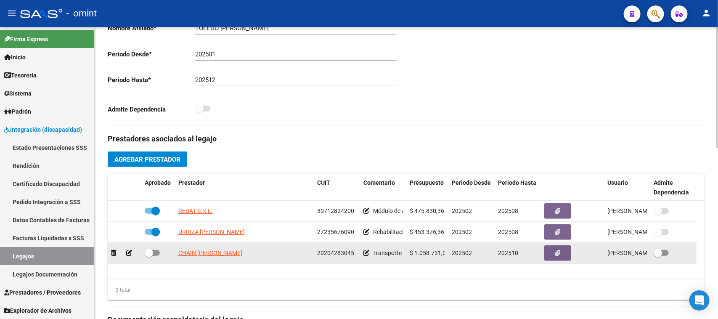
click at [145, 251] on span at bounding box center [149, 252] width 8 height 8
click at [148, 256] on input "checkbox" at bounding box center [148, 256] width 0 height 0
checkbox input "true"
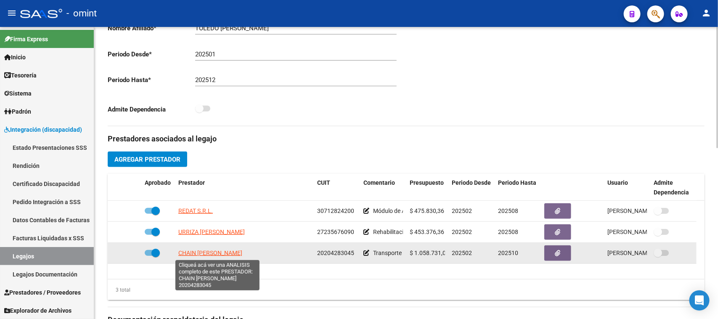
click at [210, 253] on span "CHAIN [PERSON_NAME]" at bounding box center [210, 252] width 64 height 7
type textarea "20204283045"
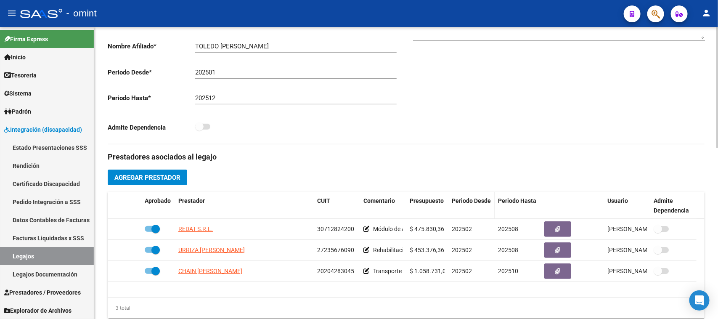
scroll to position [263, 0]
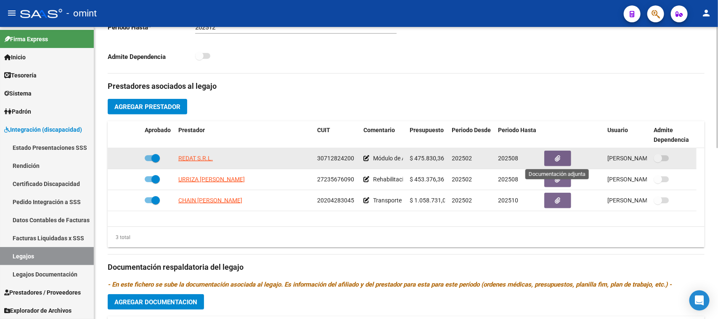
click at [568, 151] on button "button" at bounding box center [557, 159] width 27 height 16
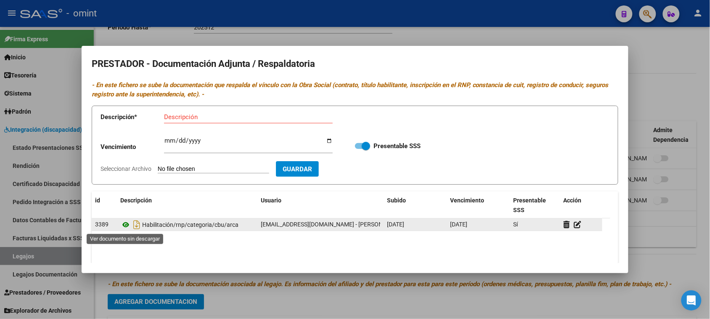
click at [127, 227] on icon at bounding box center [125, 224] width 11 height 10
click at [578, 223] on icon at bounding box center [578, 224] width 8 height 8
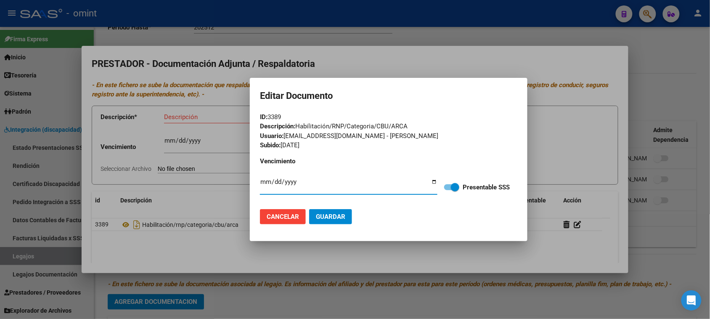
click at [276, 209] on mat-dialog-actions "Cancelar Guardar" at bounding box center [388, 216] width 257 height 29
click at [291, 223] on button "Cancelar" at bounding box center [283, 216] width 46 height 15
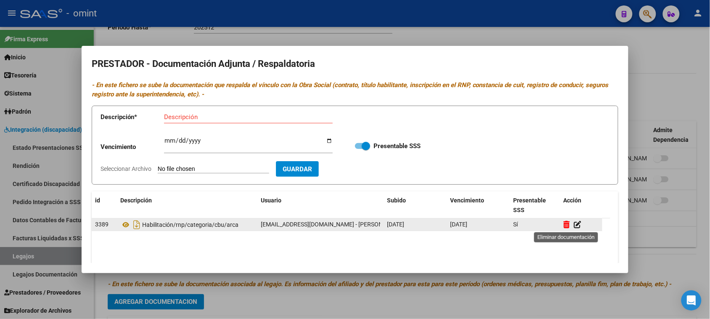
click at [569, 226] on icon at bounding box center [566, 224] width 6 height 8
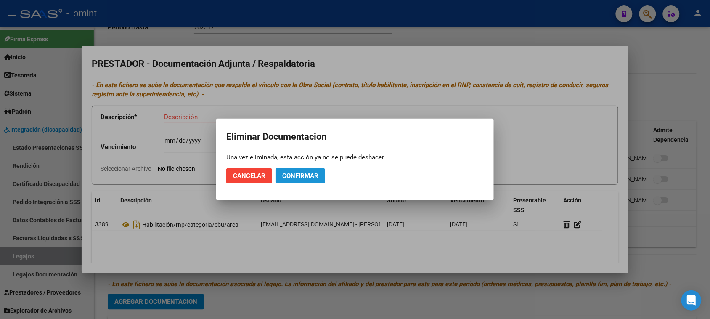
click at [295, 180] on button "Confirmar" at bounding box center [300, 175] width 50 height 15
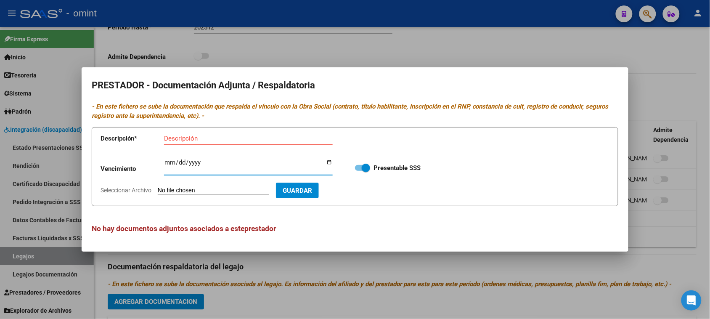
click at [169, 165] on input "Ingresar vencimiento" at bounding box center [248, 165] width 169 height 13
type input "[DATE]"
click at [272, 137] on input "Descripción" at bounding box center [248, 139] width 169 height 8
paste input "Habilitación/Categoria/CBU/ARCA"
type input "Habilitación/Categoria/CBU/ARCA"
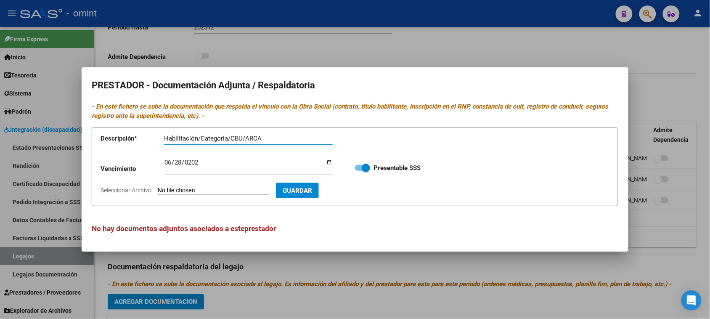
type input "C:\fakepath\MAIE PRESTADOR.pdf"
click at [367, 195] on button "Guardar" at bounding box center [346, 190] width 43 height 16
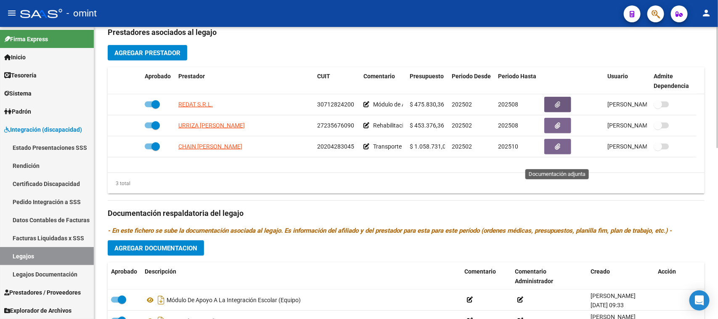
scroll to position [412, 0]
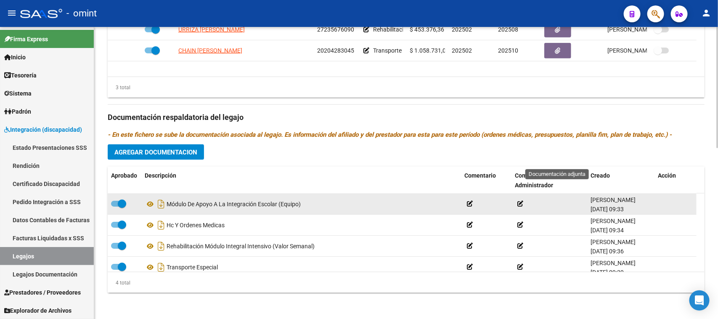
click at [121, 202] on span at bounding box center [122, 203] width 8 height 8
click at [115, 206] on input "checkbox" at bounding box center [115, 206] width 0 height 0
click at [659, 200] on icon at bounding box center [660, 204] width 6 height 8
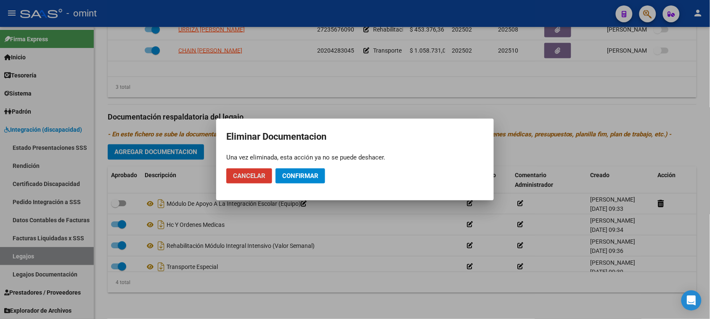
click at [307, 174] on span "Confirmar" at bounding box center [300, 176] width 36 height 8
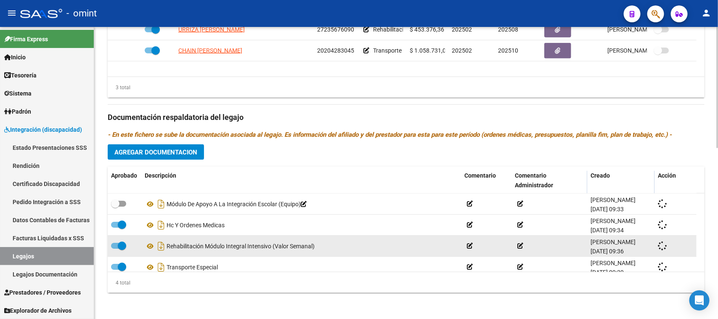
checkbox input "true"
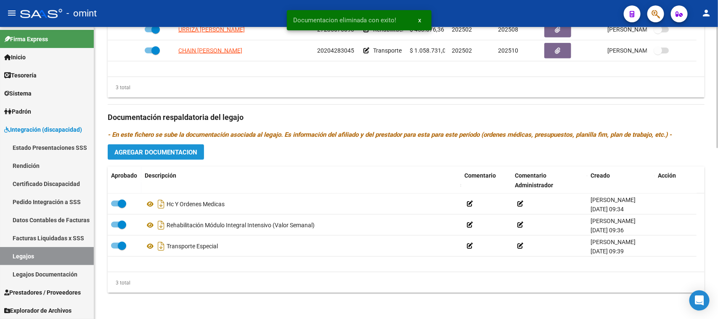
click at [185, 155] on span "Agregar Documentacion" at bounding box center [155, 152] width 83 height 8
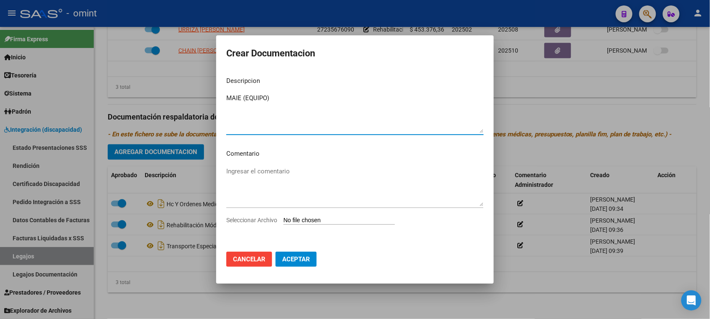
type textarea "MAIE (EQUIPO)"
type input "C:\fakepath\MAIE PRESTACION.pdf"
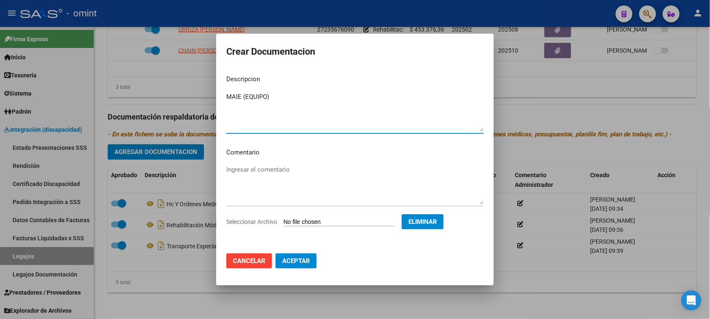
click at [296, 271] on mat-dialog-actions "Cancelar Aceptar" at bounding box center [354, 260] width 257 height 29
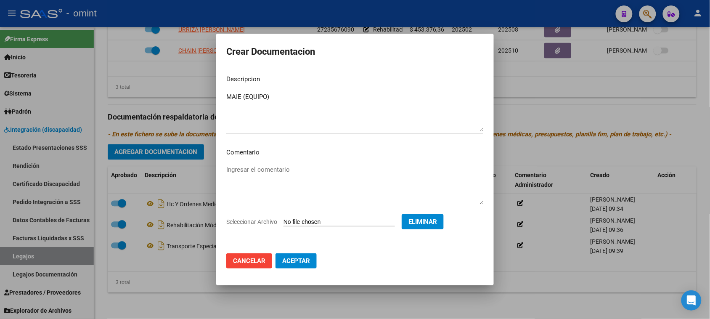
click at [297, 265] on button "Aceptar" at bounding box center [295, 260] width 41 height 15
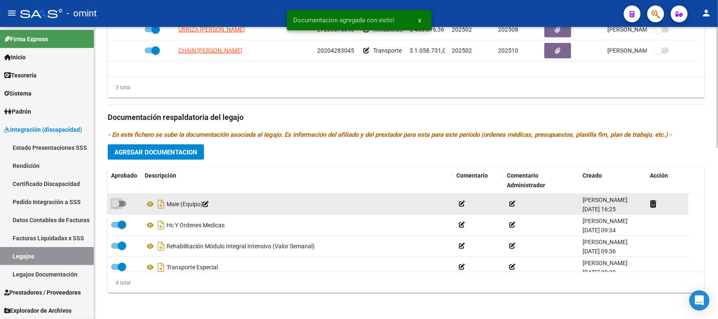
click at [119, 207] on span at bounding box center [115, 203] width 8 height 8
click at [115, 207] on input "checkbox" at bounding box center [115, 206] width 0 height 0
checkbox input "true"
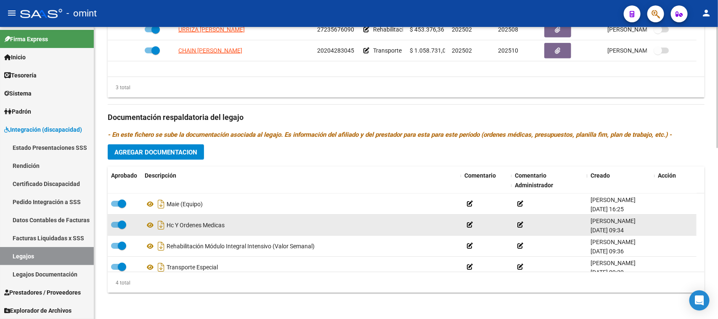
click at [108, 226] on datatable-body-cell at bounding box center [125, 224] width 34 height 21
click at [114, 224] on span at bounding box center [118, 225] width 15 height 6
click at [115, 227] on input "checkbox" at bounding box center [115, 227] width 0 height 0
click at [661, 224] on icon at bounding box center [660, 225] width 6 height 8
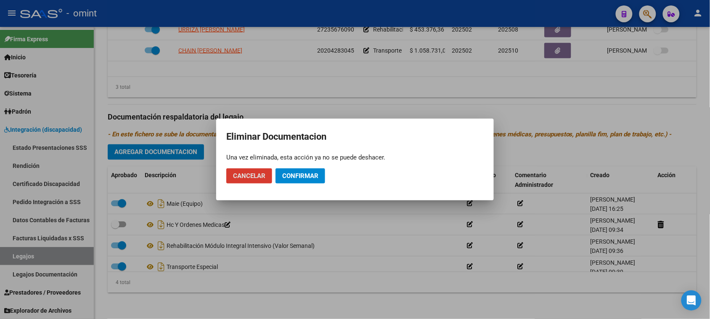
click at [286, 176] on span "Confirmar" at bounding box center [300, 176] width 36 height 8
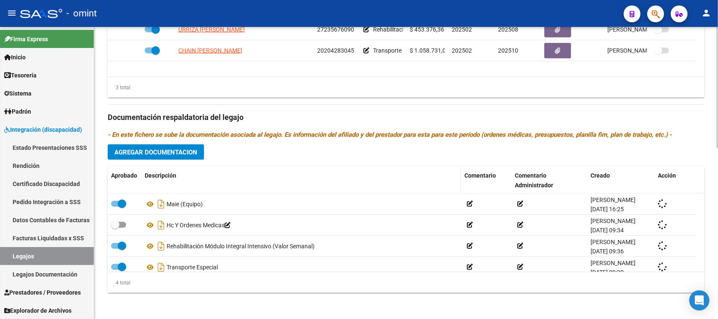
checkbox input "true"
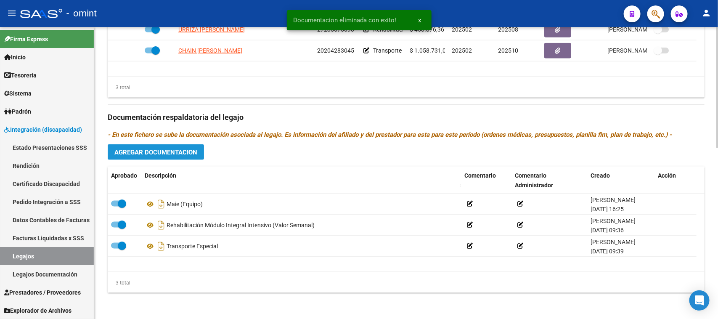
click at [172, 148] on span "Agregar Documentacion" at bounding box center [155, 152] width 83 height 8
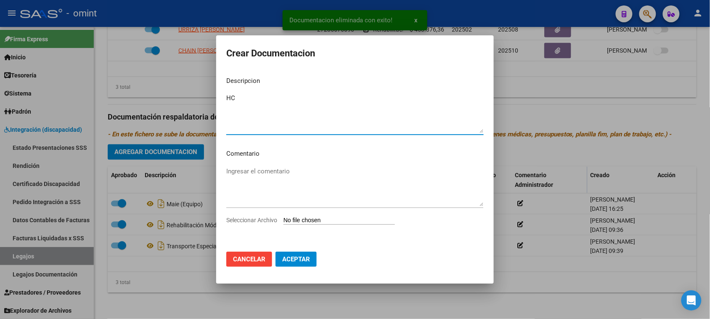
type textarea "HC"
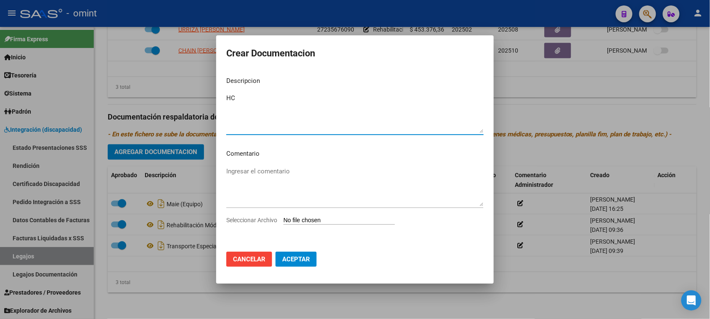
type input "C:\fakepath\HC.pdf"
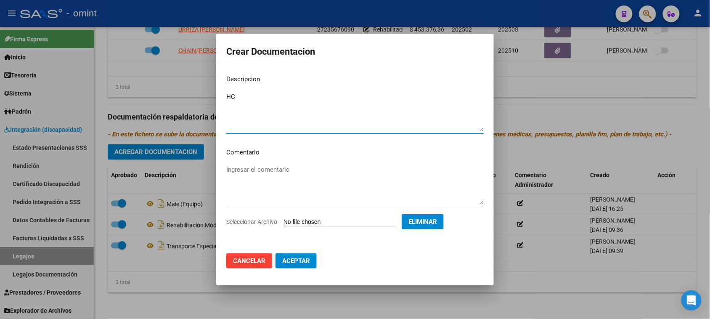
click at [296, 264] on button "Aceptar" at bounding box center [295, 260] width 41 height 15
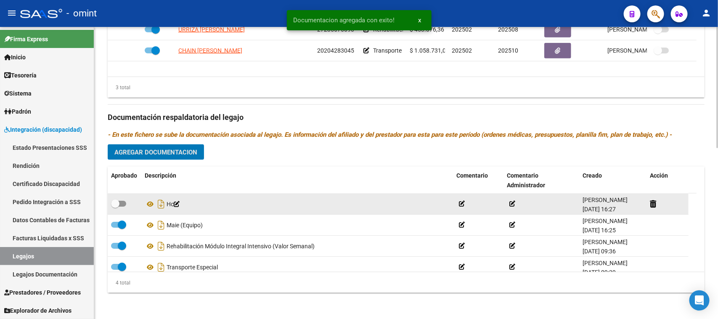
click at [114, 204] on span at bounding box center [115, 203] width 8 height 8
click at [115, 206] on input "checkbox" at bounding box center [115, 206] width 0 height 0
checkbox input "true"
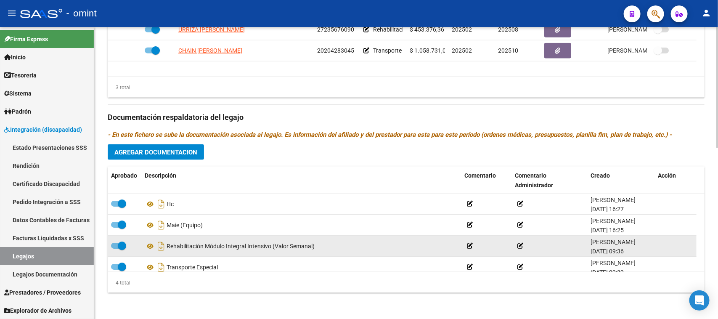
click at [116, 245] on span at bounding box center [118, 246] width 15 height 6
click at [115, 248] on input "checkbox" at bounding box center [115, 248] width 0 height 0
click at [261, 247] on div "Rehabilitación Módulo Integral Intensivo (Valor Semanal)" at bounding box center [301, 245] width 313 height 13
click at [261, 246] on div "Rehabilitación Módulo Integral Intensivo (Valor Semanal)" at bounding box center [301, 245] width 313 height 13
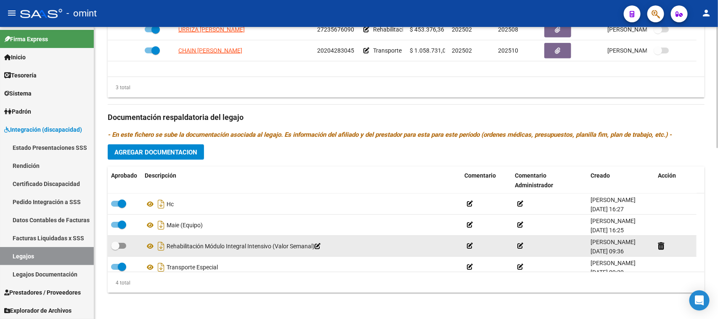
copy div "Rehabilitación Módulo Integral Intensivo (Valor Semanal)"
click at [660, 249] on div at bounding box center [674, 246] width 35 height 10
click at [658, 245] on icon at bounding box center [660, 246] width 6 height 8
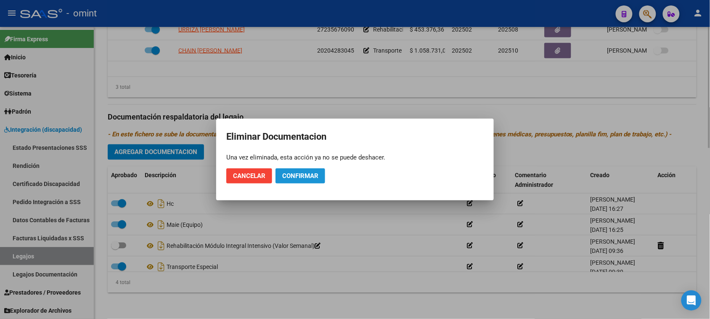
drag, startPoint x: 301, startPoint y: 177, endPoint x: 261, endPoint y: 173, distance: 41.0
click at [301, 177] on span "Confirmar" at bounding box center [300, 176] width 36 height 8
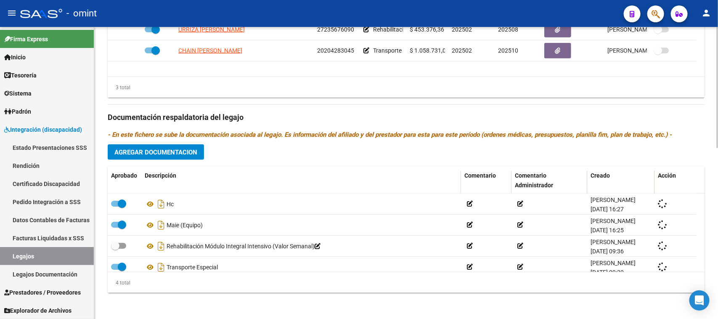
checkbox input "true"
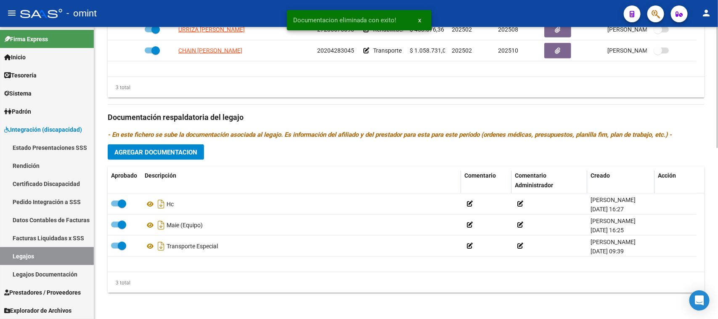
click at [169, 147] on button "Agregar Documentacion" at bounding box center [156, 152] width 96 height 16
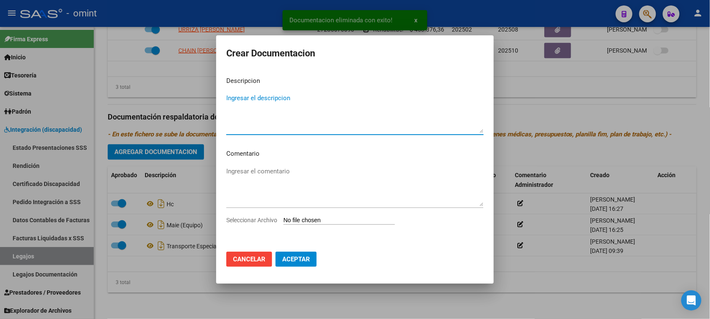
paste textarea "Rehabilitación Módulo Integral Intensivo (Valor Semanal)"
type textarea "Rehabilitación Módulo Integral Intensivo (Valor Semanal)"
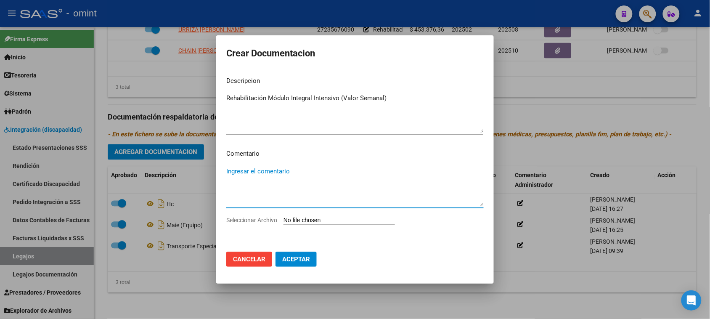
type input "C:\fakepath\MII PRESTACION.pdf"
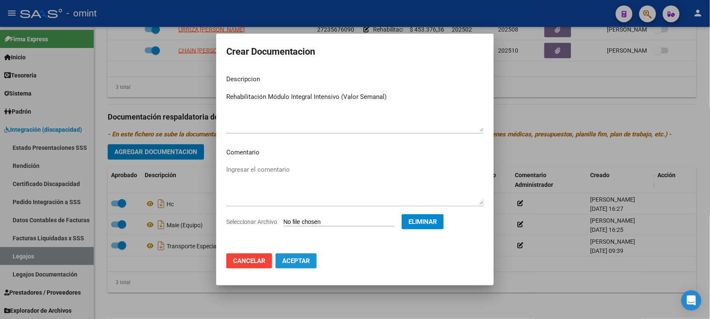
click at [304, 261] on span "Aceptar" at bounding box center [296, 261] width 28 height 8
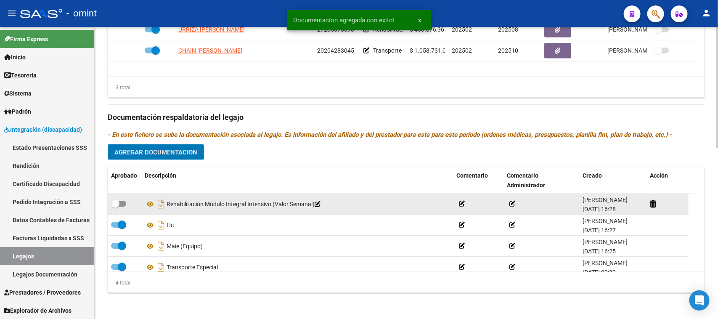
click at [118, 198] on label at bounding box center [118, 203] width 15 height 10
click at [115, 206] on input "checkbox" at bounding box center [115, 206] width 0 height 0
checkbox input "true"
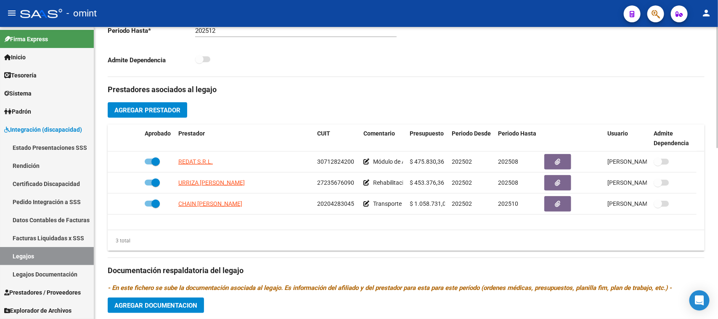
scroll to position [255, 0]
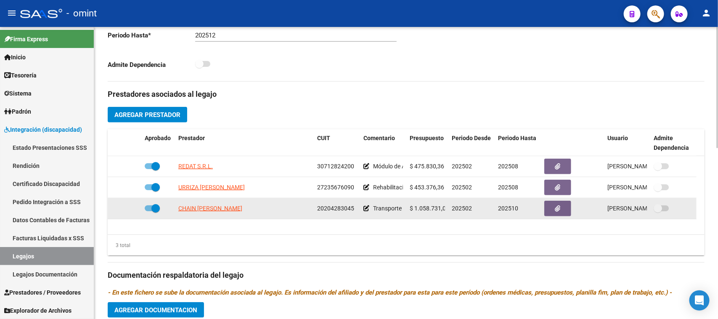
drag, startPoint x: 568, startPoint y: 217, endPoint x: 562, endPoint y: 211, distance: 8.3
click at [568, 217] on datatable-body-cell at bounding box center [572, 208] width 63 height 21
click at [562, 211] on button "button" at bounding box center [557, 209] width 27 height 16
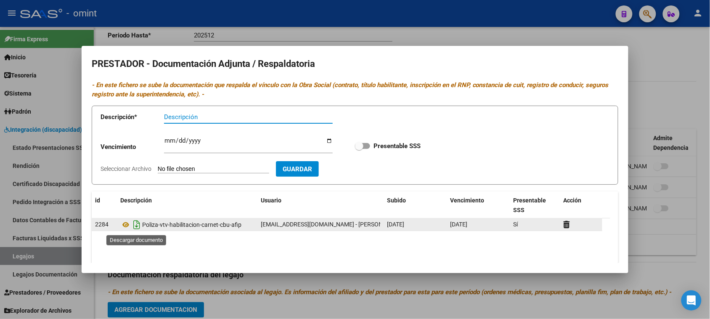
click at [135, 222] on icon "Descargar documento" at bounding box center [136, 224] width 11 height 13
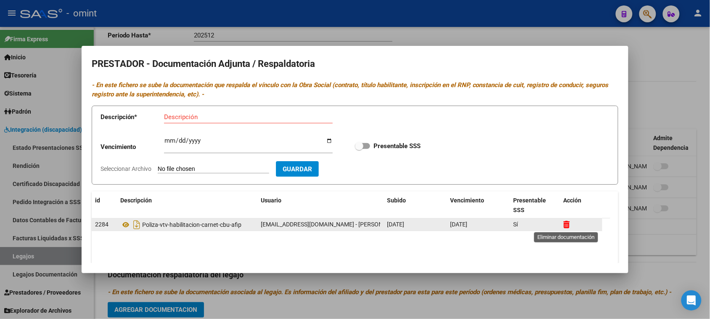
click at [565, 226] on icon at bounding box center [566, 224] width 6 height 8
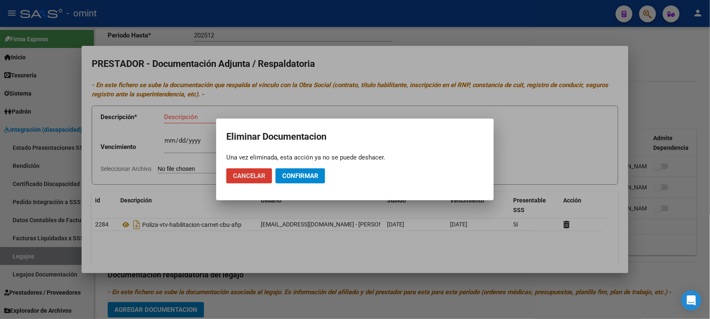
click at [318, 169] on button "Confirmar" at bounding box center [300, 175] width 50 height 15
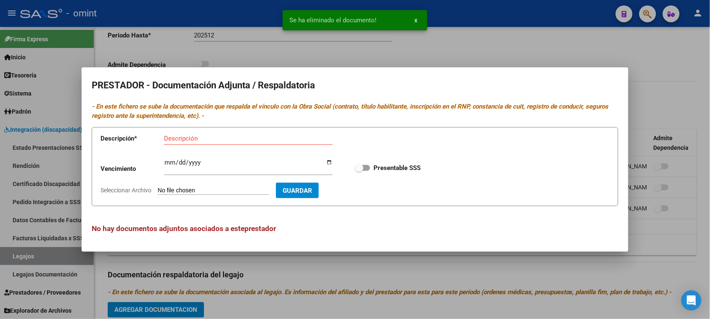
click at [247, 162] on input "Ingresar vencimiento" at bounding box center [248, 165] width 169 height 13
type input "[DATE]"
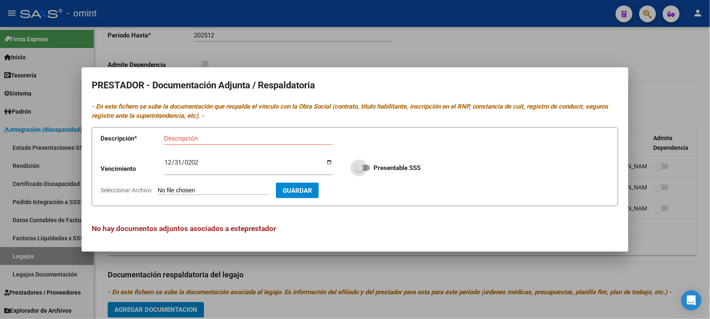
click at [359, 171] on input "Presentable SSS" at bounding box center [359, 171] width 0 height 0
checkbox input "true"
type input "C:\fakepath\TRANSPORTE PRESTADOR.pdf"
click at [237, 144] on div "Descripción" at bounding box center [248, 142] width 169 height 21
click at [238, 137] on input "Descripción" at bounding box center [248, 139] width 169 height 8
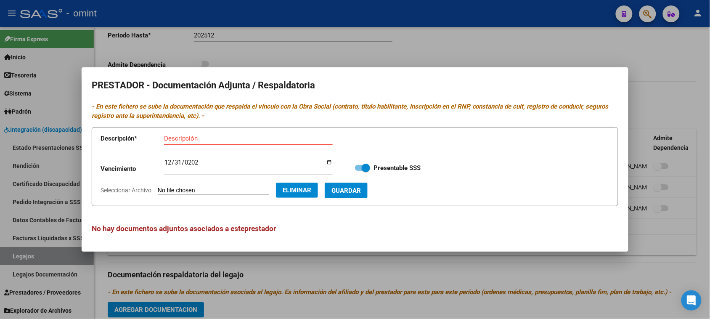
paste input "Habilitación/VTV/Póliza/licencia/CBU/ARCA"
type input "Habilitación/VTV/Póliza/licencia/CBU/ARCA"
click at [349, 196] on button "Guardar" at bounding box center [346, 190] width 43 height 16
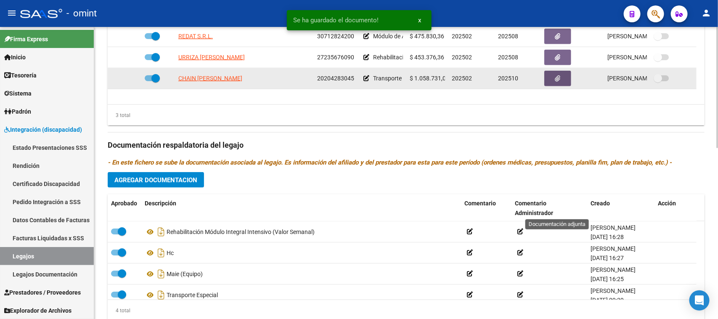
scroll to position [412, 0]
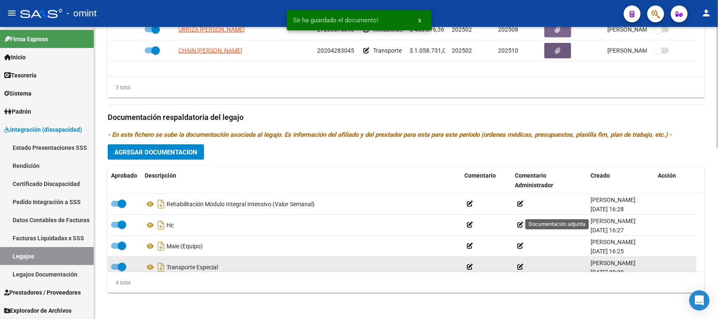
click at [178, 267] on div "Transporte Especial" at bounding box center [301, 266] width 313 height 13
copy div "Transporte Especial"
click at [121, 264] on span at bounding box center [122, 266] width 8 height 8
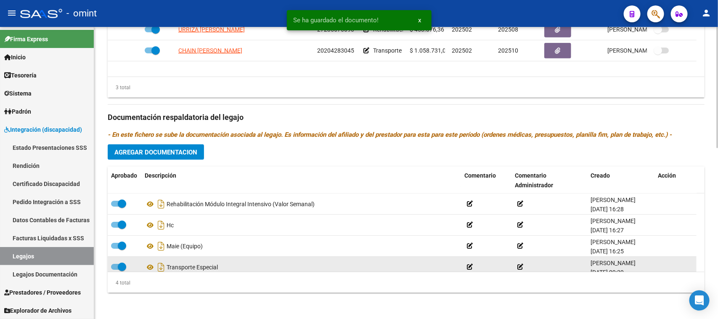
click at [115, 269] on input "checkbox" at bounding box center [115, 269] width 0 height 0
checkbox input "false"
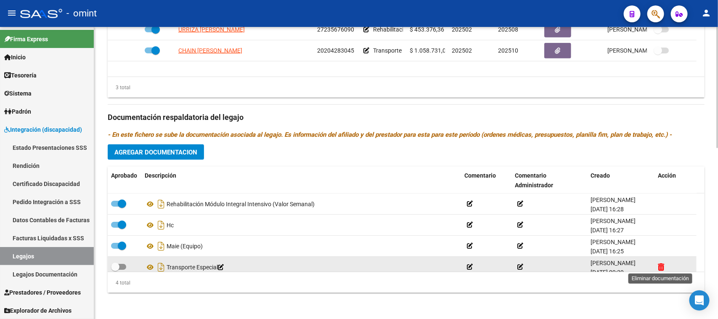
click at [663, 265] on icon at bounding box center [660, 267] width 6 height 8
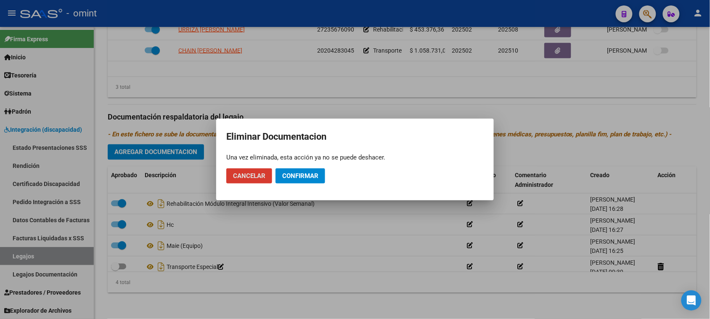
click at [315, 172] on span "Confirmar" at bounding box center [300, 176] width 36 height 8
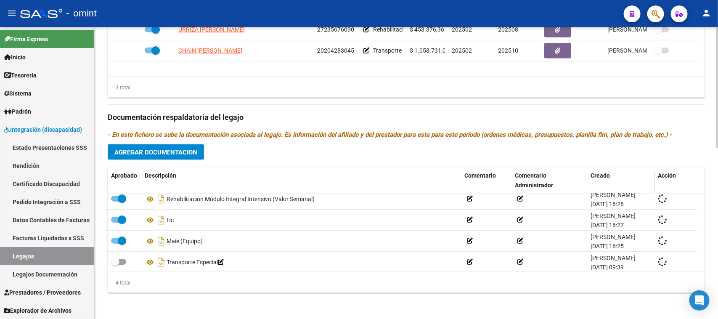
scroll to position [0, 0]
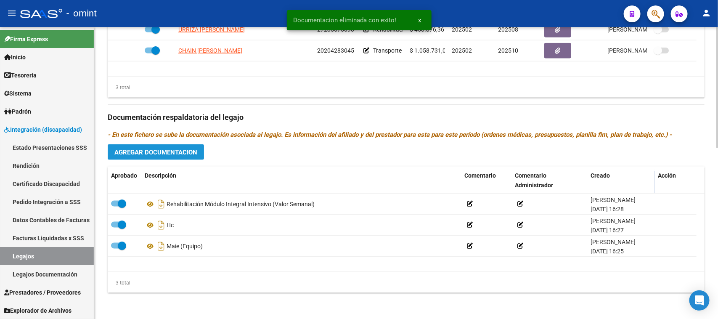
click at [184, 150] on span "Agregar Documentacion" at bounding box center [155, 152] width 83 height 8
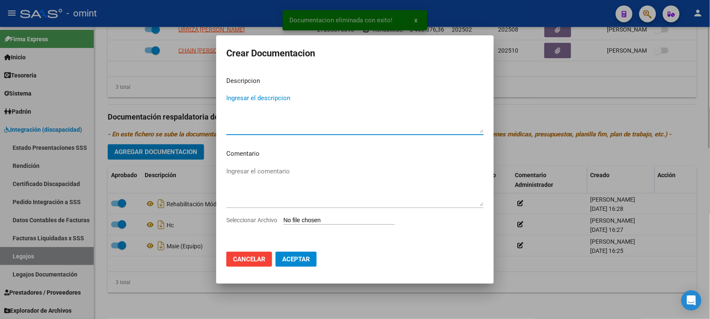
type textarea "V"
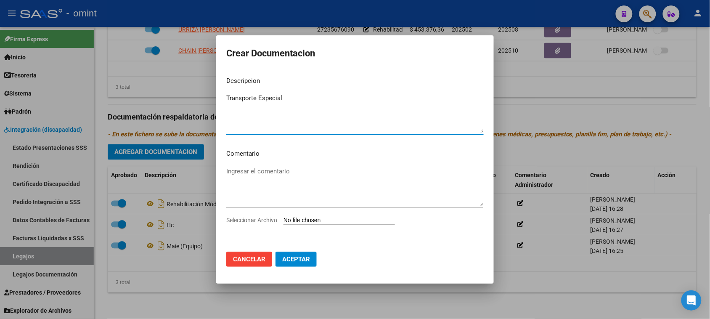
type textarea "Transporte Especial"
type input "C:\fakepath\TRANSPORTE PRESTACION.pdf"
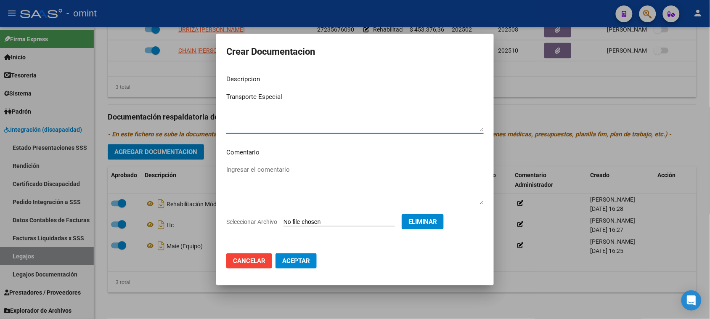
click at [305, 265] on button "Aceptar" at bounding box center [295, 260] width 41 height 15
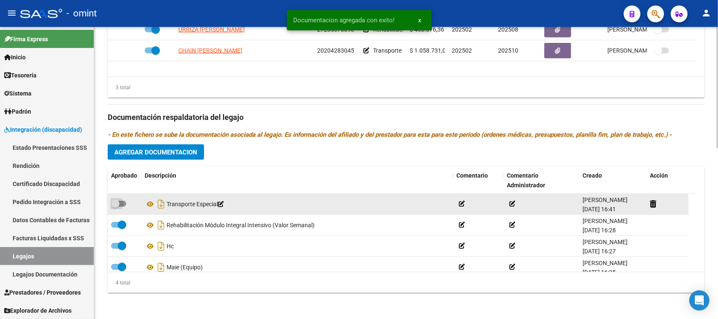
click at [120, 205] on span at bounding box center [118, 204] width 15 height 6
click at [115, 206] on input "checkbox" at bounding box center [115, 206] width 0 height 0
checkbox input "true"
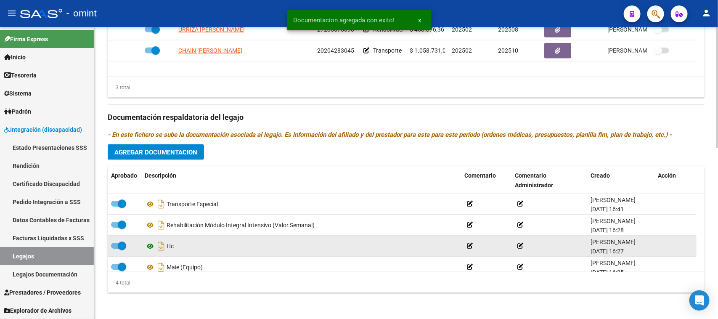
click at [148, 243] on icon at bounding box center [150, 246] width 11 height 10
